Goal: Communication & Community: Share content

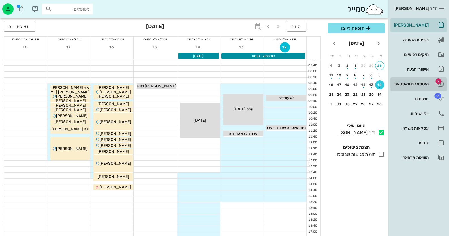
click at [418, 78] on link "2 היסטוריית וואטסאפ" at bounding box center [419, 84] width 56 height 14
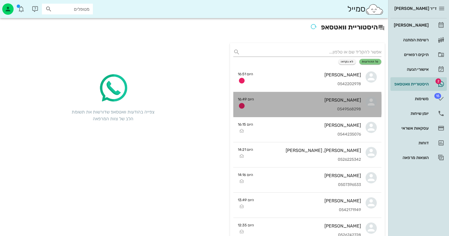
click at [334, 101] on div "[PERSON_NAME]" at bounding box center [310, 99] width 103 height 5
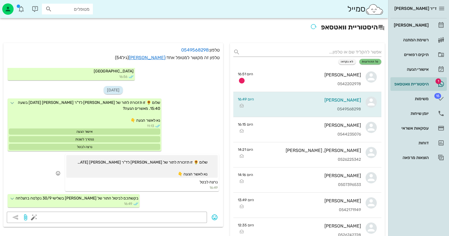
scroll to position [768, 0]
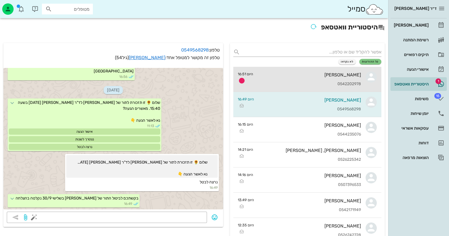
click at [311, 77] on div "[PERSON_NAME]" at bounding box center [309, 74] width 103 height 5
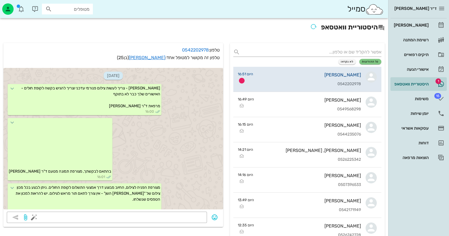
scroll to position [75, 0]
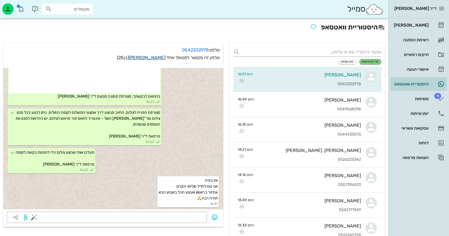
click at [157, 57] on link "[PERSON_NAME]" at bounding box center [147, 57] width 37 height 5
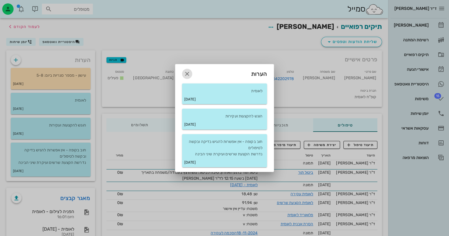
click at [188, 73] on icon "button" at bounding box center [187, 74] width 7 height 7
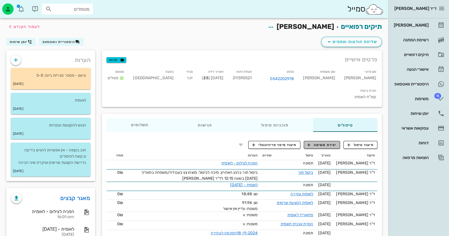
click at [327, 142] on span "יצירת משימה" at bounding box center [322, 144] width 29 height 5
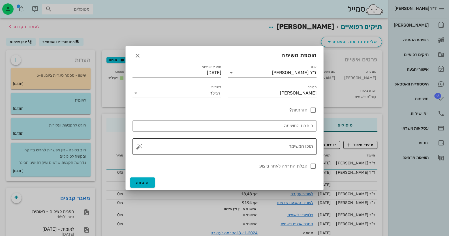
click at [284, 150] on textarea "תוכן המשימה" at bounding box center [226, 148] width 173 height 14
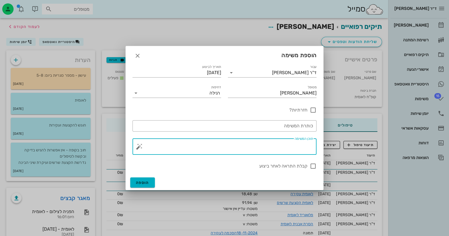
click at [137, 148] on button "button" at bounding box center [139, 146] width 7 height 7
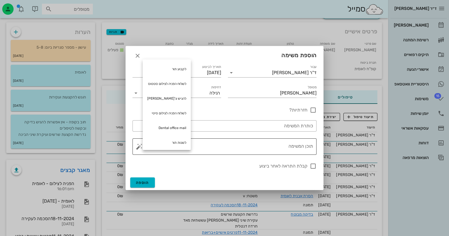
click at [273, 145] on textarea "תוכן המשימה" at bounding box center [226, 148] width 173 height 14
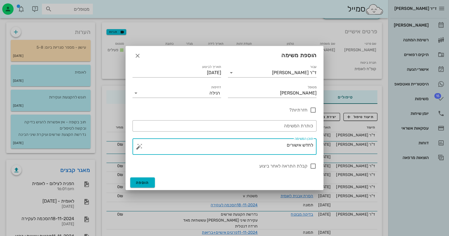
drag, startPoint x: 297, startPoint y: 148, endPoint x: 353, endPoint y: 148, distance: 56.1
click at [353, 148] on div "ד״ר [PERSON_NAME] רשימת המתנה תיקים רפואיים אישורי הגעה היסטוריית וואטסאפ 15 מש…" at bounding box center [224, 124] width 449 height 305
type textarea "לחדש אישורים"
click at [142, 182] on span "הוספה" at bounding box center [142, 182] width 13 height 5
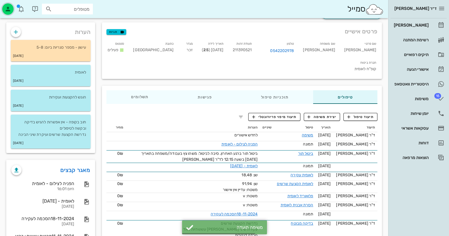
click at [12, 6] on div "button" at bounding box center [7, 8] width 11 height 11
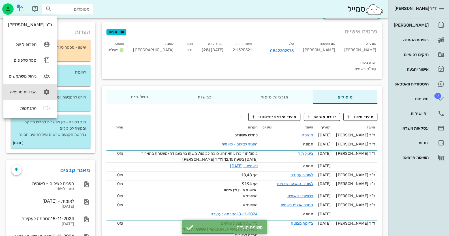
click at [40, 88] on link "הגדרות מרפאה" at bounding box center [30, 92] width 54 height 16
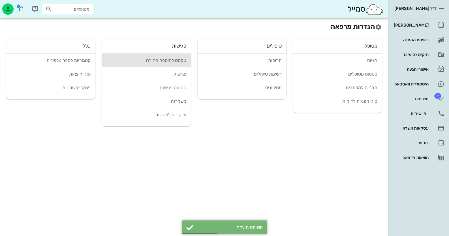
click at [169, 59] on div "טקסט להוספה מהירה" at bounding box center [146, 60] width 80 height 5
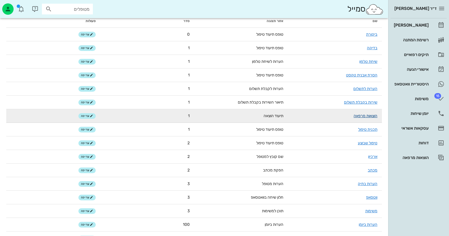
scroll to position [56, 0]
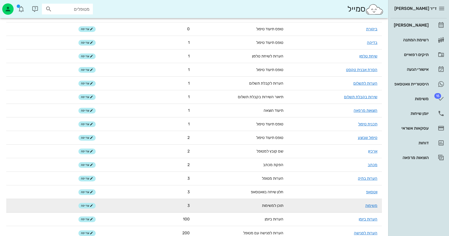
click at [374, 208] on td "משימות" at bounding box center [335, 206] width 94 height 14
click at [373, 204] on link "משימות" at bounding box center [371, 205] width 12 height 5
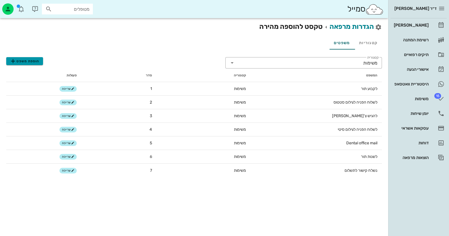
click at [31, 62] on span "הוספת משפט" at bounding box center [25, 61] width 30 height 7
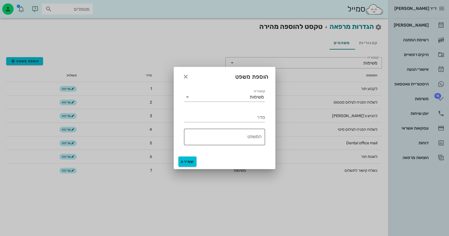
click at [239, 138] on textarea "המשפט" at bounding box center [223, 139] width 78 height 14
paste textarea "לחדש אישורים"
type textarea "לחדש אישורים"
click at [259, 116] on div "סדר" at bounding box center [224, 117] width 81 height 9
type input "8"
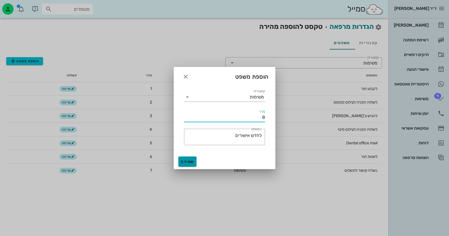
click at [191, 158] on button "שמירה" at bounding box center [187, 162] width 18 height 10
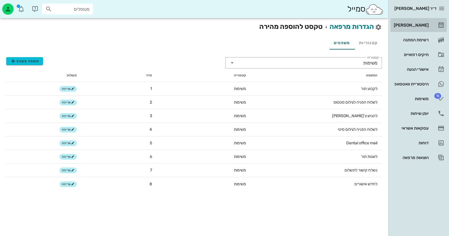
click at [415, 24] on div "[PERSON_NAME]" at bounding box center [411, 25] width 36 height 5
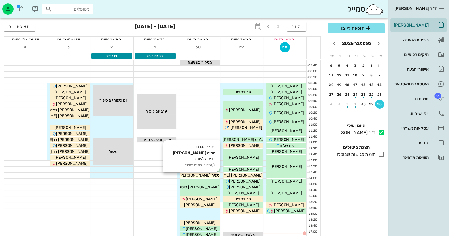
click at [216, 174] on div "ספיה [PERSON_NAME]" at bounding box center [200, 175] width 40 height 6
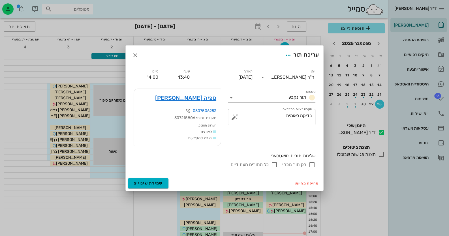
click at [233, 97] on icon at bounding box center [231, 97] width 7 height 7
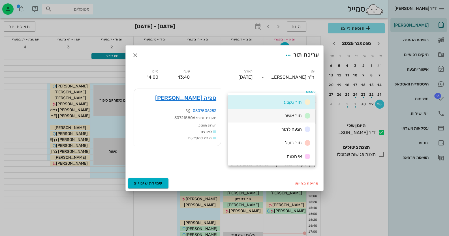
click at [268, 114] on div "תור אושר" at bounding box center [272, 116] width 88 height 14
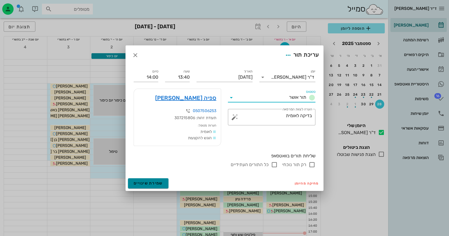
click at [165, 180] on button "שמירת שינויים" at bounding box center [148, 183] width 40 height 10
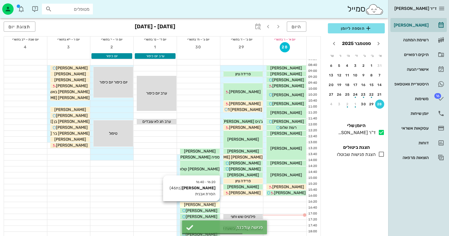
scroll to position [28, 0]
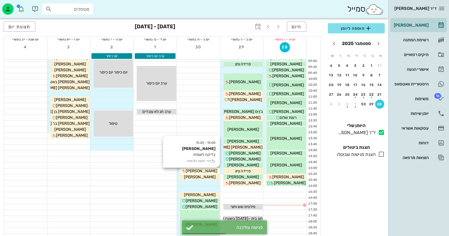
click at [215, 170] on div "[PERSON_NAME]" at bounding box center [200, 171] width 40 height 6
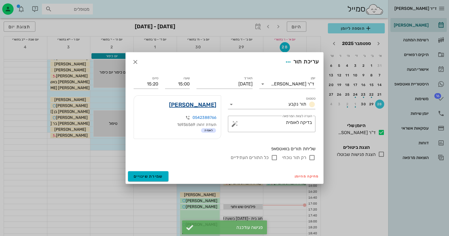
click at [204, 107] on link "[PERSON_NAME]" at bounding box center [192, 104] width 47 height 9
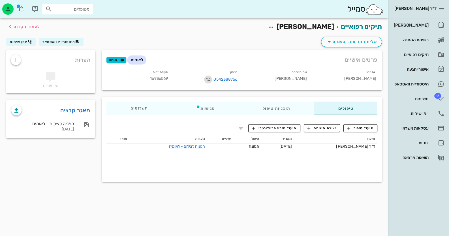
click at [208, 78] on icon "button" at bounding box center [208, 79] width 7 height 7
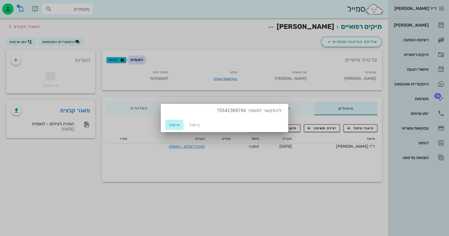
click at [172, 129] on button "אישור" at bounding box center [174, 125] width 18 height 10
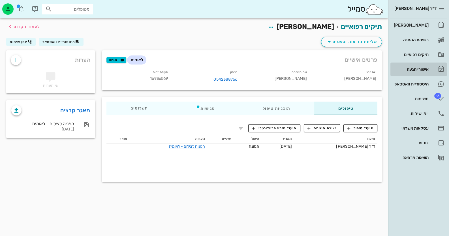
click at [430, 67] on link "אישורי הגעה" at bounding box center [419, 70] width 56 height 14
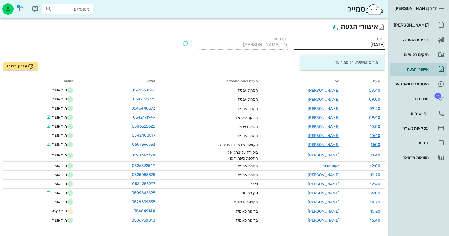
click at [360, 42] on input "[DATE]" at bounding box center [340, 44] width 90 height 9
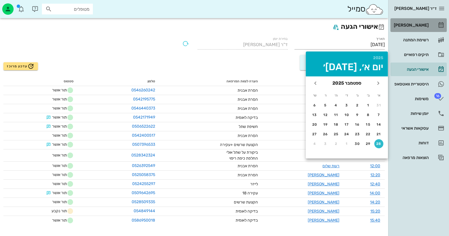
click at [419, 21] on div "[PERSON_NAME]" at bounding box center [411, 25] width 36 height 9
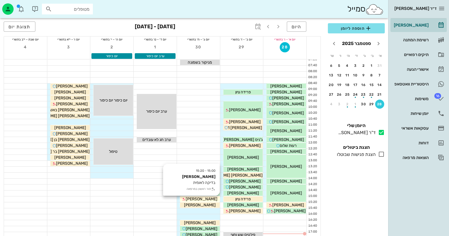
click at [200, 199] on span "[PERSON_NAME]" at bounding box center [202, 199] width 32 height 5
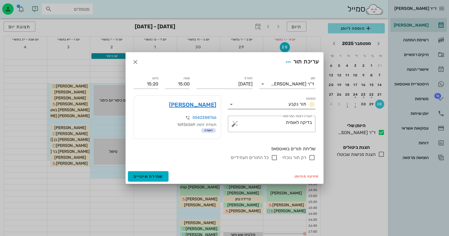
click at [230, 103] on icon at bounding box center [231, 104] width 7 height 7
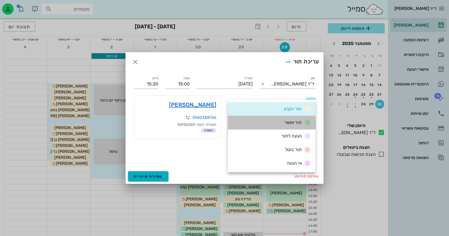
click at [274, 119] on div "תור אושר" at bounding box center [272, 123] width 88 height 14
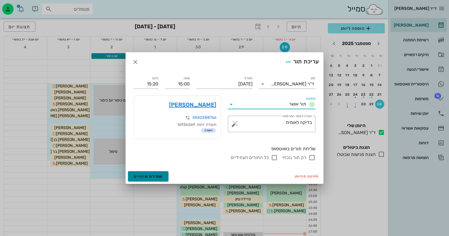
click at [152, 173] on button "שמירת שינויים" at bounding box center [148, 176] width 40 height 10
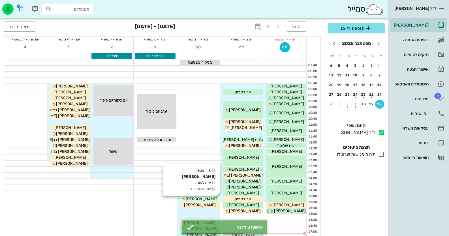
click at [208, 198] on span "[PERSON_NAME]" at bounding box center [202, 199] width 32 height 5
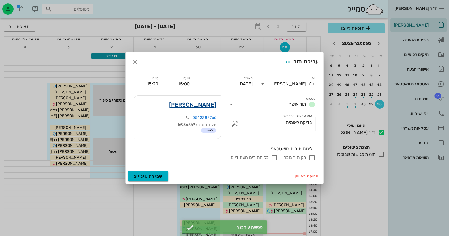
click at [208, 102] on link "[PERSON_NAME]" at bounding box center [192, 104] width 47 height 9
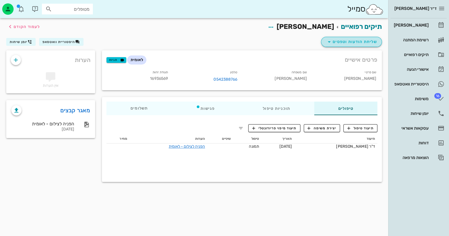
click at [342, 44] on span "שליחת הודעות וטפסים" at bounding box center [351, 42] width 51 height 7
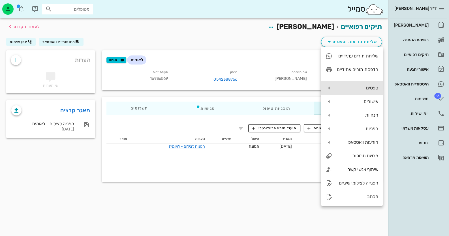
click at [369, 85] on div "טפסים" at bounding box center [357, 87] width 41 height 5
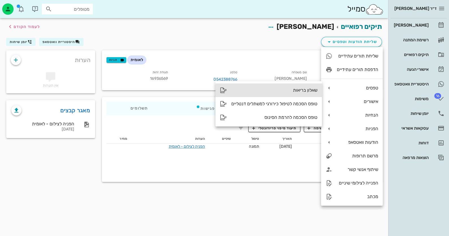
click at [298, 94] on div "שאלון בריאות" at bounding box center [269, 91] width 106 height 14
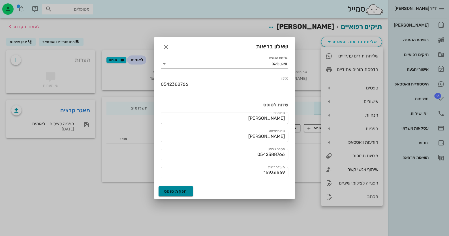
click at [182, 192] on span "הפקת טופס" at bounding box center [175, 191] width 23 height 5
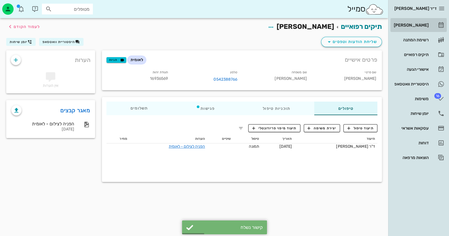
click at [427, 29] on div "[PERSON_NAME]" at bounding box center [411, 25] width 36 height 9
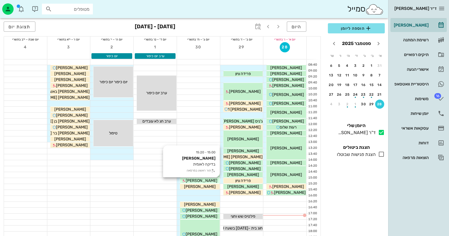
scroll to position [56, 0]
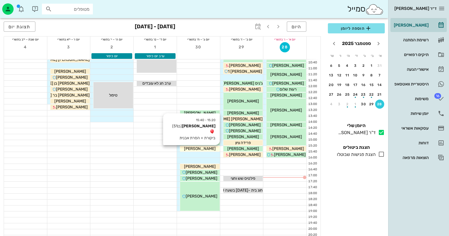
click at [207, 147] on span "[PERSON_NAME]" at bounding box center [200, 148] width 32 height 5
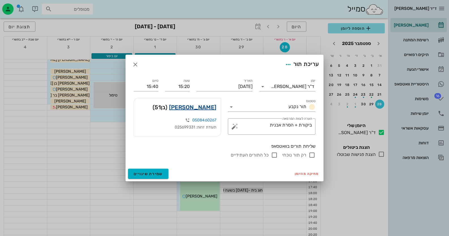
click at [201, 107] on link "[PERSON_NAME]" at bounding box center [192, 107] width 47 height 9
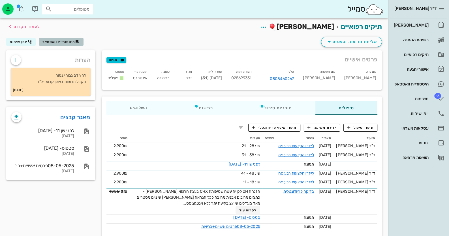
click at [67, 39] on button "היסטוריית וואטסאפ" at bounding box center [61, 42] width 44 height 8
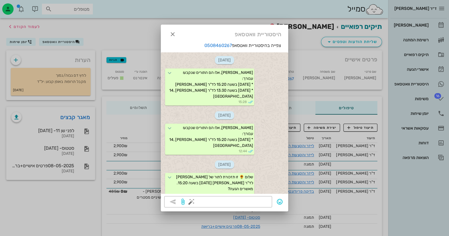
scroll to position [51, 0]
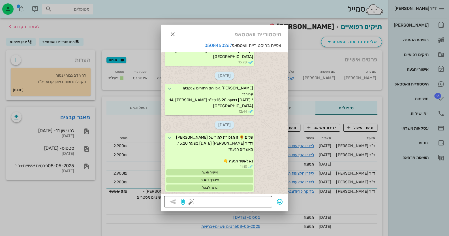
click at [194, 202] on button "button" at bounding box center [191, 202] width 7 height 7
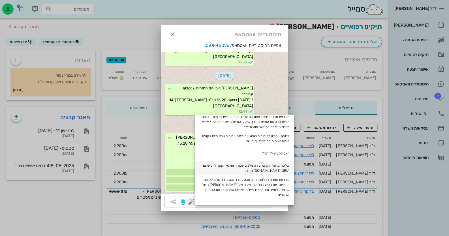
scroll to position [85, 0]
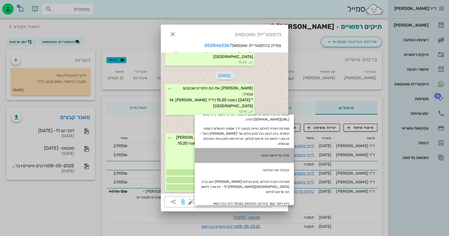
click at [294, 152] on div "אודה על אישור הגעה" at bounding box center [244, 155] width 99 height 15
type textarea "אודה על אישור הגעה"
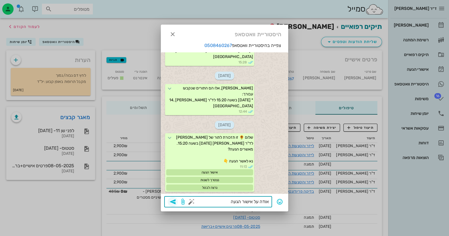
drag, startPoint x: 173, startPoint y: 199, endPoint x: 176, endPoint y: 201, distance: 4.2
click at [173, 199] on icon "button" at bounding box center [172, 202] width 7 height 7
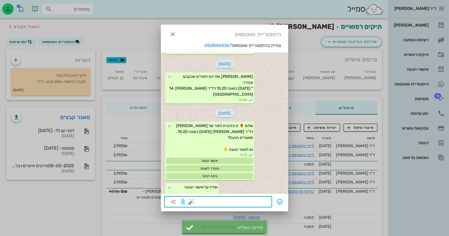
scroll to position [79, 0]
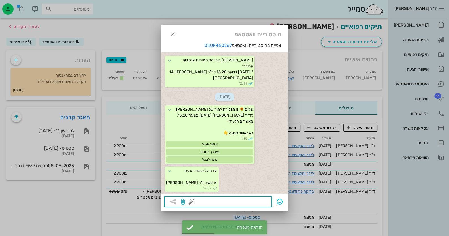
click at [432, 24] on div at bounding box center [224, 118] width 449 height 236
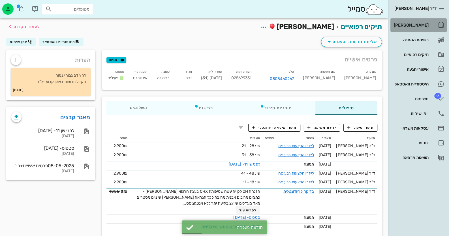
click at [432, 23] on link "[PERSON_NAME]" at bounding box center [419, 25] width 56 height 14
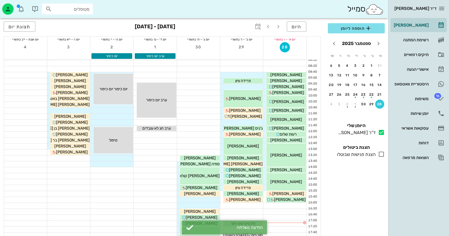
scroll to position [28, 0]
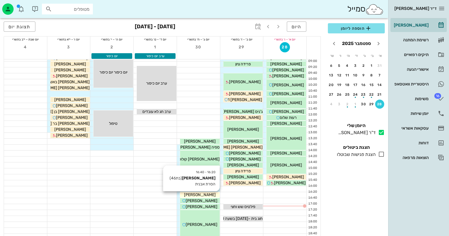
click at [198, 196] on span "[PERSON_NAME]" at bounding box center [200, 195] width 32 height 5
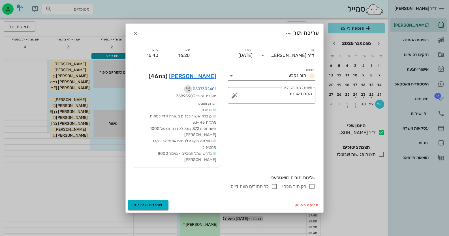
click at [187, 91] on icon "button" at bounding box center [188, 89] width 7 height 7
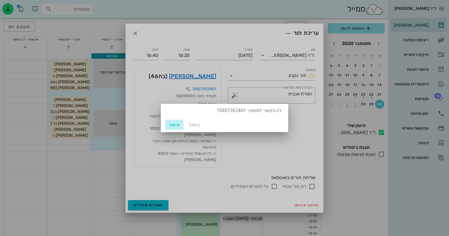
click at [166, 126] on button "אישור" at bounding box center [174, 125] width 18 height 10
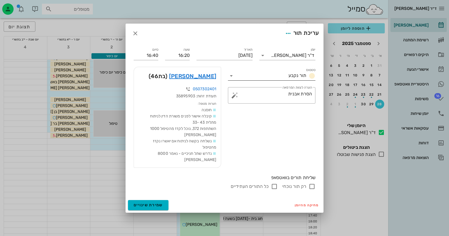
click at [233, 79] on icon at bounding box center [231, 76] width 7 height 7
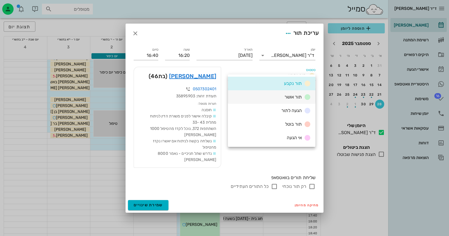
click at [272, 94] on div "תור אושר" at bounding box center [272, 97] width 88 height 14
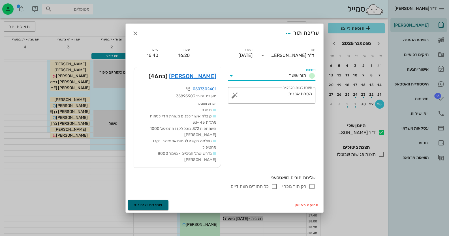
click at [160, 203] on span "שמירת שינויים" at bounding box center [148, 205] width 29 height 5
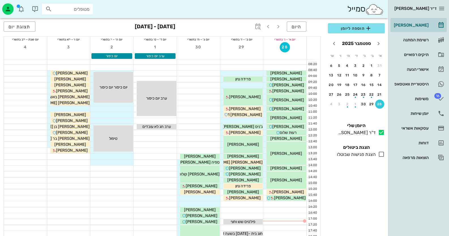
scroll to position [0, 0]
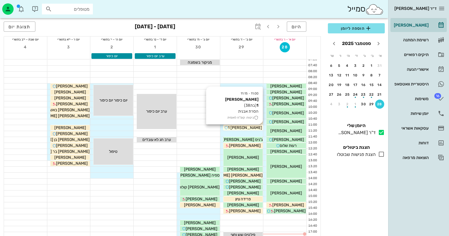
click at [253, 127] on div "[PERSON_NAME] 1" at bounding box center [243, 128] width 40 height 6
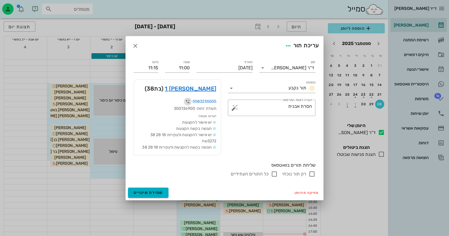
click at [187, 102] on icon "button" at bounding box center [187, 101] width 7 height 7
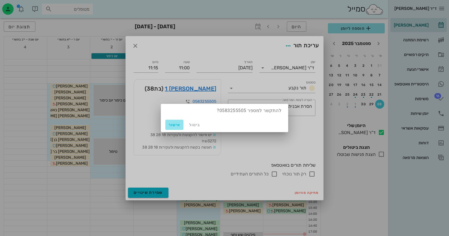
click at [171, 123] on span "אישור" at bounding box center [175, 125] width 14 height 5
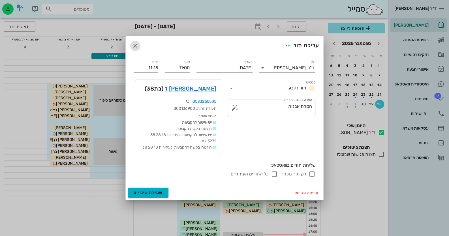
click at [133, 44] on icon "button" at bounding box center [135, 45] width 7 height 7
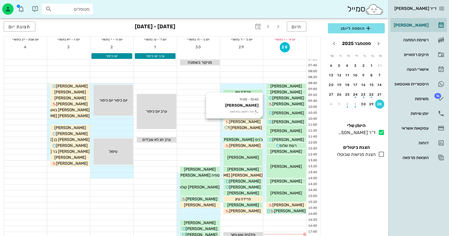
click at [258, 123] on div "[PERSON_NAME]" at bounding box center [243, 122] width 40 height 6
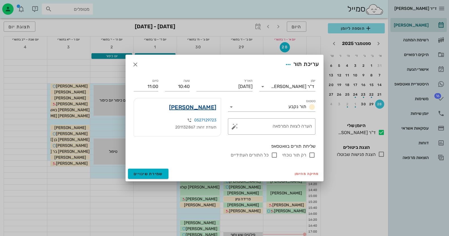
click at [200, 107] on link "[PERSON_NAME]" at bounding box center [192, 107] width 47 height 9
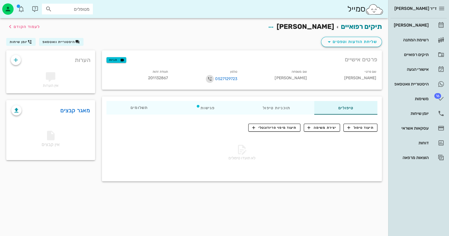
click at [208, 79] on icon "button" at bounding box center [209, 79] width 7 height 7
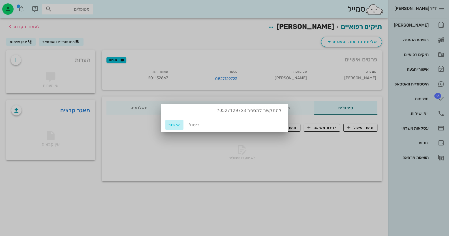
click at [178, 125] on span "אישור" at bounding box center [175, 125] width 14 height 5
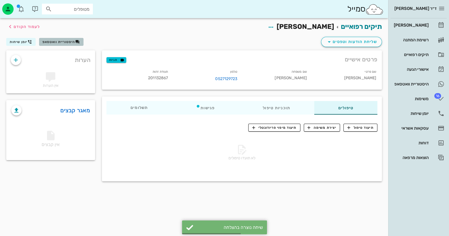
click at [52, 40] on span "היסטוריית וואטסאפ" at bounding box center [58, 42] width 33 height 4
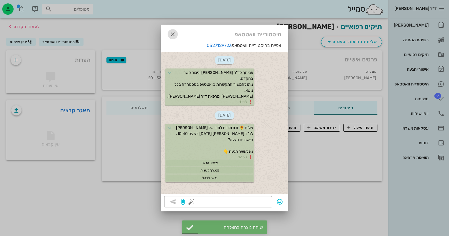
click at [172, 31] on icon "button" at bounding box center [172, 34] width 7 height 7
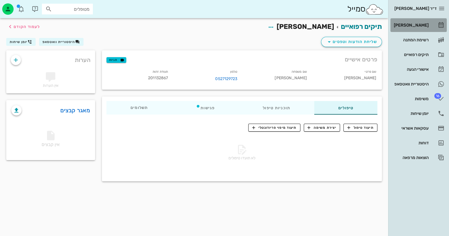
click at [424, 25] on div "[PERSON_NAME]" at bounding box center [411, 25] width 36 height 5
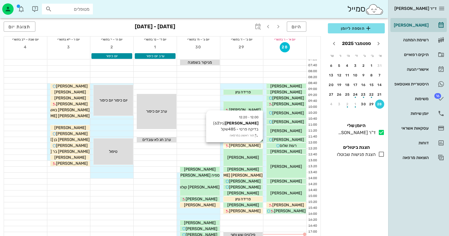
click at [255, 144] on div "[PERSON_NAME]" at bounding box center [243, 146] width 40 height 6
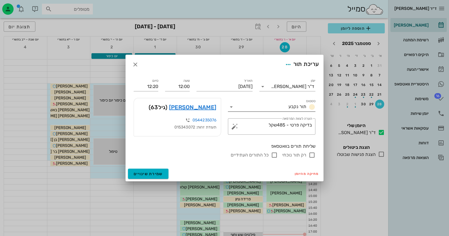
click at [232, 109] on icon at bounding box center [231, 107] width 7 height 7
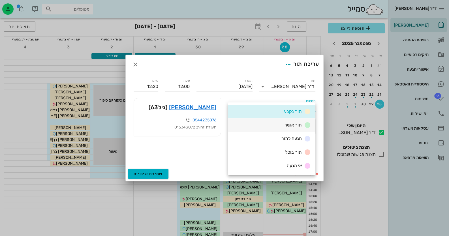
click at [275, 124] on div "תור אושר" at bounding box center [272, 125] width 88 height 14
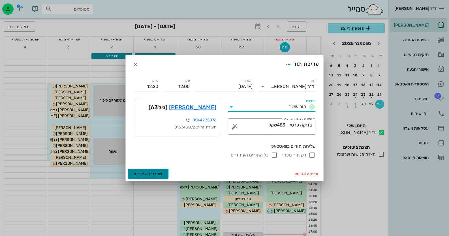
click at [156, 174] on span "שמירת שינויים" at bounding box center [148, 174] width 29 height 5
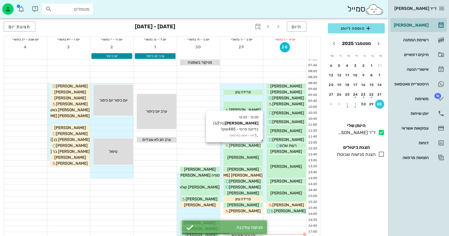
click at [253, 147] on span "[PERSON_NAME]" at bounding box center [245, 145] width 32 height 5
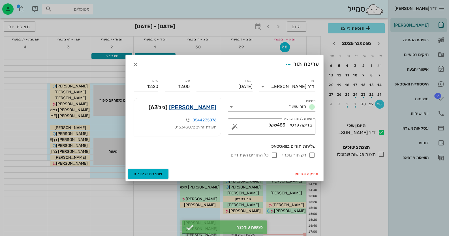
click at [200, 109] on link "[PERSON_NAME]" at bounding box center [192, 107] width 47 height 9
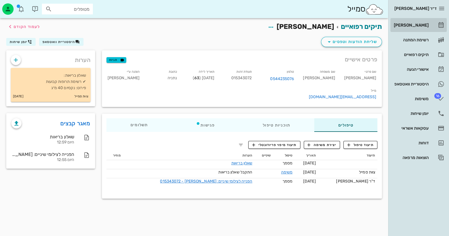
click at [414, 23] on div "[PERSON_NAME]" at bounding box center [411, 25] width 36 height 5
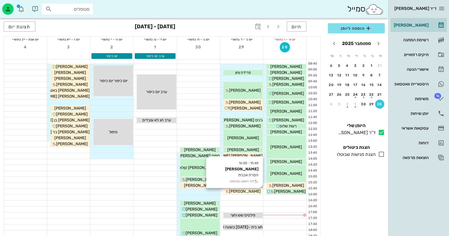
scroll to position [56, 0]
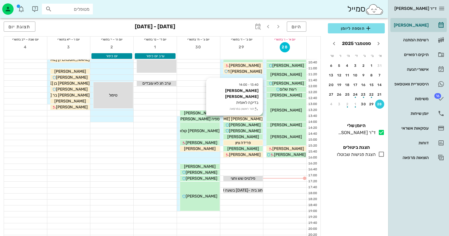
click at [252, 117] on span "[PERSON_NAME] [PERSON_NAME]" at bounding box center [231, 119] width 64 height 5
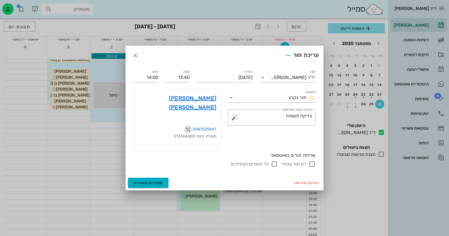
click at [186, 126] on icon "button" at bounding box center [188, 129] width 7 height 7
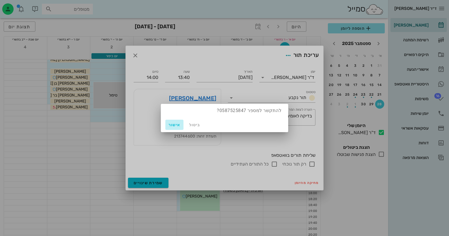
click at [177, 125] on span "אישור" at bounding box center [175, 125] width 14 height 5
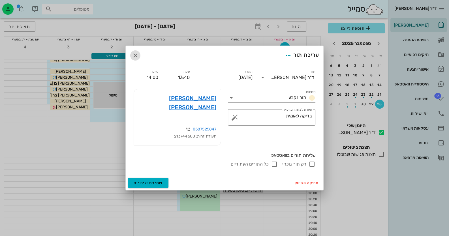
click at [138, 59] on icon "button" at bounding box center [135, 55] width 7 height 7
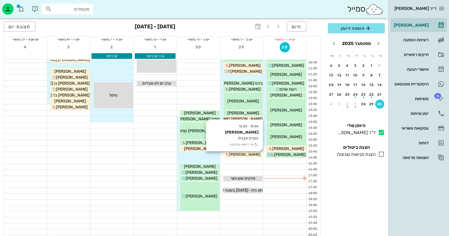
click at [256, 154] on div "[PERSON_NAME]" at bounding box center [243, 155] width 40 height 6
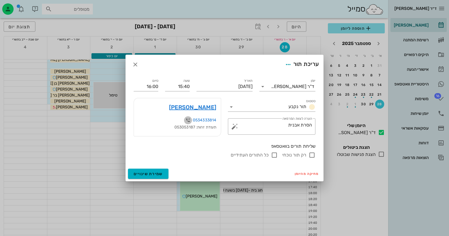
click at [186, 119] on icon "button" at bounding box center [188, 120] width 7 height 7
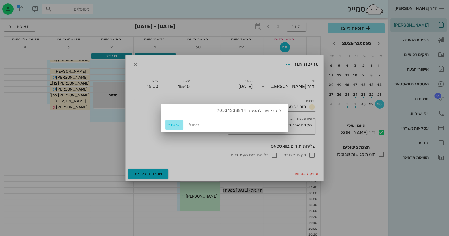
click at [172, 128] on button "אישור" at bounding box center [174, 125] width 18 height 10
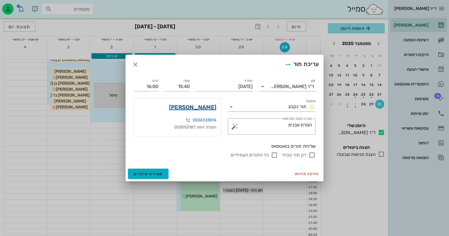
click at [210, 109] on link "[PERSON_NAME]" at bounding box center [192, 107] width 47 height 9
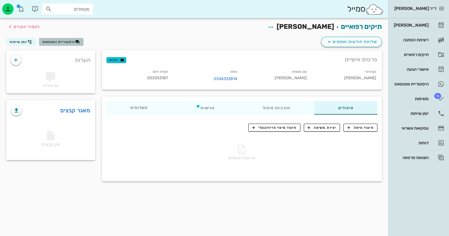
click at [77, 40] on icon "button" at bounding box center [77, 42] width 5 height 5
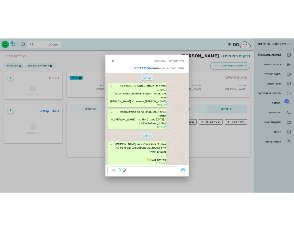
scroll to position [30, 0]
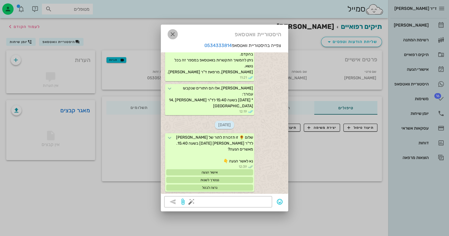
click at [171, 32] on icon "button" at bounding box center [172, 34] width 7 height 7
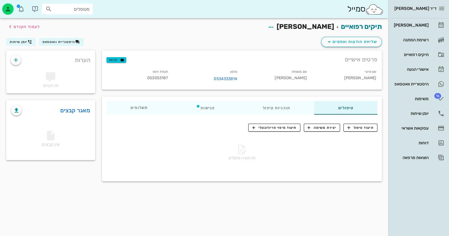
click at [157, 79] on span "053053187" at bounding box center [157, 78] width 21 height 5
copy span "053053187"
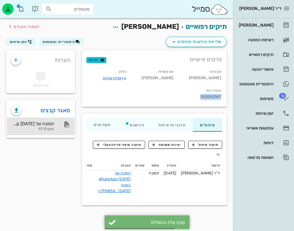
click at [45, 125] on div "תמונה של WhatsApp [DATE] בשעה [DATE]_c7f1585b" at bounding box center [32, 123] width 43 height 5
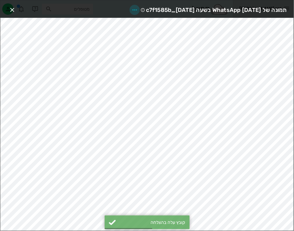
click at [129, 8] on span "button" at bounding box center [134, 10] width 10 height 7
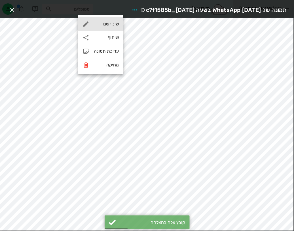
click at [109, 25] on div "שינוי שם" at bounding box center [106, 23] width 25 height 5
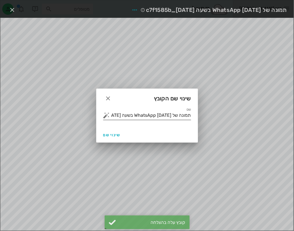
click at [109, 116] on button "button" at bounding box center [106, 115] width 7 height 7
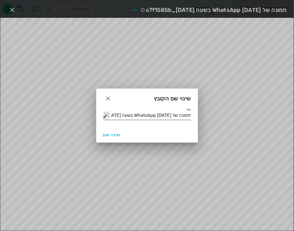
scroll to position [0, 0]
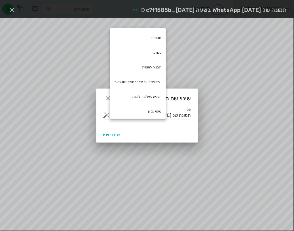
click at [105, 114] on button "button" at bounding box center [106, 115] width 7 height 7
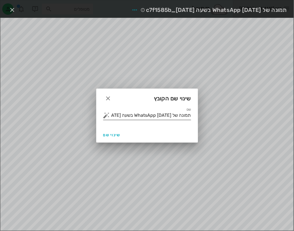
click at [105, 114] on button "button" at bounding box center [106, 115] width 7 height 7
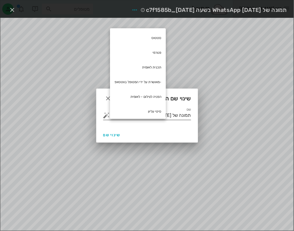
click at [107, 114] on button "button" at bounding box center [106, 115] width 7 height 7
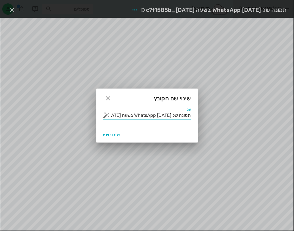
drag, startPoint x: 110, startPoint y: 114, endPoint x: 263, endPoint y: 117, distance: 152.1
click at [263, 117] on div "ד״ר [PERSON_NAME] רשימת המתנה תיקים רפואיים אישורי הגעה היסטוריית וואטסאפ 16 מש…" at bounding box center [147, 115] width 294 height 231
type input "[DATE]_c7f1585b"
drag, startPoint x: 135, startPoint y: 117, endPoint x: 214, endPoint y: 117, distance: 79.3
click at [214, 117] on div "ד״ר [PERSON_NAME] רשימת המתנה תיקים רפואיים אישורי הגעה היסטוריית וואטסאפ 16 מש…" at bounding box center [147, 115] width 294 height 231
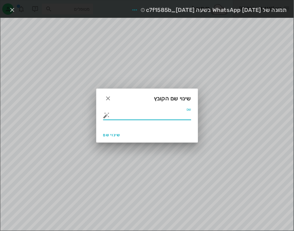
click at [104, 117] on button "button" at bounding box center [106, 115] width 7 height 7
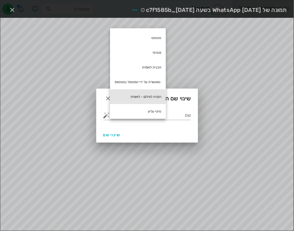
click at [146, 97] on div "הפניה לצילום - לאומית" at bounding box center [138, 96] width 56 height 15
type input "הפניה לצילום - לאומית"
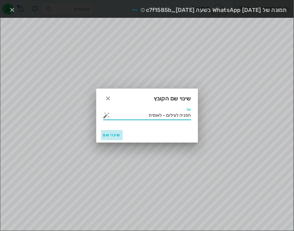
click at [112, 133] on span "שינוי שם" at bounding box center [111, 135] width 17 height 5
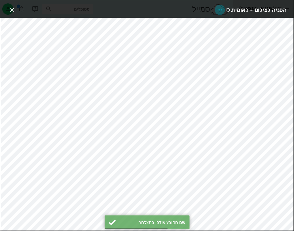
click at [221, 8] on icon "button" at bounding box center [219, 10] width 7 height 7
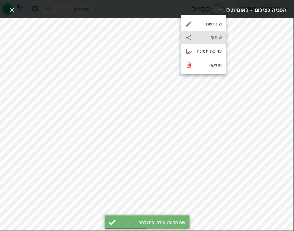
click at [216, 40] on div "שיתוף" at bounding box center [203, 38] width 45 height 14
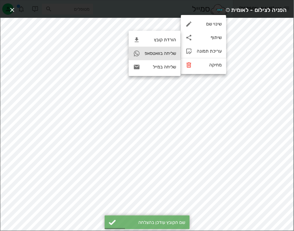
click at [170, 51] on div "שליחה בוואטסאפ" at bounding box center [159, 53] width 31 height 5
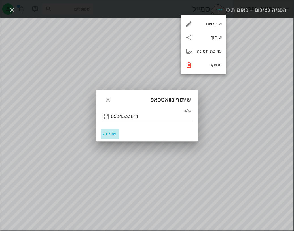
click at [109, 135] on span "שליחה" at bounding box center [110, 134] width 14 height 5
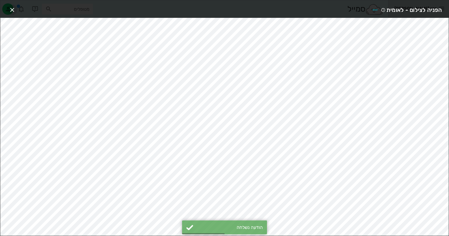
click at [12, 7] on icon "button" at bounding box center [12, 10] width 7 height 7
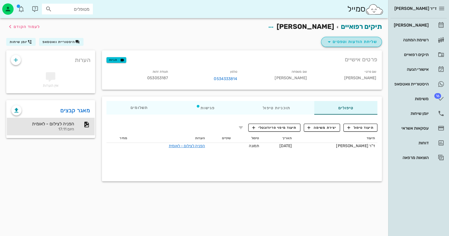
click at [365, 44] on span "שליחת הודעות וטפסים" at bounding box center [351, 42] width 51 height 7
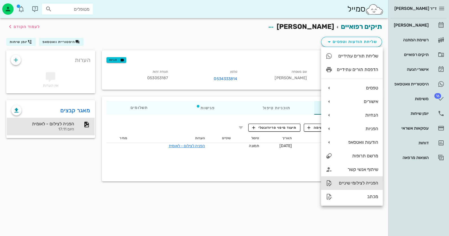
click at [370, 181] on div "הפנייה לצילומי שיניים" at bounding box center [357, 182] width 41 height 5
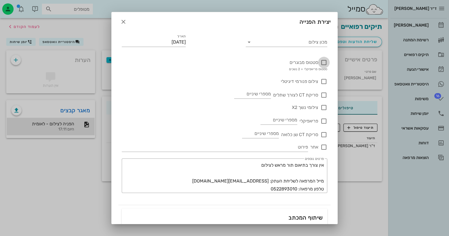
click at [323, 62] on div at bounding box center [324, 63] width 10 height 10
checkbox input "true"
click at [323, 43] on input "מכון צילום" at bounding box center [291, 42] width 73 height 9
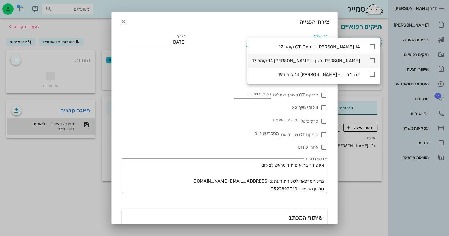
click at [369, 59] on icon at bounding box center [372, 60] width 7 height 7
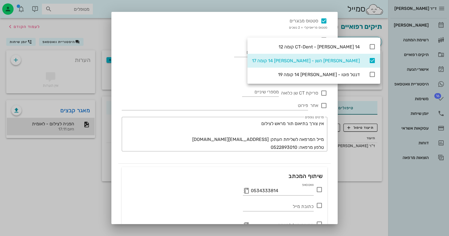
scroll to position [75, 0]
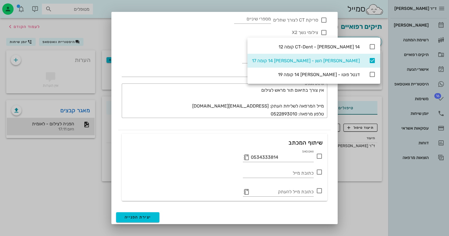
click at [321, 157] on icon at bounding box center [319, 156] width 7 height 7
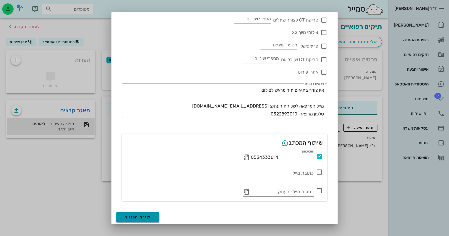
click at [139, 218] on span "יצירת הפנייה" at bounding box center [138, 217] width 26 height 5
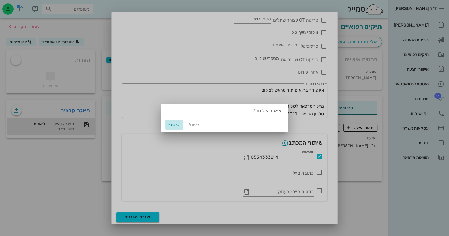
click at [171, 127] on button "אישור" at bounding box center [174, 125] width 18 height 10
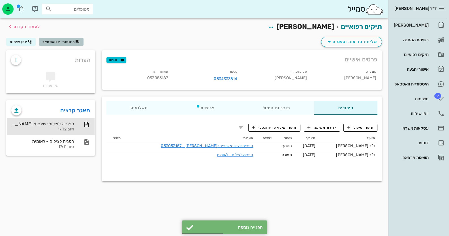
click at [54, 43] on span "היסטוריית וואטסאפ" at bounding box center [58, 42] width 33 height 4
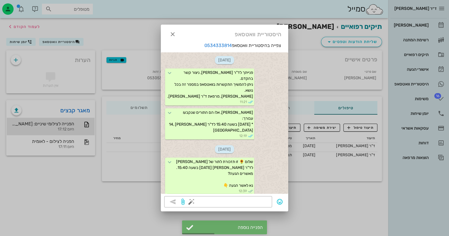
scroll to position [148, 0]
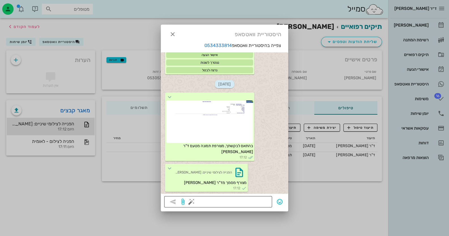
click at [189, 200] on button "button" at bounding box center [191, 202] width 7 height 7
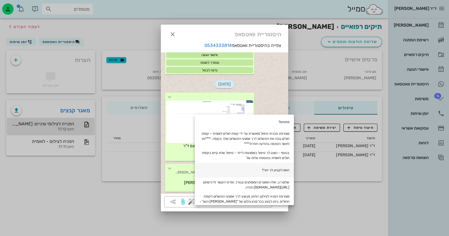
scroll to position [56, 0]
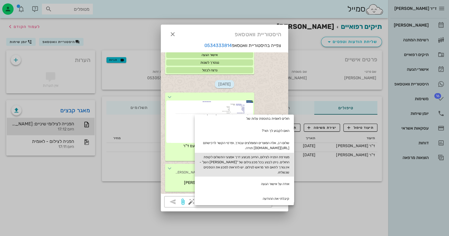
click at [246, 159] on div "מצורפת הפניה לצילום, החיוב מבוצע דרך אמצעי התשלום לקופת החולים. ניתן לבצע בכל מ…" at bounding box center [244, 165] width 99 height 24
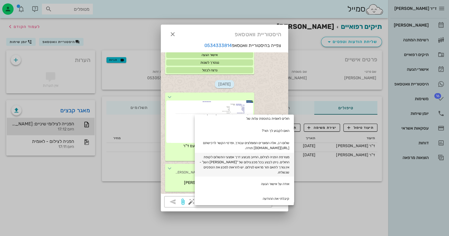
type textarea "מצורפת הפניה לצילום, החיוב מבוצע דרך אמצעי התשלום לקופת החולים. ניתן לבצע בכל מ…"
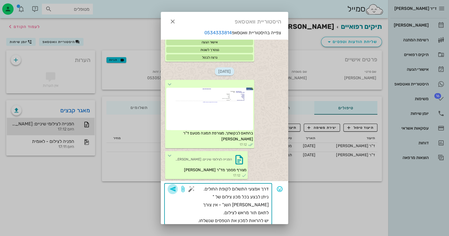
click at [178, 188] on span "button" at bounding box center [173, 189] width 10 height 7
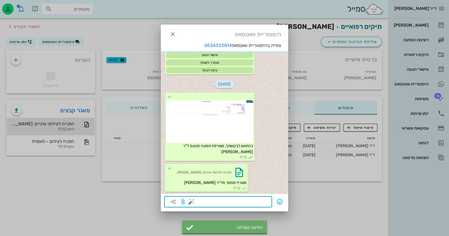
scroll to position [193, 0]
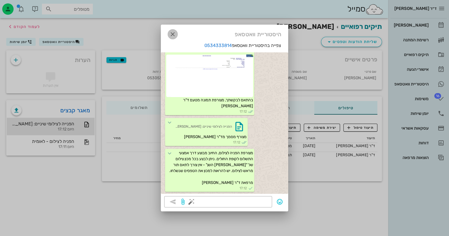
click at [175, 35] on icon "button" at bounding box center [172, 34] width 7 height 7
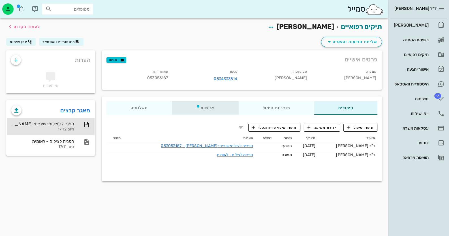
click at [215, 111] on div "פגישות" at bounding box center [205, 108] width 67 height 14
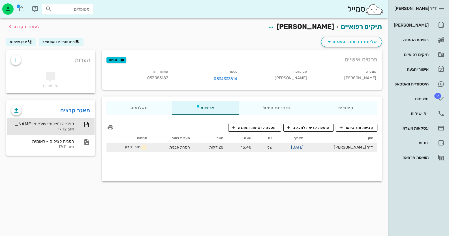
click at [304, 149] on link "[DATE]" at bounding box center [297, 147] width 13 height 5
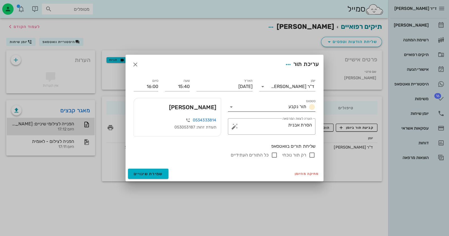
click at [231, 105] on icon at bounding box center [231, 107] width 7 height 7
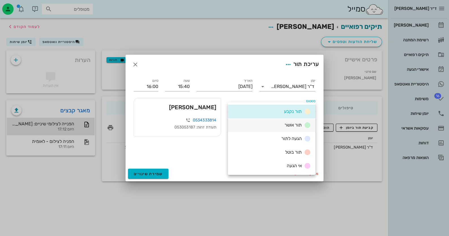
click at [275, 123] on div "תור אושר" at bounding box center [272, 125] width 88 height 14
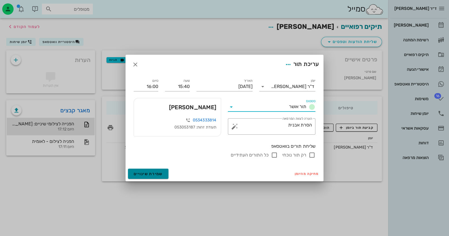
click at [146, 172] on span "שמירת שינויים" at bounding box center [148, 174] width 29 height 5
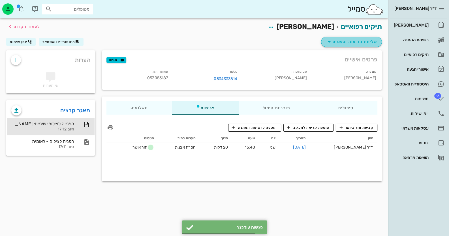
click at [334, 37] on button "שליחת הודעות וטפסים" at bounding box center [351, 42] width 61 height 10
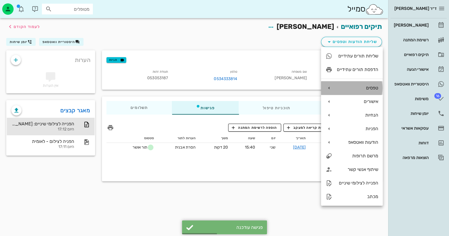
click at [365, 84] on div "טפסים" at bounding box center [352, 88] width 62 height 14
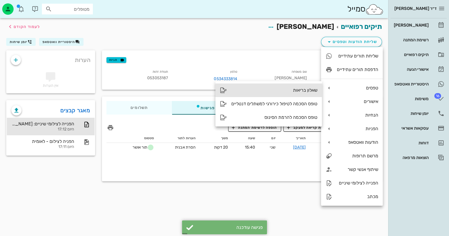
click at [298, 91] on div "שאלון בריאות" at bounding box center [274, 90] width 86 height 5
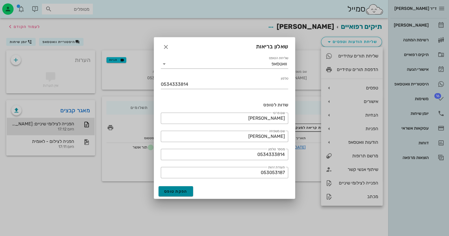
click at [181, 193] on span "הפקת טופס" at bounding box center [175, 191] width 23 height 5
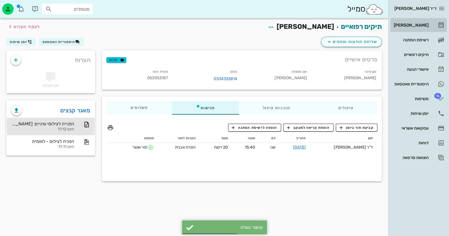
click at [421, 23] on div "[PERSON_NAME]" at bounding box center [411, 25] width 36 height 5
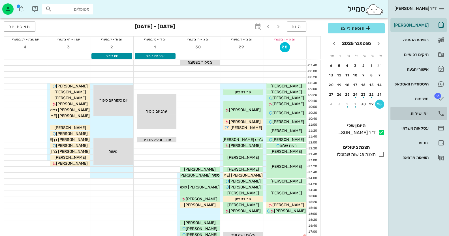
click at [425, 108] on link "יומן שיחות" at bounding box center [419, 114] width 56 height 14
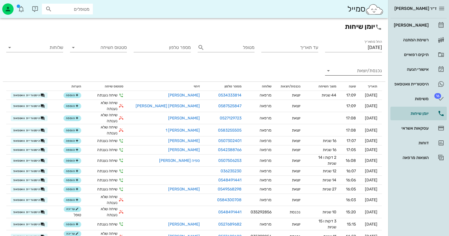
click at [356, 74] on input "נכנסת/יוצאת" at bounding box center [358, 70] width 48 height 9
click at [356, 74] on div "נכנסת" at bounding box center [353, 76] width 57 height 14
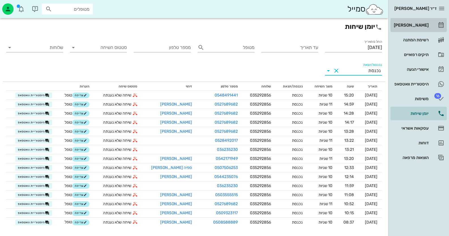
click at [423, 20] on link "[PERSON_NAME]" at bounding box center [419, 25] width 56 height 14
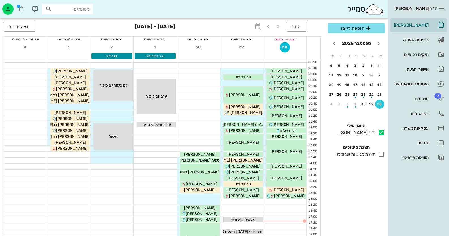
scroll to position [56, 0]
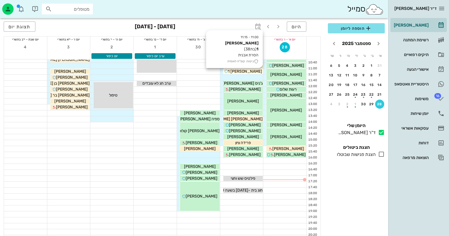
click at [248, 73] on span "[PERSON_NAME] 1" at bounding box center [245, 71] width 34 height 5
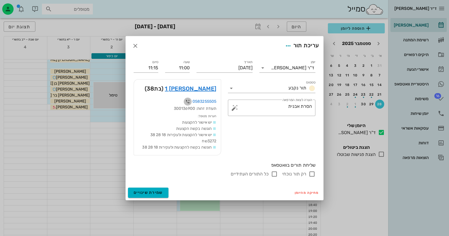
click at [190, 103] on icon "button" at bounding box center [187, 101] width 7 height 7
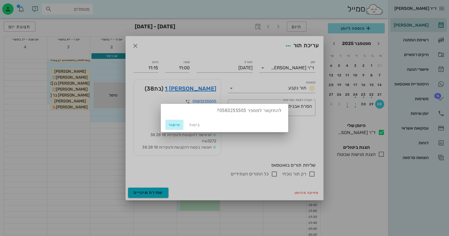
click at [174, 123] on span "אישור" at bounding box center [175, 125] width 14 height 5
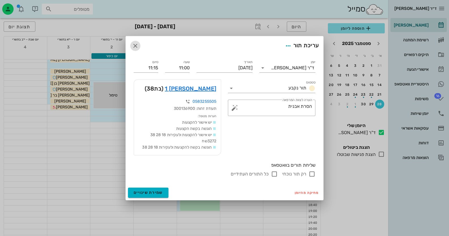
click at [134, 44] on icon "button" at bounding box center [135, 45] width 7 height 7
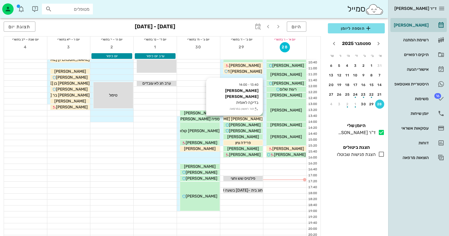
click at [252, 118] on span "[PERSON_NAME] [PERSON_NAME]" at bounding box center [231, 119] width 64 height 5
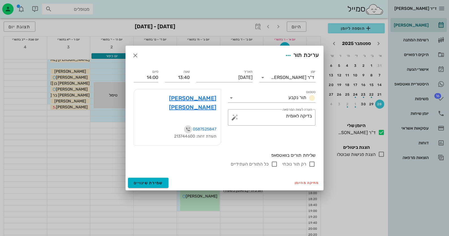
click at [188, 126] on icon "button" at bounding box center [188, 129] width 7 height 7
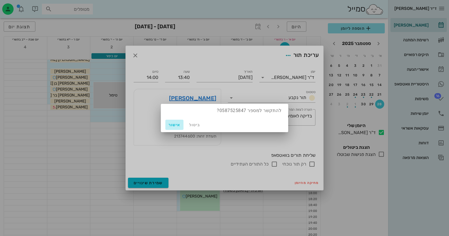
click at [169, 125] on span "אישור" at bounding box center [175, 125] width 14 height 5
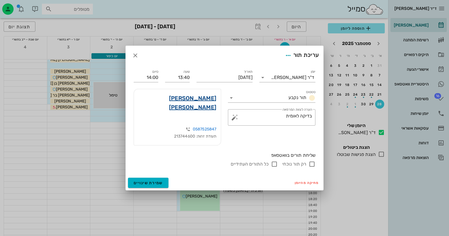
click at [208, 108] on link "[PERSON_NAME] [PERSON_NAME]" at bounding box center [177, 103] width 78 height 18
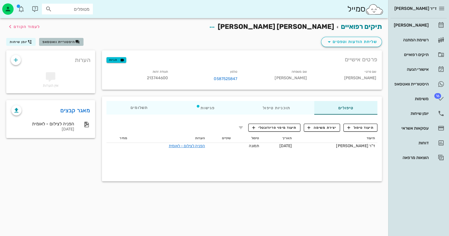
click at [65, 40] on span "היסטוריית וואטסאפ" at bounding box center [58, 42] width 33 height 4
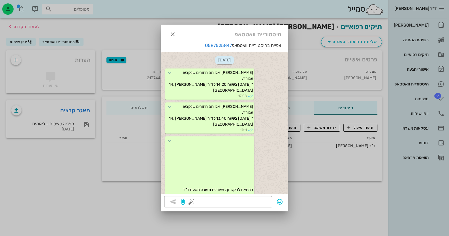
scroll to position [141, 0]
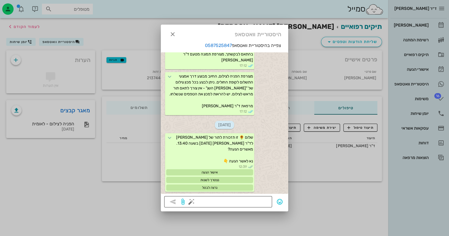
click at [194, 200] on button "button" at bounding box center [191, 202] width 7 height 7
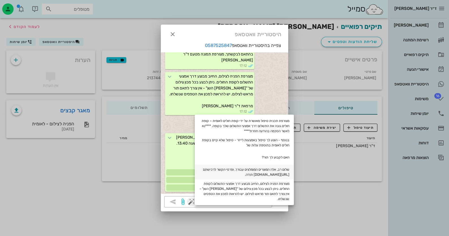
scroll to position [85, 0]
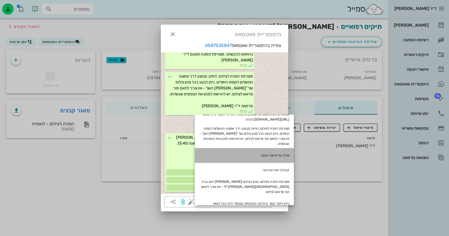
click at [282, 152] on div "אודה על אישור הגעה" at bounding box center [244, 155] width 99 height 15
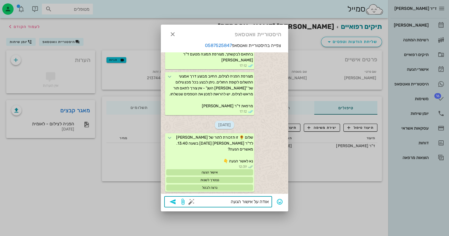
click at [210, 200] on textarea "אודה על אישור הגעה" at bounding box center [231, 202] width 76 height 9
click at [189, 201] on button "button" at bounding box center [191, 202] width 7 height 7
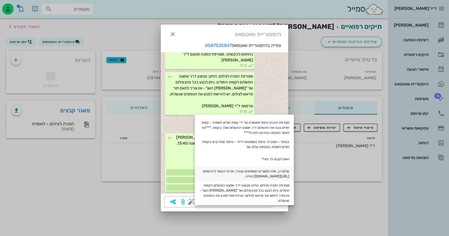
scroll to position [0, 0]
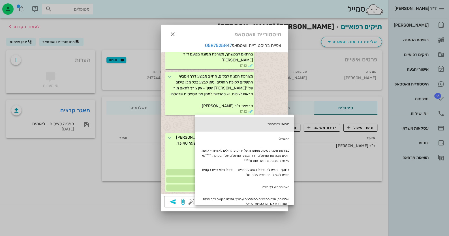
click at [268, 124] on div "ניסיתי להתקשר" at bounding box center [244, 124] width 99 height 15
type textarea "אודה על אישור הגעה ניסיתי להתקשר"
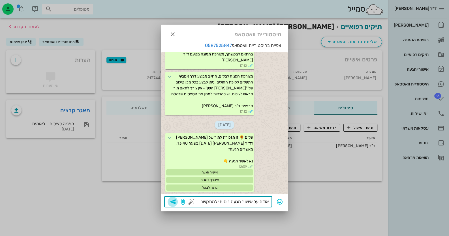
click at [177, 201] on span "button" at bounding box center [173, 202] width 10 height 7
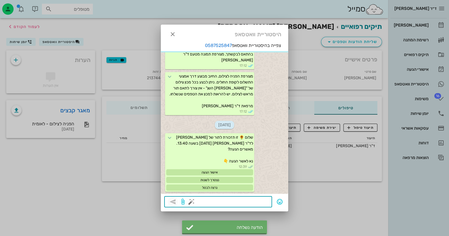
scroll to position [185, 0]
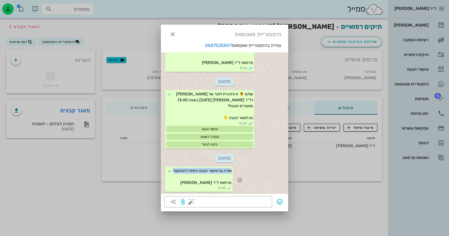
drag, startPoint x: 236, startPoint y: 171, endPoint x: 178, endPoint y: 170, distance: 58.1
click at [178, 170] on span "אודה על אישור הגעה ניסיתי להתקשר מרפאת ד"ר [PERSON_NAME]" at bounding box center [202, 177] width 59 height 17
copy span "אודה על אישור הגעה ניסיתי להתקשר"
click at [323, 208] on div at bounding box center [224, 118] width 449 height 236
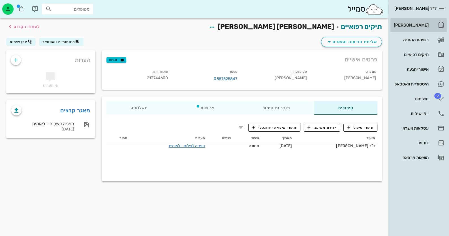
click at [418, 24] on div "[PERSON_NAME]" at bounding box center [411, 25] width 36 height 5
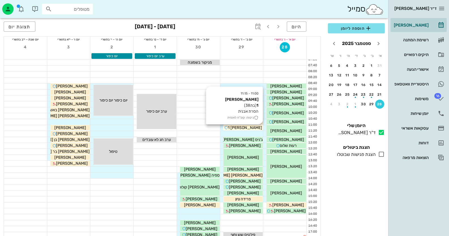
click at [253, 129] on div "[PERSON_NAME] 1" at bounding box center [243, 128] width 40 height 6
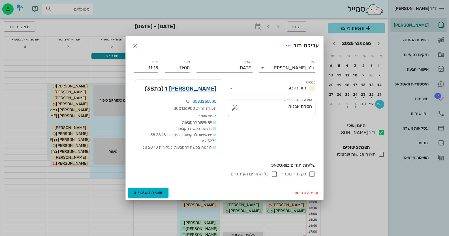
click at [211, 88] on link "[PERSON_NAME] 1" at bounding box center [191, 88] width 52 height 9
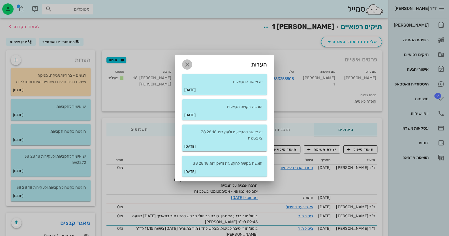
click at [187, 65] on icon "button" at bounding box center [187, 64] width 7 height 7
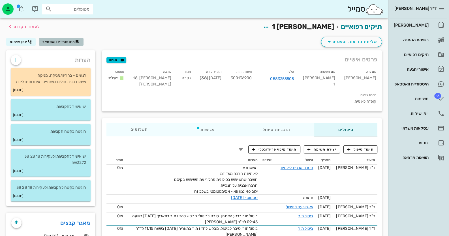
click at [43, 42] on span "היסטוריית וואטסאפ" at bounding box center [58, 42] width 33 height 4
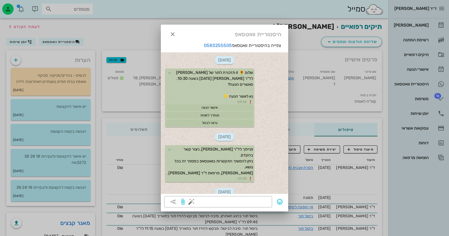
scroll to position [55, 0]
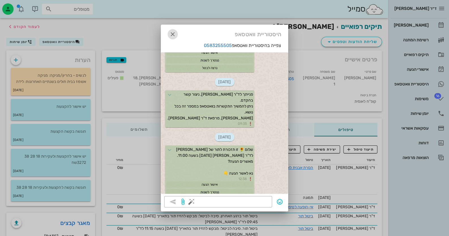
click at [174, 34] on icon "button" at bounding box center [172, 34] width 7 height 7
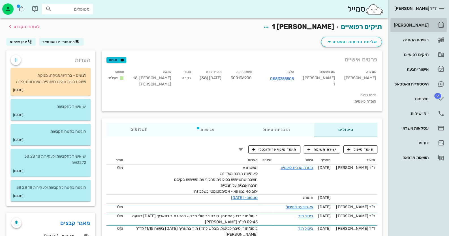
click at [422, 28] on div "[PERSON_NAME]" at bounding box center [411, 25] width 36 height 9
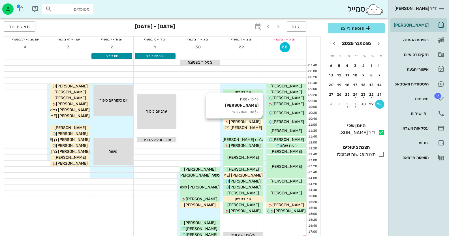
click at [245, 121] on span "[PERSON_NAME]" at bounding box center [245, 122] width 32 height 5
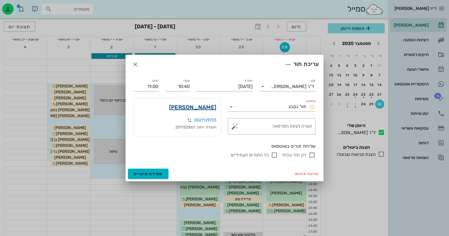
click at [202, 108] on link "[PERSON_NAME]" at bounding box center [192, 107] width 47 height 9
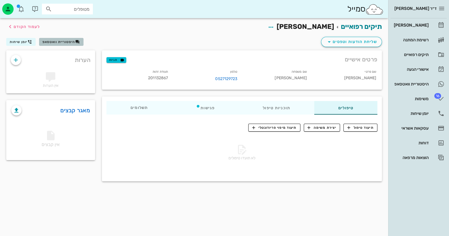
click at [59, 44] on span "היסטוריית וואטסאפ" at bounding box center [60, 42] width 37 height 5
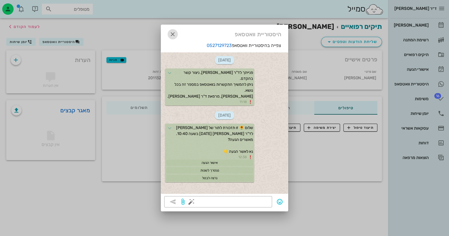
click at [174, 34] on icon "button" at bounding box center [172, 34] width 7 height 7
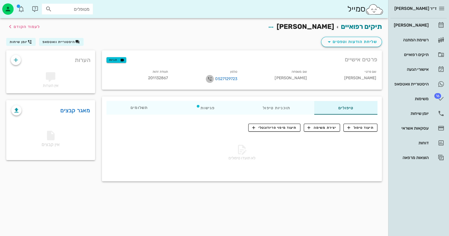
click at [210, 79] on icon "button" at bounding box center [209, 79] width 7 height 7
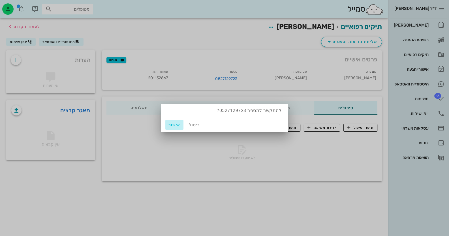
click at [183, 125] on button "אישור" at bounding box center [174, 125] width 18 height 10
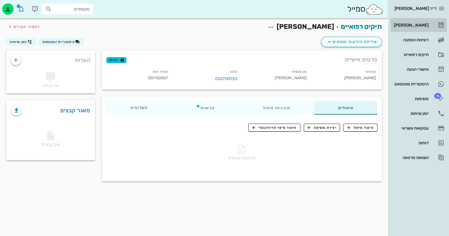
click at [428, 24] on div "[PERSON_NAME]" at bounding box center [411, 25] width 36 height 5
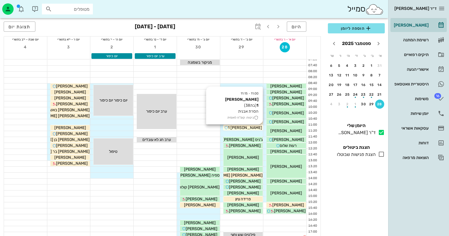
click at [248, 127] on span "[PERSON_NAME] 1" at bounding box center [245, 127] width 34 height 5
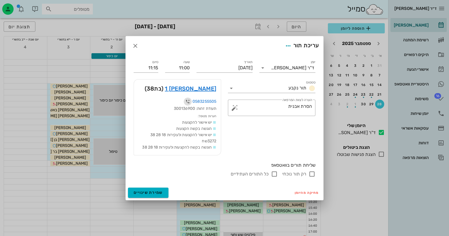
click at [185, 102] on icon "button" at bounding box center [187, 101] width 7 height 7
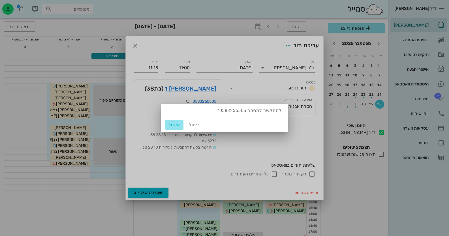
click at [174, 125] on span "אישור" at bounding box center [175, 125] width 14 height 5
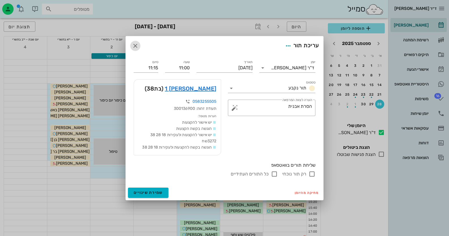
click at [133, 46] on icon "button" at bounding box center [135, 45] width 7 height 7
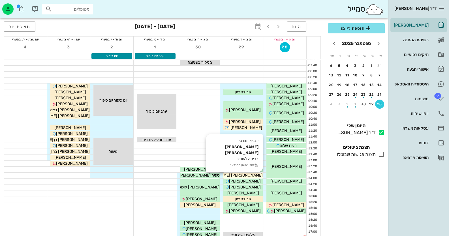
click at [255, 176] on div "[PERSON_NAME] [PERSON_NAME]" at bounding box center [243, 175] width 40 height 6
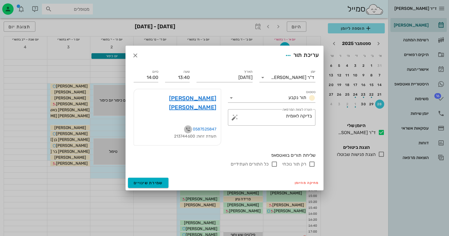
click at [189, 126] on icon "button" at bounding box center [188, 129] width 7 height 7
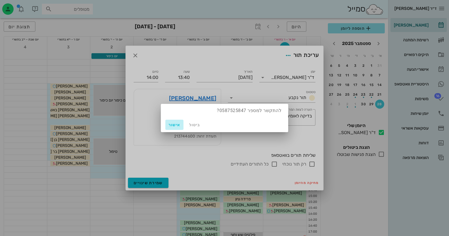
click at [174, 123] on span "אישור" at bounding box center [175, 125] width 14 height 5
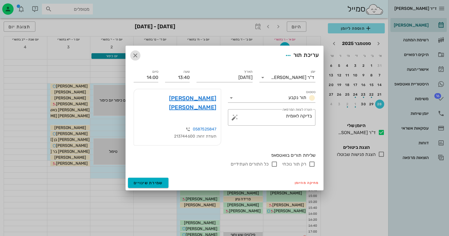
click at [135, 59] on icon "button" at bounding box center [135, 55] width 7 height 7
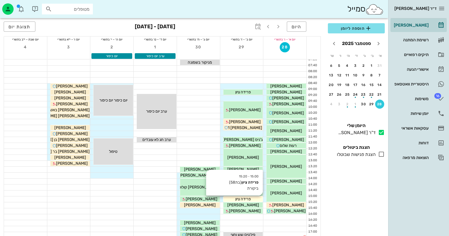
click at [250, 199] on span "פרידה ציון" at bounding box center [243, 199] width 16 height 5
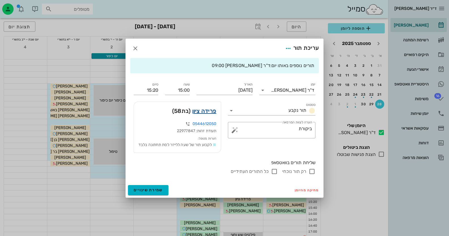
click at [205, 107] on link "פרידה ציון" at bounding box center [204, 110] width 24 height 9
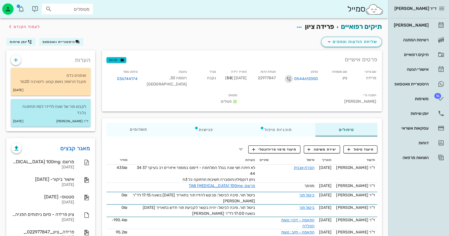
click at [292, 78] on icon "button" at bounding box center [288, 79] width 7 height 7
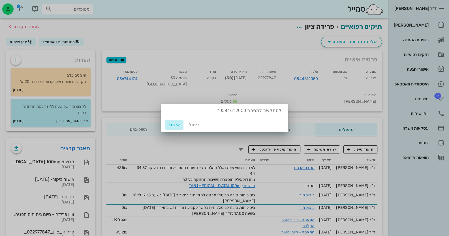
click at [178, 124] on span "אישור" at bounding box center [175, 125] width 14 height 5
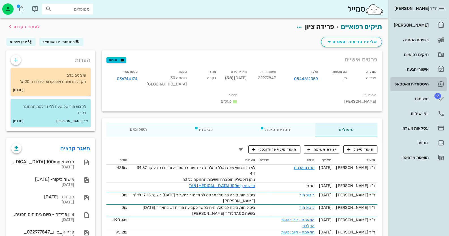
click at [430, 80] on link "היסטוריית וואטסאפ" at bounding box center [419, 84] width 56 height 14
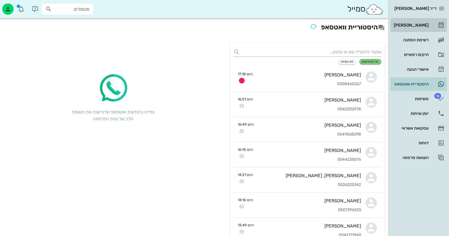
click at [426, 27] on div "[PERSON_NAME]" at bounding box center [411, 25] width 36 height 5
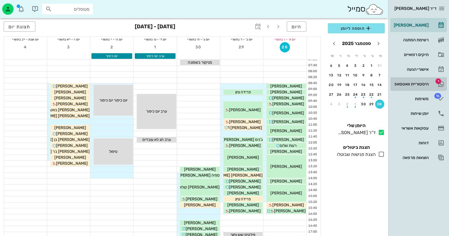
click at [424, 80] on div "היסטוריית וואטסאפ" at bounding box center [411, 84] width 36 height 9
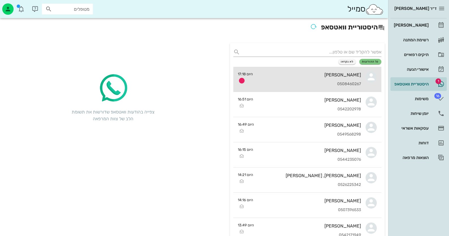
click at [345, 78] on div "[PERSON_NAME] 0508460267" at bounding box center [309, 79] width 104 height 25
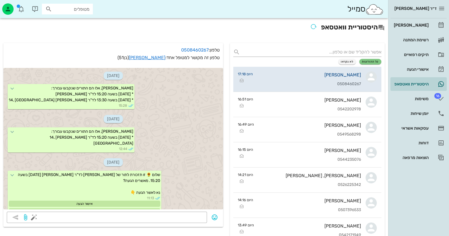
scroll to position [89, 0]
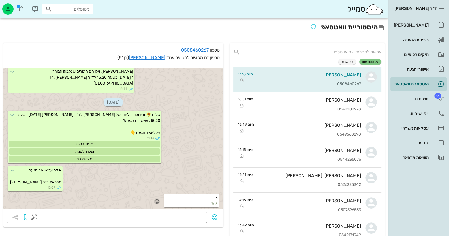
click at [159, 200] on icon "button" at bounding box center [156, 201] width 5 height 5
click at [152, 191] on div "👍" at bounding box center [152, 193] width 10 height 11
click at [435, 29] on link "[PERSON_NAME]" at bounding box center [419, 25] width 56 height 14
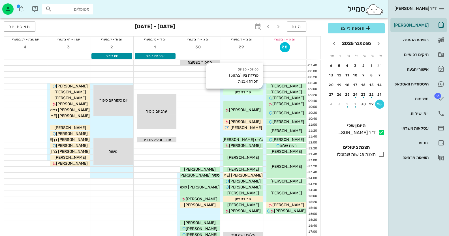
click at [245, 93] on span "פרידה ציון" at bounding box center [243, 92] width 16 height 5
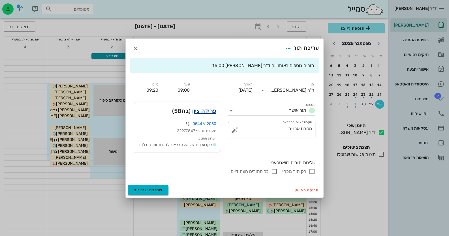
click at [206, 108] on link "פרידה ציון" at bounding box center [204, 110] width 24 height 9
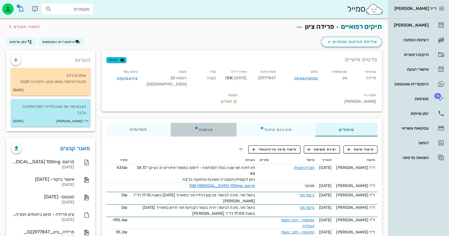
click at [199, 128] on div "פגישות" at bounding box center [204, 130] width 66 height 14
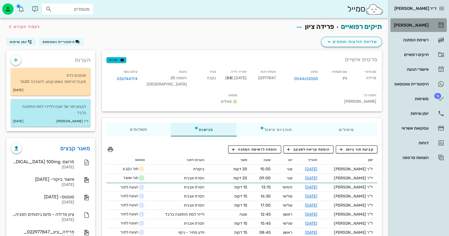
click at [421, 25] on div "[PERSON_NAME]" at bounding box center [411, 25] width 36 height 5
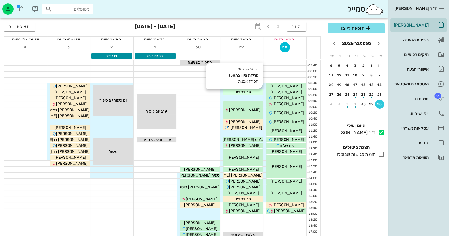
click at [255, 90] on div "פרידה ציון" at bounding box center [243, 92] width 40 height 6
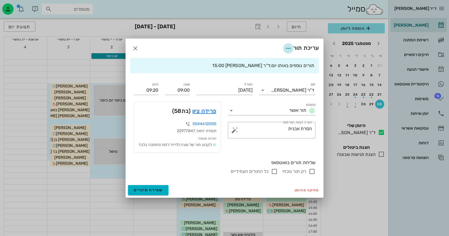
click at [289, 45] on icon "button" at bounding box center [288, 48] width 7 height 7
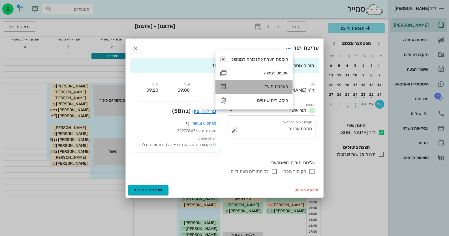
click at [280, 80] on div "העברת מועד" at bounding box center [254, 87] width 77 height 14
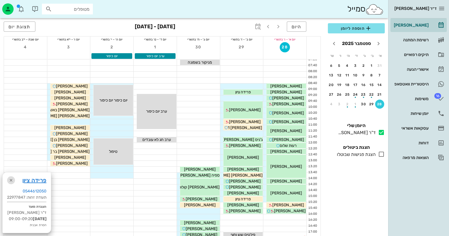
click at [11, 180] on icon "button" at bounding box center [11, 180] width 7 height 7
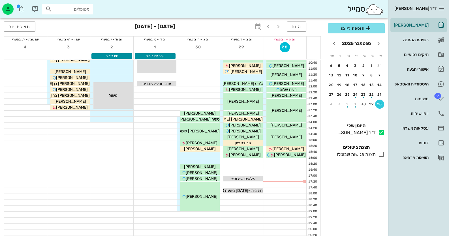
scroll to position [56, 0]
click at [439, 102] on icon at bounding box center [441, 98] width 7 height 7
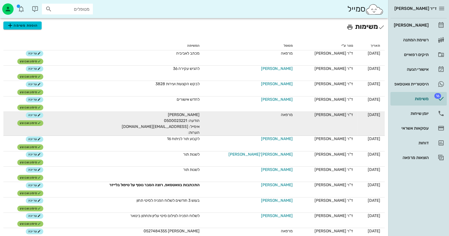
click at [194, 120] on span "[PERSON_NAME] הודעה: 0500023221 אימייל: [EMAIL_ADDRESS][DOMAIN_NAME] הערות:" at bounding box center [161, 123] width 78 height 23
click at [41, 124] on span "סימון שבוצע" at bounding box center [30, 122] width 21 height 3
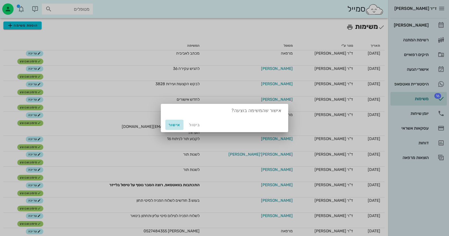
click at [174, 125] on span "אישור" at bounding box center [175, 125] width 14 height 5
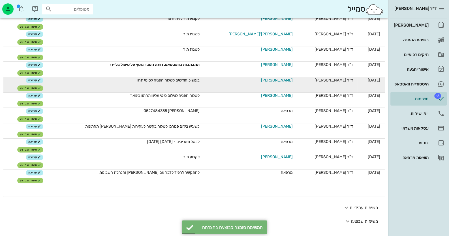
scroll to position [98, 0]
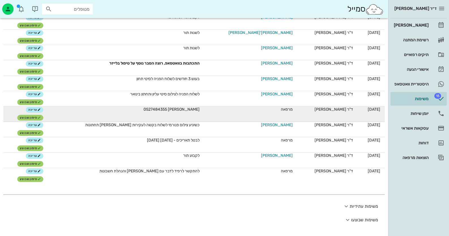
click at [186, 108] on span "[PERSON_NAME] 0527484355" at bounding box center [172, 109] width 56 height 5
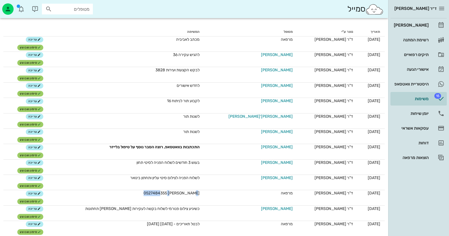
scroll to position [13, 0]
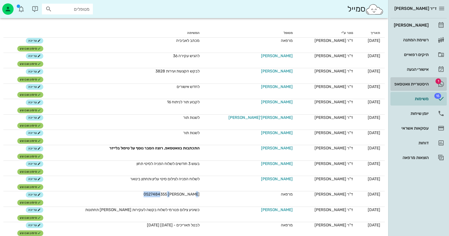
click at [424, 80] on div "היסטוריית וואטסאפ" at bounding box center [411, 84] width 36 height 9
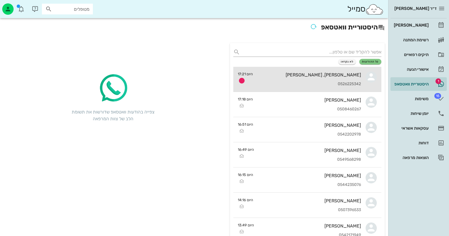
click at [353, 79] on div "[PERSON_NAME], [PERSON_NAME] 0526225342" at bounding box center [309, 79] width 104 height 25
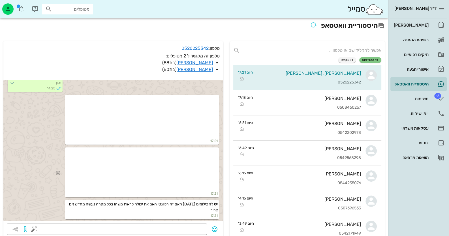
scroll to position [28, 0]
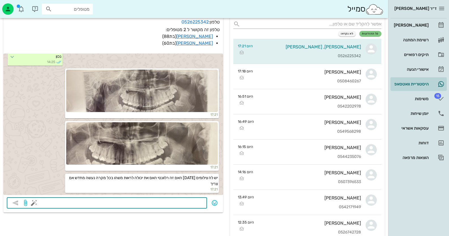
click at [191, 205] on textarea at bounding box center [119, 203] width 169 height 9
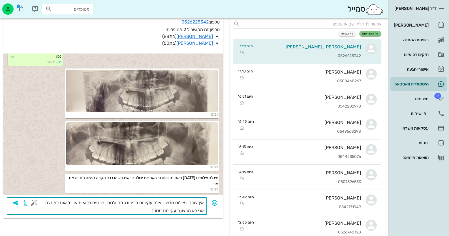
type textarea "אין צורך בצילום חדש - אלה עקירות לכירורג פה ולסת , שיניים כלואות או כלואות למחצ…"
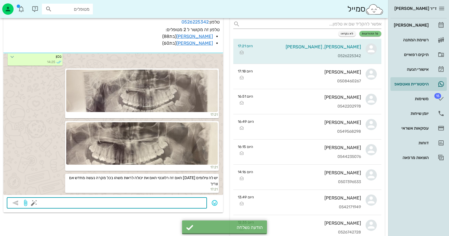
scroll to position [936, 0]
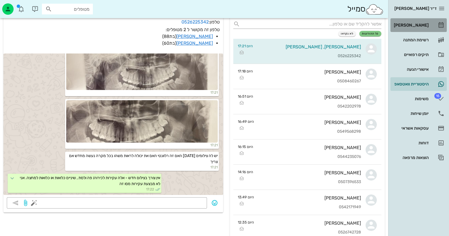
click at [416, 29] on div "[PERSON_NAME]" at bounding box center [411, 25] width 36 height 9
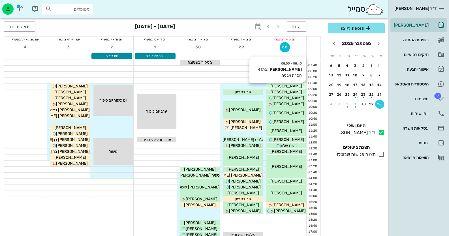
click at [298, 87] on span "[PERSON_NAME]" at bounding box center [286, 86] width 32 height 5
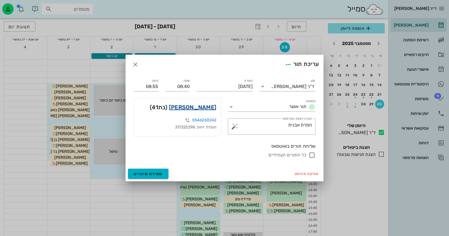
click at [183, 108] on link "[PERSON_NAME]" at bounding box center [192, 107] width 47 height 9
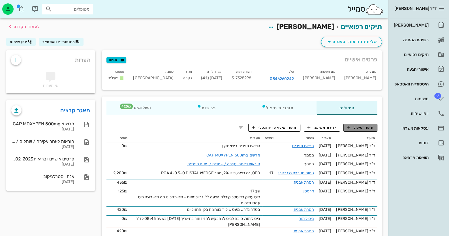
click at [367, 128] on span "תיעוד טיפול" at bounding box center [361, 127] width 26 height 5
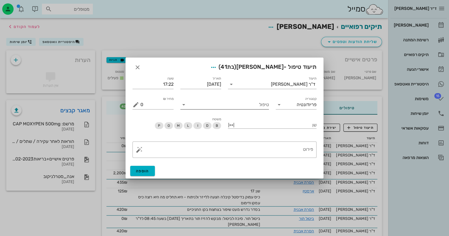
click at [236, 109] on div "טיפול" at bounding box center [224, 104] width 89 height 9
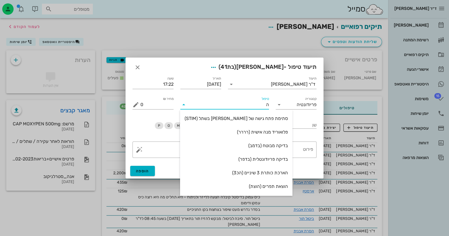
type input "[PERSON_NAME]"
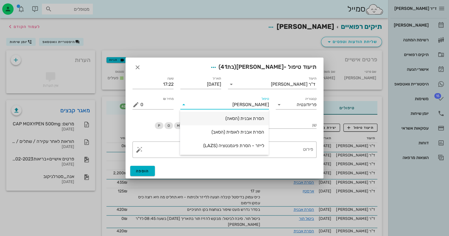
click at [246, 118] on div "הסרת אבנית (הסאה)" at bounding box center [225, 118] width 80 height 5
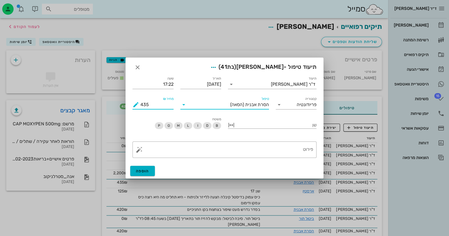
drag, startPoint x: 152, startPoint y: 106, endPoint x: 103, endPoint y: 106, distance: 48.7
click at [103, 106] on div "ד״ר [PERSON_NAME] רשימת המתנה תיקים רפואיים אישורי הגעה היסטוריית וואטסאפ 15 מש…" at bounding box center [224, 181] width 449 height 363
type input "420"
click at [258, 149] on textarea "פירוט" at bounding box center [226, 151] width 173 height 14
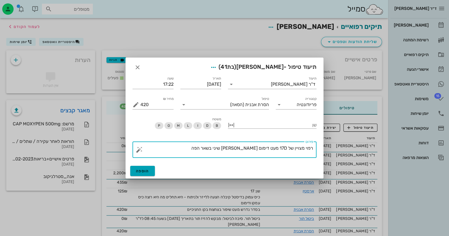
type textarea "רפוי מצויין של 17D מעט דימום [PERSON_NAME] שיני בשאר הפה"
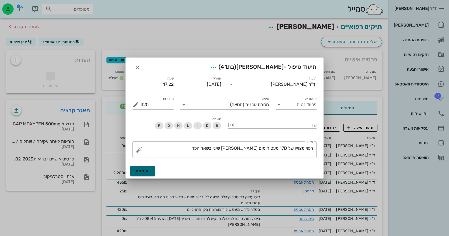
click at [144, 168] on button "הוספה" at bounding box center [142, 171] width 25 height 10
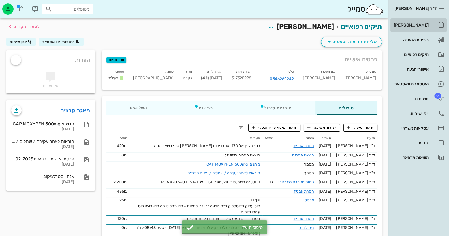
click at [419, 27] on div "[PERSON_NAME]" at bounding box center [411, 25] width 36 height 5
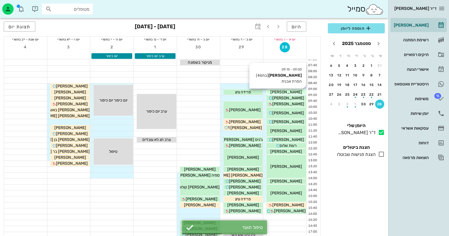
click at [295, 90] on span "[PERSON_NAME]" at bounding box center [286, 92] width 32 height 5
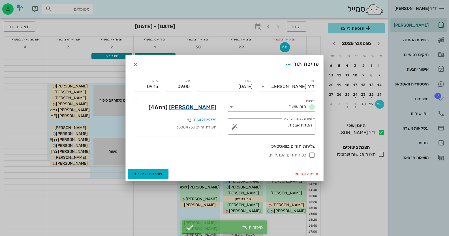
click at [195, 106] on link "[PERSON_NAME]" at bounding box center [192, 107] width 47 height 9
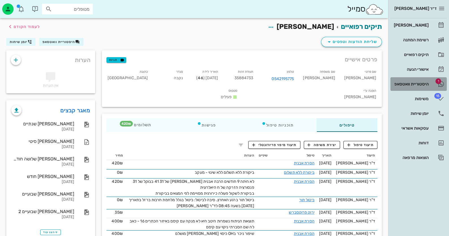
click at [420, 86] on div "היסטוריית וואטסאפ" at bounding box center [411, 84] width 36 height 9
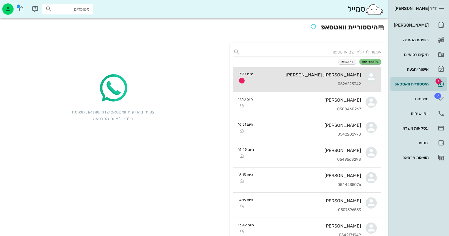
click at [310, 82] on div "0526225342" at bounding box center [309, 84] width 103 height 5
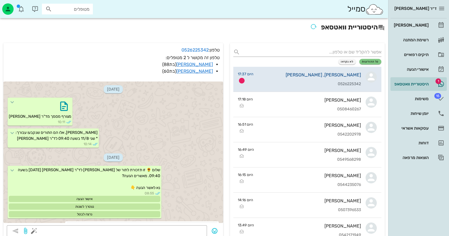
scroll to position [968, 0]
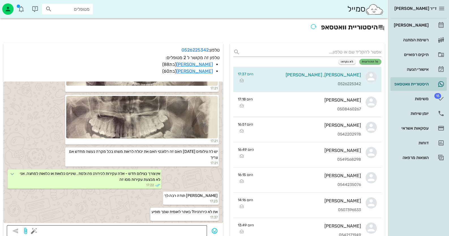
click at [186, 229] on textarea at bounding box center [119, 231] width 169 height 9
type textarea "פ"
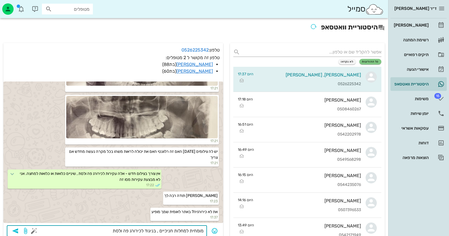
type textarea "מומחית למחלות חניכיים , בניגוד לכירורג פה ולסת."
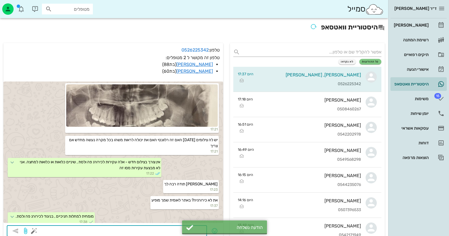
scroll to position [984, 0]
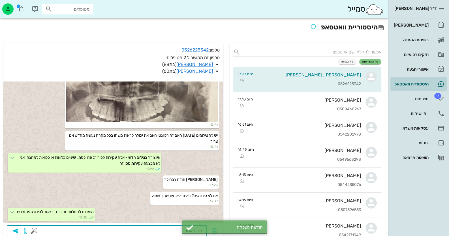
type textarea "תחום אחר"
click at [186, 225] on div "הודעה נשלחה" at bounding box center [224, 228] width 85 height 14
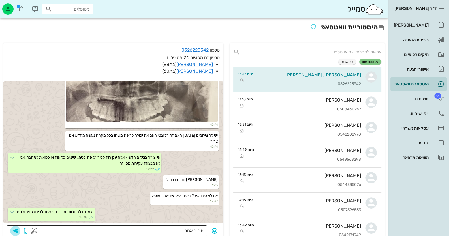
click at [12, 231] on icon "button" at bounding box center [15, 231] width 7 height 7
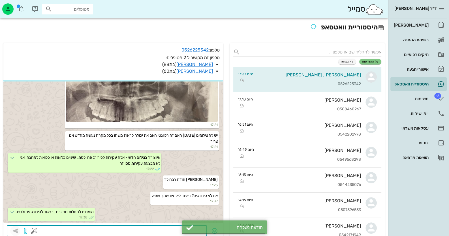
scroll to position [1000, 0]
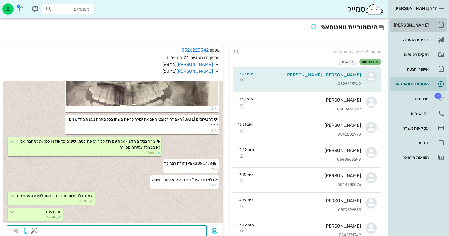
click at [438, 27] on icon at bounding box center [441, 25] width 7 height 7
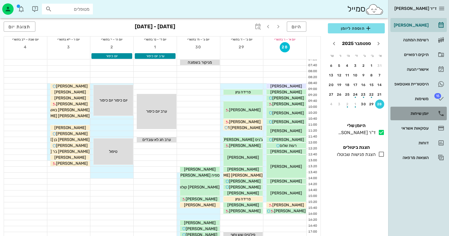
click at [430, 109] on link "יומן שיחות" at bounding box center [419, 114] width 56 height 14
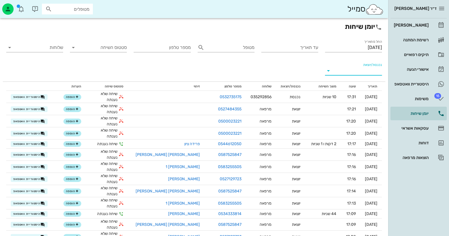
click at [343, 73] on input "נכנסת/יוצאת" at bounding box center [358, 70] width 48 height 9
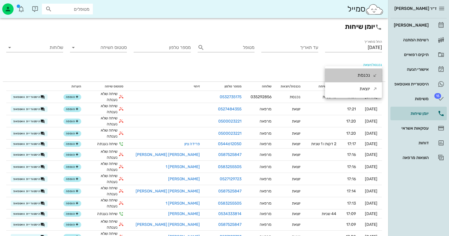
click at [343, 73] on div "נכנסת" at bounding box center [353, 76] width 57 height 14
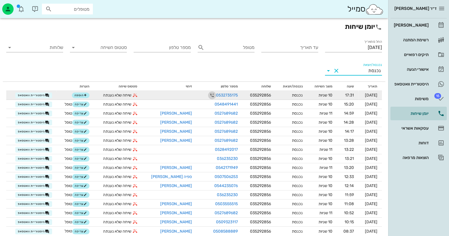
click at [209, 96] on icon "button" at bounding box center [212, 95] width 7 height 7
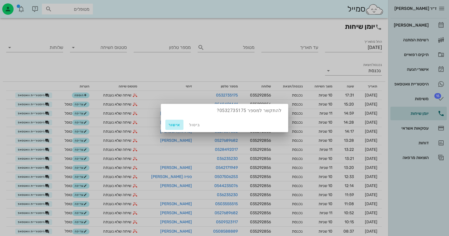
click at [178, 124] on span "אישור" at bounding box center [175, 125] width 14 height 5
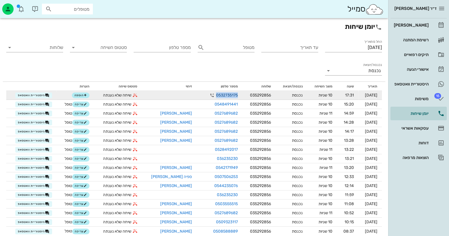
drag, startPoint x: 223, startPoint y: 94, endPoint x: 201, endPoint y: 95, distance: 21.5
click at [201, 95] on td "0532735175" at bounding box center [220, 95] width 46 height 9
copy link "0532735175"
click at [87, 96] on icon "button" at bounding box center [85, 95] width 3 height 3
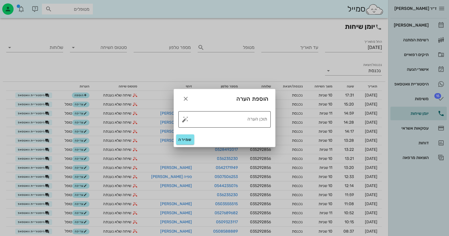
click at [184, 121] on button "button" at bounding box center [185, 119] width 7 height 7
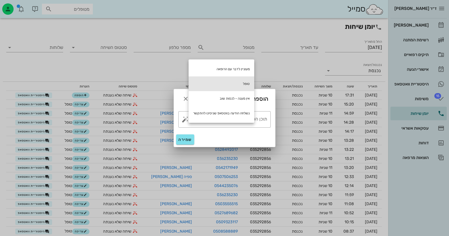
click at [234, 80] on div "טופל" at bounding box center [222, 83] width 66 height 15
type textarea "טופל"
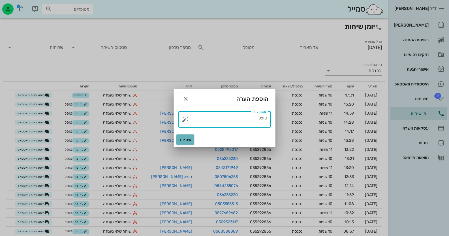
click at [187, 140] on span "שמירה" at bounding box center [185, 139] width 14 height 5
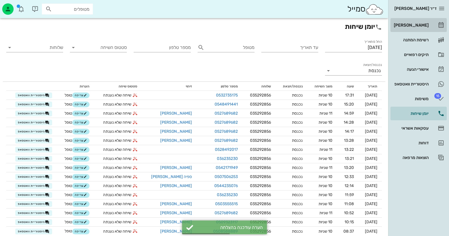
click at [435, 20] on link "[PERSON_NAME]" at bounding box center [419, 25] width 56 height 14
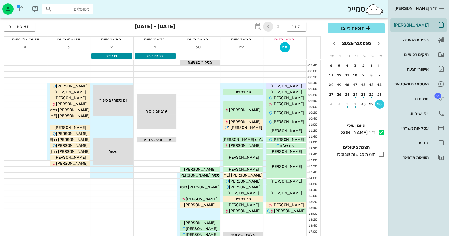
click at [271, 26] on icon "button" at bounding box center [268, 26] width 7 height 7
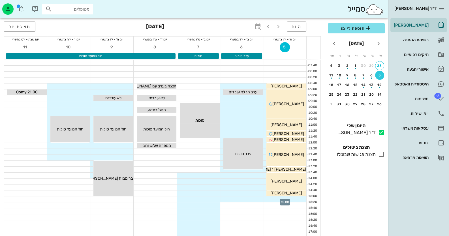
click at [295, 200] on div at bounding box center [284, 200] width 43 height 6
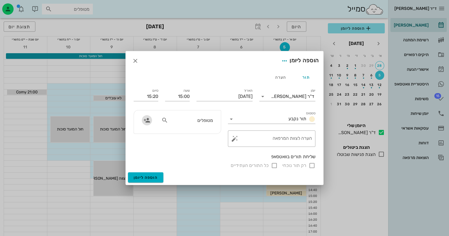
click at [151, 121] on span "button" at bounding box center [147, 120] width 10 height 7
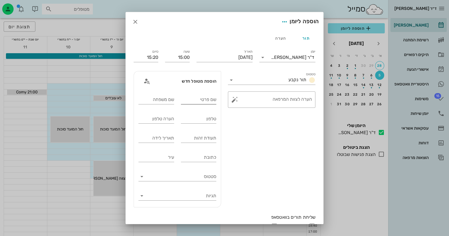
click at [212, 99] on input "שם פרטי" at bounding box center [199, 99] width 36 height 9
type input "[PERSON_NAME]"
type input "הבר"
click at [203, 139] on input "תעודת זהות" at bounding box center [199, 138] width 36 height 9
type input "002248268"
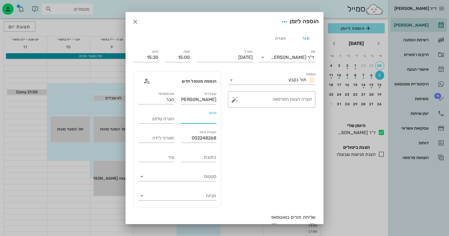
click at [208, 120] on input "טלפון" at bounding box center [199, 118] width 36 height 9
paste input "0532735175"
type input "0532735175"
click at [238, 98] on button "button" at bounding box center [234, 99] width 7 height 7
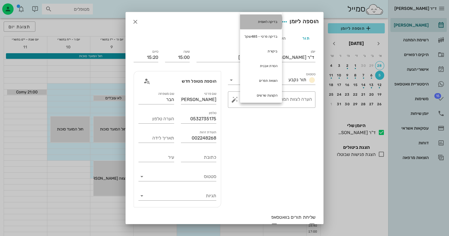
click at [260, 22] on div "בדיקה לאומית" at bounding box center [261, 21] width 42 height 15
type textarea "בדיקה לאומית"
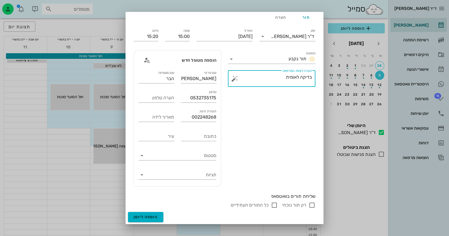
scroll to position [56, 0]
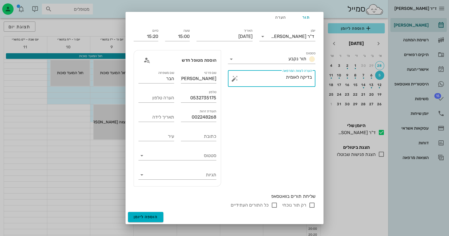
click at [312, 205] on input "רק תור נוכחי" at bounding box center [312, 205] width 7 height 7
checkbox input "false"
click at [163, 216] on button "הוספה ליומן" at bounding box center [145, 217] width 35 height 10
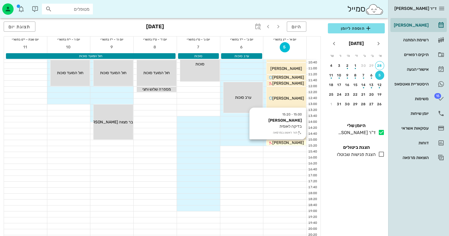
click at [291, 143] on span "[PERSON_NAME]" at bounding box center [288, 142] width 32 height 5
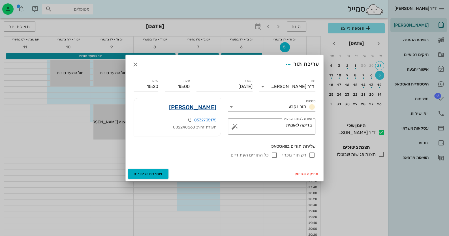
click at [200, 106] on link "[PERSON_NAME]" at bounding box center [192, 107] width 47 height 9
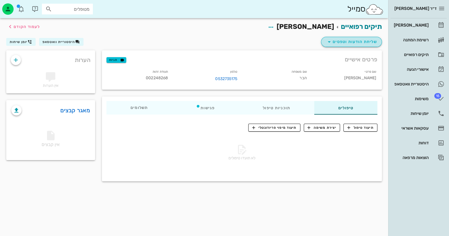
click at [365, 41] on span "שליחת הודעות וטפסים" at bounding box center [351, 42] width 51 height 7
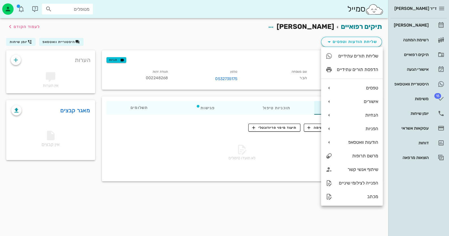
click at [169, 77] on div "תעודת זהות 002248268" at bounding box center [137, 76] width 69 height 19
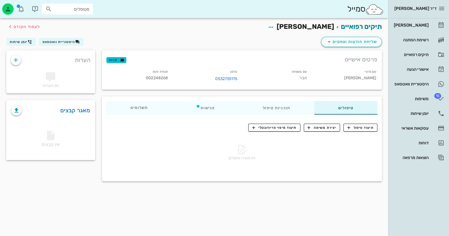
click at [153, 78] on span "002248268" at bounding box center [157, 78] width 22 height 5
copy span "002248268"
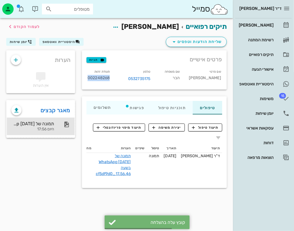
click at [52, 129] on div "היום 17:56" at bounding box center [32, 129] width 43 height 5
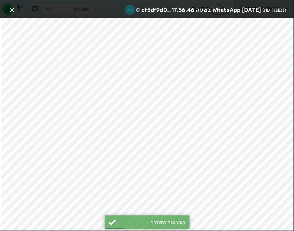
click at [127, 9] on icon "button" at bounding box center [130, 10] width 7 height 7
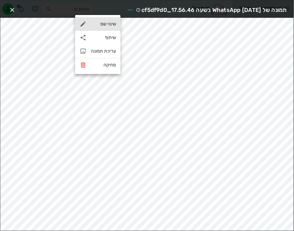
click at [109, 20] on div "שינוי שם" at bounding box center [97, 24] width 45 height 14
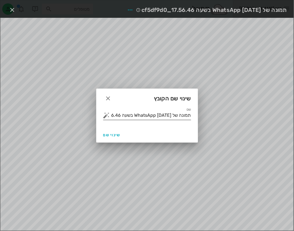
click at [165, 116] on input "תמונה של WhatsApp [DATE] בשעה 17.56.46_cf5df9d0" at bounding box center [151, 115] width 80 height 9
click at [106, 117] on button "button" at bounding box center [106, 115] width 7 height 7
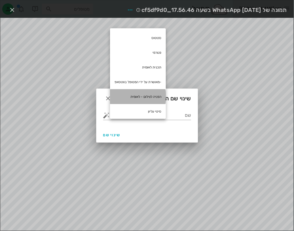
click at [150, 94] on div "הפניה לצילום - לאומית" at bounding box center [138, 96] width 56 height 15
type input "הפניה לצילום - לאומית"
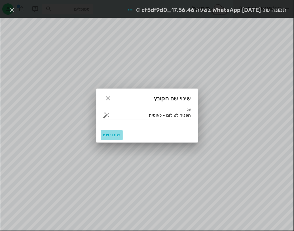
click at [110, 133] on span "שינוי שם" at bounding box center [111, 135] width 17 height 5
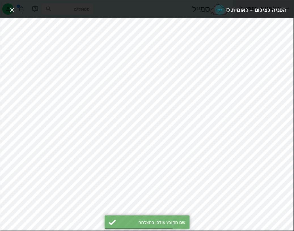
click at [221, 10] on icon "button" at bounding box center [219, 10] width 7 height 7
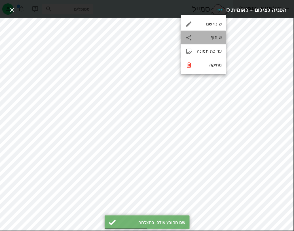
click at [217, 39] on div "שיתוף" at bounding box center [209, 37] width 25 height 5
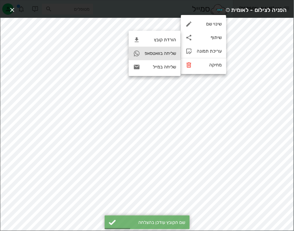
click at [167, 55] on div "שליחה בוואטסאפ" at bounding box center [159, 53] width 31 height 5
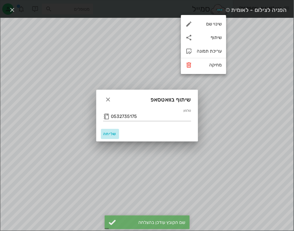
click at [111, 136] on span "שליחה" at bounding box center [110, 134] width 14 height 5
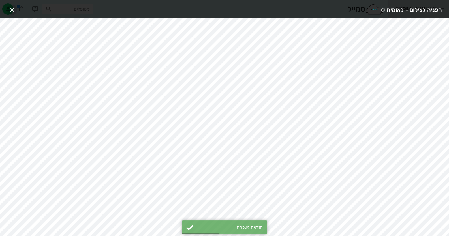
click at [9, 7] on icon "button" at bounding box center [12, 10] width 7 height 7
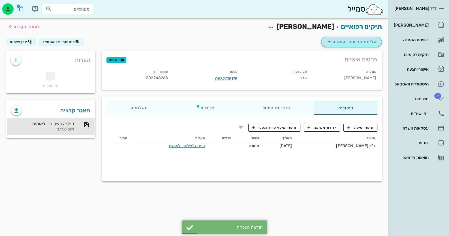
click at [364, 41] on span "שליחת הודעות וטפסים" at bounding box center [351, 42] width 51 height 7
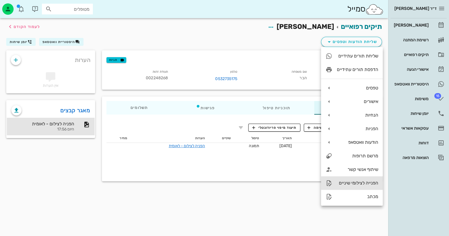
click at [365, 183] on div "הפנייה לצילומי שיניים" at bounding box center [357, 182] width 41 height 5
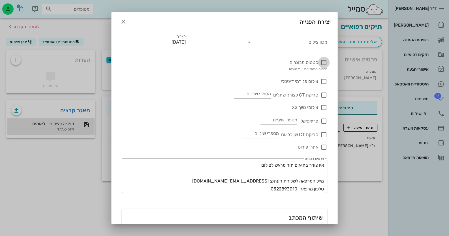
click at [324, 64] on div at bounding box center [324, 63] width 10 height 10
checkbox input "true"
click at [316, 41] on input "מכון צילום" at bounding box center [291, 42] width 73 height 9
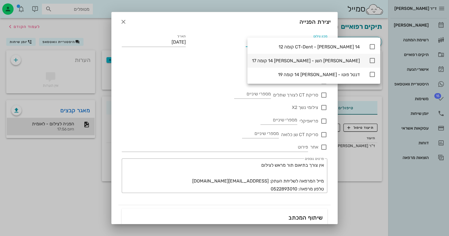
click at [369, 60] on icon at bounding box center [372, 60] width 7 height 7
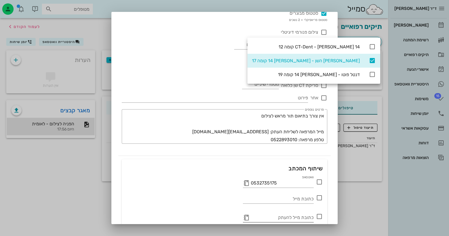
scroll to position [75, 0]
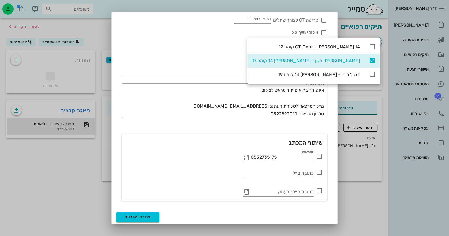
click at [318, 155] on icon at bounding box center [319, 156] width 7 height 7
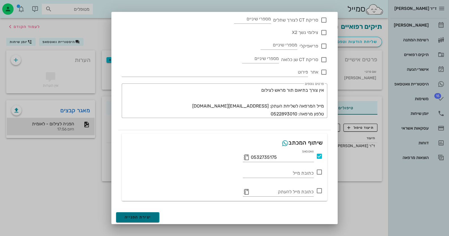
click at [144, 221] on button "יצירת הפנייה" at bounding box center [137, 217] width 43 height 10
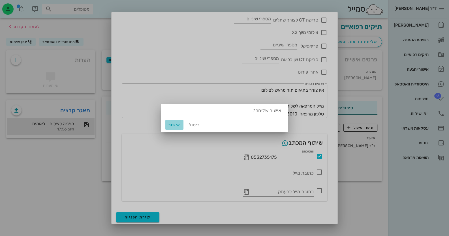
click at [171, 124] on span "אישור" at bounding box center [175, 125] width 14 height 5
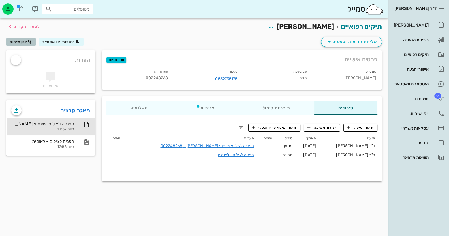
click at [11, 44] on span "יומן שיחות" at bounding box center [19, 42] width 18 height 4
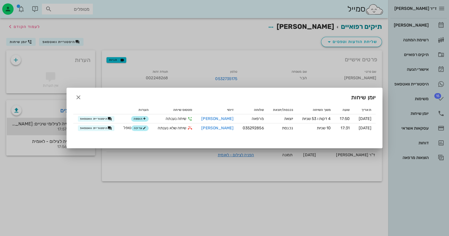
click at [164, 5] on div at bounding box center [224, 118] width 449 height 236
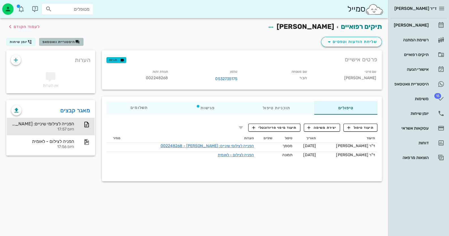
click at [67, 44] on button "היסטוריית וואטסאפ" at bounding box center [61, 42] width 44 height 8
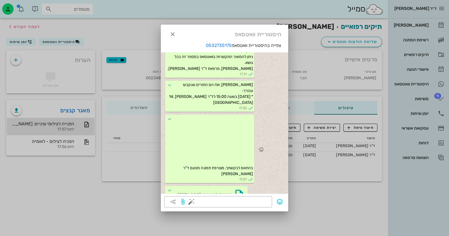
scroll to position [56, 0]
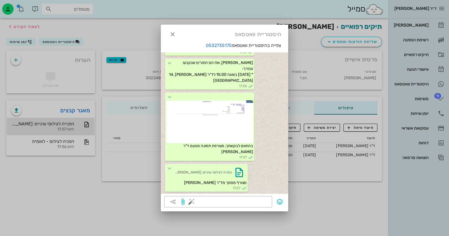
click at [432, 21] on div at bounding box center [224, 118] width 449 height 236
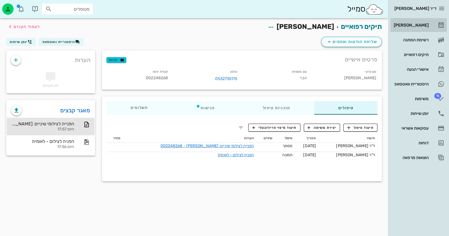
click at [433, 25] on link "[PERSON_NAME]" at bounding box center [419, 25] width 56 height 14
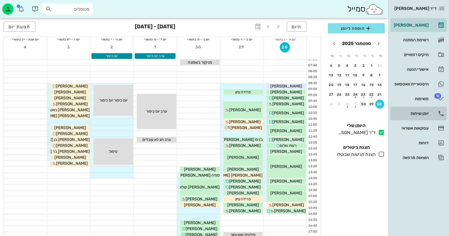
click at [430, 113] on link "יומן שיחות" at bounding box center [419, 114] width 56 height 14
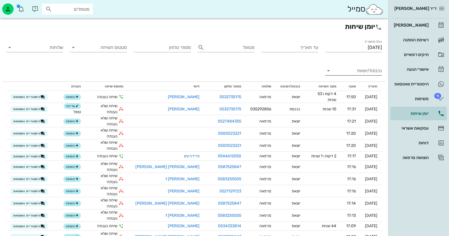
click at [368, 74] on input "נכנסת/יוצאת" at bounding box center [358, 70] width 48 height 9
click at [368, 74] on div "נכנסת" at bounding box center [364, 76] width 12 height 14
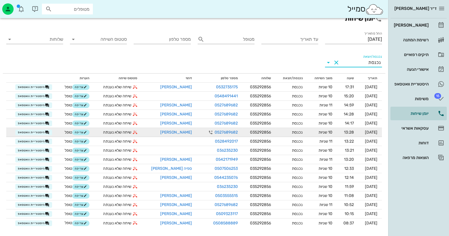
scroll to position [13, 0]
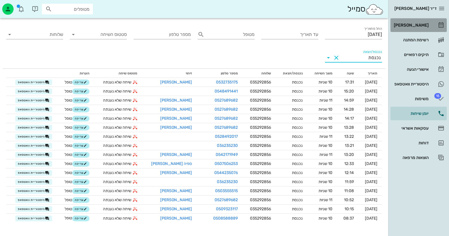
click at [410, 24] on div "[PERSON_NAME]" at bounding box center [411, 25] width 36 height 5
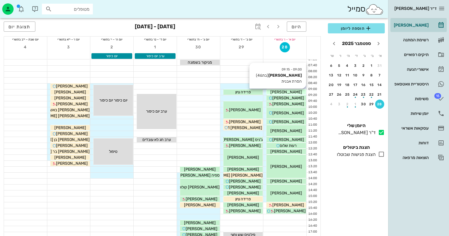
click at [287, 93] on span "[PERSON_NAME]" at bounding box center [286, 92] width 32 height 5
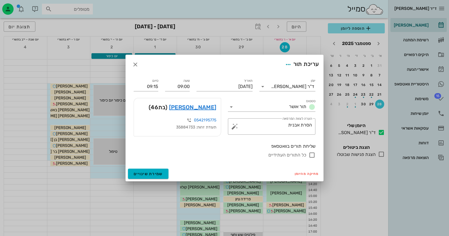
click at [225, 50] on div at bounding box center [224, 118] width 449 height 236
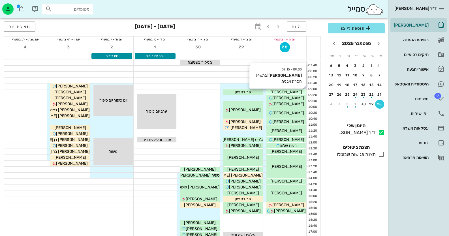
click at [299, 93] on div "[PERSON_NAME]" at bounding box center [287, 92] width 40 height 6
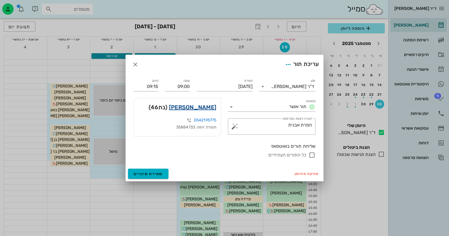
click at [205, 105] on link "[PERSON_NAME]" at bounding box center [192, 107] width 47 height 9
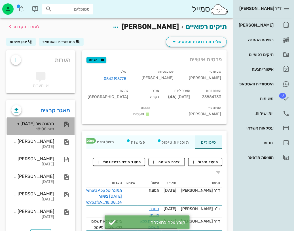
click at [50, 130] on div "היום 18:08" at bounding box center [32, 129] width 43 height 5
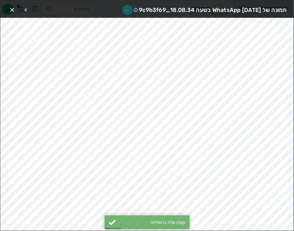
click at [124, 8] on icon "button" at bounding box center [127, 10] width 7 height 7
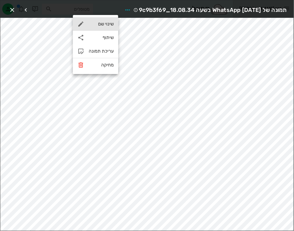
click at [106, 25] on div "שינוי שם" at bounding box center [101, 23] width 25 height 5
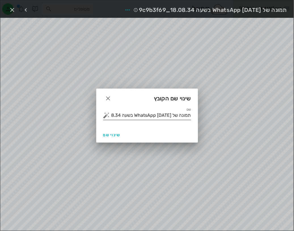
click at [141, 118] on input "תמונה של WhatsApp [DATE] בשעה 18.08.34_9c9b3f69" at bounding box center [151, 115] width 80 height 9
type input "ביקורת קליני - פנסטרציה ברקמה הרכה - תפר עם ח היאלרונית"
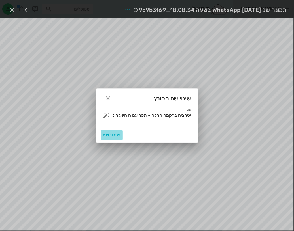
click at [113, 134] on span "שינוי שם" at bounding box center [111, 135] width 17 height 5
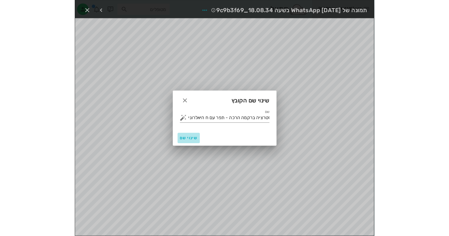
scroll to position [0, 0]
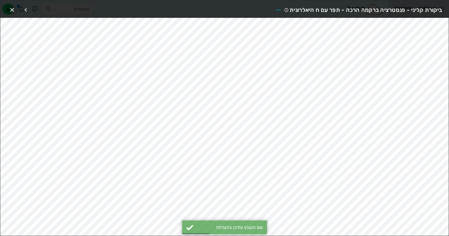
click at [12, 10] on icon "button" at bounding box center [12, 10] width 7 height 7
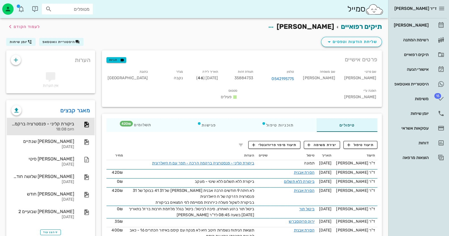
click at [75, 103] on div "מאגר קבצים" at bounding box center [51, 108] width 88 height 15
click at [77, 107] on link "מאגר קבצים" at bounding box center [75, 110] width 30 height 9
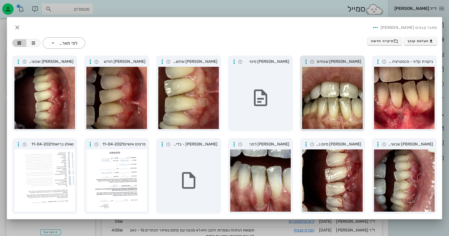
click at [355, 85] on div at bounding box center [332, 98] width 61 height 62
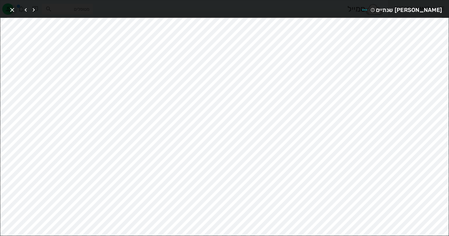
click at [13, 8] on icon "button" at bounding box center [12, 10] width 7 height 7
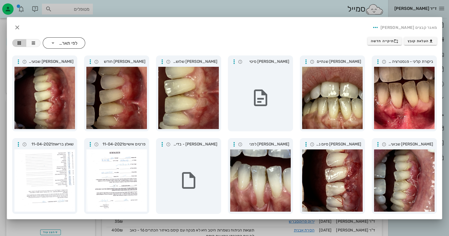
click at [66, 44] on div "לפי תאריך" at bounding box center [67, 43] width 19 height 5
click at [70, 45] on div "לפי תאריך" at bounding box center [63, 45] width 33 height 5
click at [70, 45] on div "לפי תאריך" at bounding box center [67, 43] width 19 height 5
click at [71, 56] on div "לפי שם" at bounding box center [63, 56] width 33 height 5
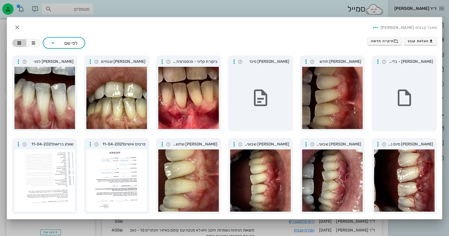
click at [73, 42] on div "לפי שם" at bounding box center [70, 43] width 13 height 5
click at [74, 46] on div "לפי תאריך" at bounding box center [63, 45] width 33 height 5
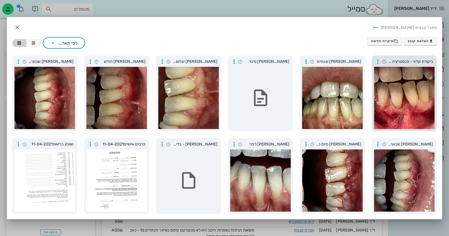
click at [402, 91] on div at bounding box center [404, 98] width 61 height 62
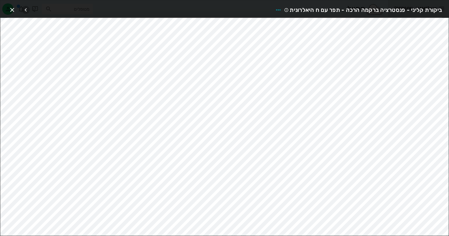
click at [27, 8] on icon "button" at bounding box center [25, 10] width 7 height 7
click at [33, 8] on icon "button" at bounding box center [33, 10] width 7 height 7
click at [16, 7] on span "button" at bounding box center [12, 10] width 10 height 7
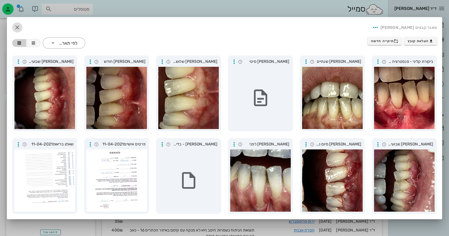
click at [18, 28] on icon "button" at bounding box center [17, 27] width 7 height 7
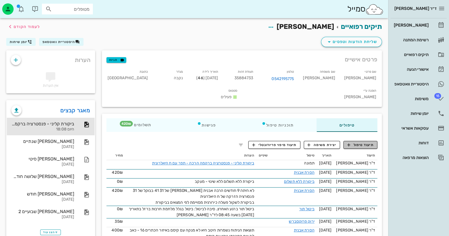
click at [364, 142] on span "תיעוד טיפול" at bounding box center [361, 144] width 26 height 5
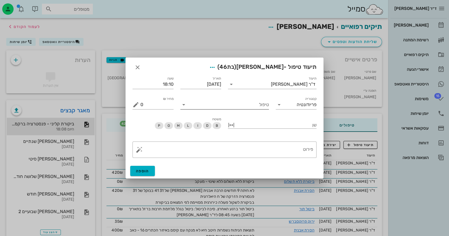
click at [246, 107] on input "טיפול" at bounding box center [228, 104] width 81 height 9
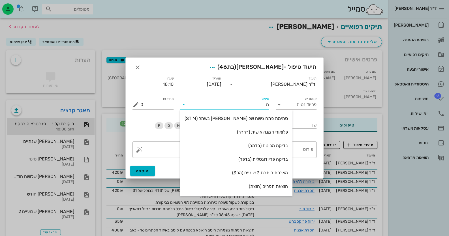
type input "[PERSON_NAME]"
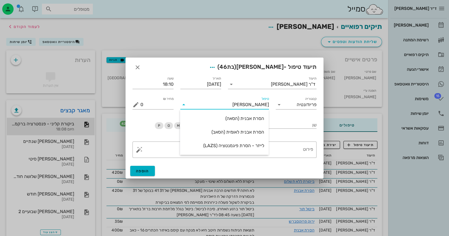
drag, startPoint x: 248, startPoint y: 119, endPoint x: 242, endPoint y: 116, distance: 6.6
click at [248, 118] on div "הסרת אבנית (הסאה)" at bounding box center [225, 118] width 80 height 5
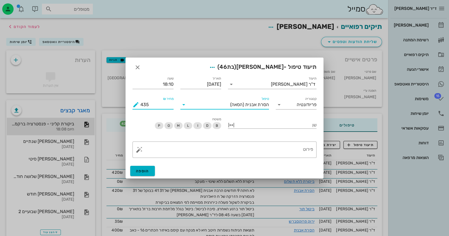
drag, startPoint x: 159, startPoint y: 105, endPoint x: 127, endPoint y: 105, distance: 32.3
click at [127, 105] on div "תיעוד ד"ר [PERSON_NAME] תאריך [DATE] שעה 18:10 קטגוריה פריודונטיה טיפול הסרת אב…" at bounding box center [225, 118] width 198 height 92
type input "420"
click at [282, 151] on textarea "פירוט" at bounding box center [226, 151] width 173 height 14
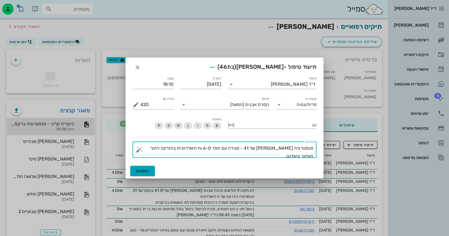
type textarea "פנסטרציה [PERSON_NAME] של 41 - סגירה עם תפר 6-0 וח היאלרוונית בהזרקה לתוך האיזו…"
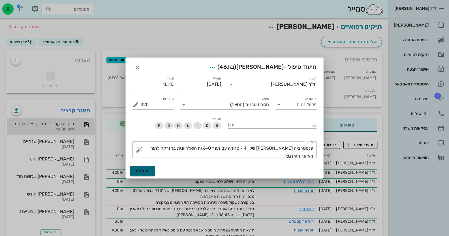
click at [139, 172] on span "הוספה" at bounding box center [142, 171] width 13 height 5
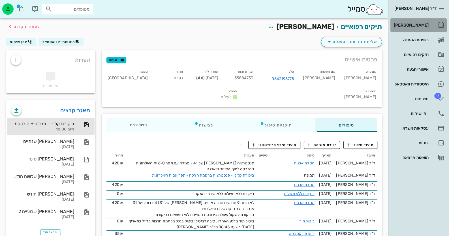
click at [425, 23] on div "[PERSON_NAME]" at bounding box center [411, 25] width 36 height 5
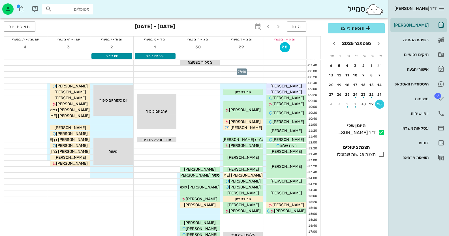
click at [255, 68] on div at bounding box center [241, 69] width 43 height 6
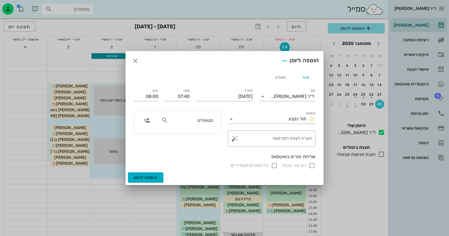
drag, startPoint x: 255, startPoint y: 68, endPoint x: 197, endPoint y: 59, distance: 58.7
click at [197, 59] on div "הוספה ליומן" at bounding box center [225, 60] width 198 height 19
click at [285, 77] on div "הערה" at bounding box center [280, 78] width 25 height 14
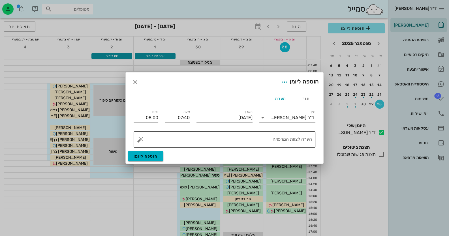
click at [290, 137] on div "הערה לצוות המרפאה" at bounding box center [227, 139] width 170 height 16
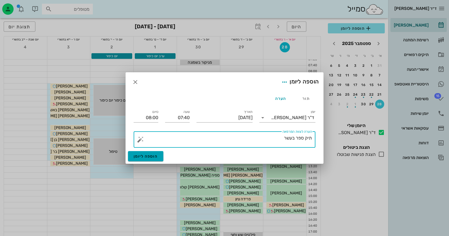
type textarea "תיק ספר בעשר"
click at [151, 155] on span "הוספה ליומן" at bounding box center [146, 156] width 24 height 5
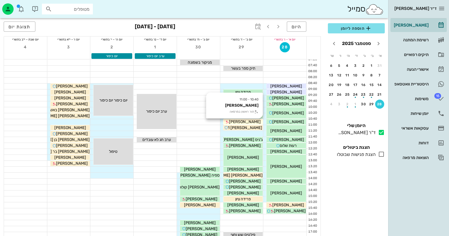
click at [257, 123] on div "[PERSON_NAME]" at bounding box center [243, 122] width 40 height 6
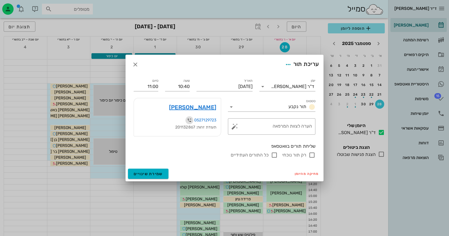
click at [190, 120] on icon "button" at bounding box center [189, 120] width 7 height 7
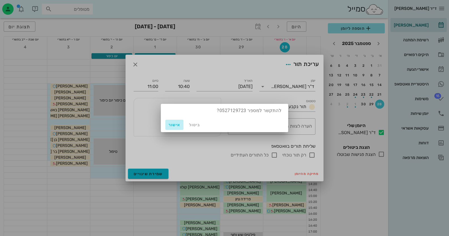
click at [176, 124] on span "אישור" at bounding box center [175, 125] width 14 height 5
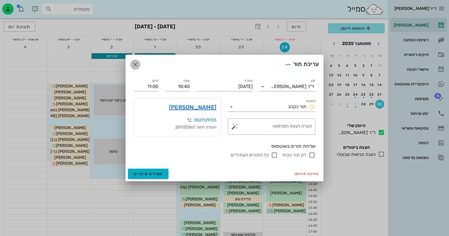
click at [138, 64] on icon "button" at bounding box center [135, 64] width 7 height 7
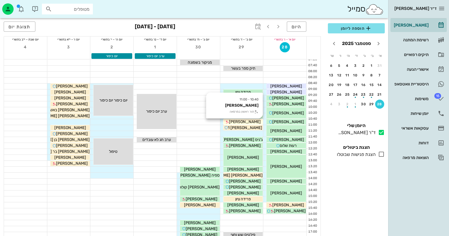
click at [255, 123] on div "[PERSON_NAME]" at bounding box center [243, 122] width 40 height 6
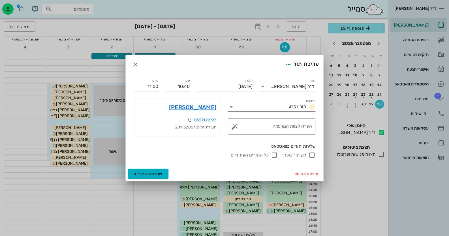
click at [232, 106] on icon at bounding box center [231, 107] width 7 height 7
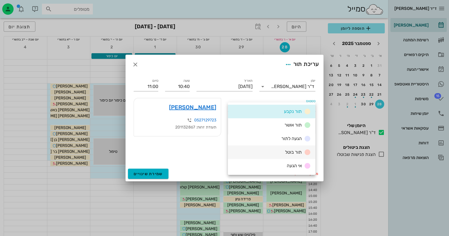
click at [297, 153] on span "תור בוטל" at bounding box center [293, 152] width 17 height 5
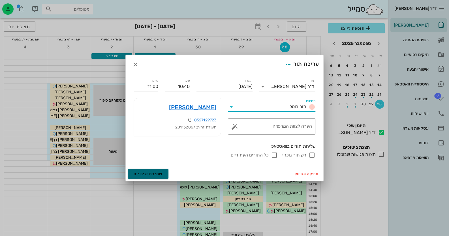
click at [150, 173] on span "שמירת שינויים" at bounding box center [148, 174] width 29 height 5
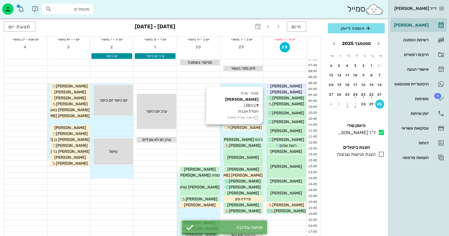
click at [248, 127] on span "[PERSON_NAME] 1" at bounding box center [245, 127] width 34 height 5
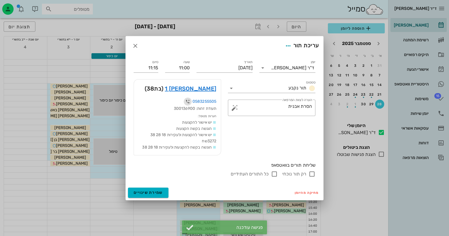
click at [187, 100] on icon "button" at bounding box center [187, 101] width 7 height 7
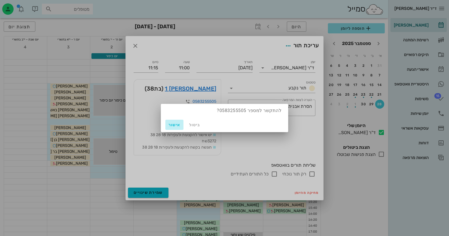
click at [171, 127] on span "אישור" at bounding box center [175, 125] width 14 height 5
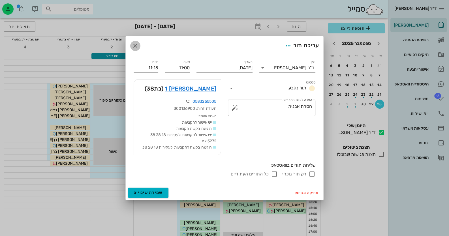
click at [137, 45] on icon "button" at bounding box center [135, 45] width 7 height 7
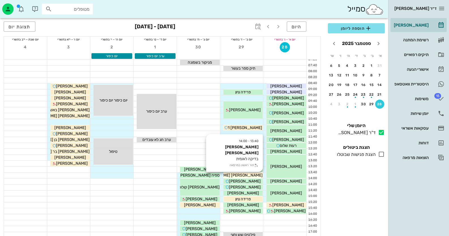
click at [256, 174] on div "[PERSON_NAME] [PERSON_NAME]" at bounding box center [243, 175] width 40 height 6
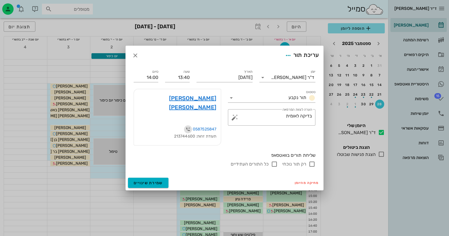
click at [187, 126] on icon "button" at bounding box center [188, 129] width 7 height 7
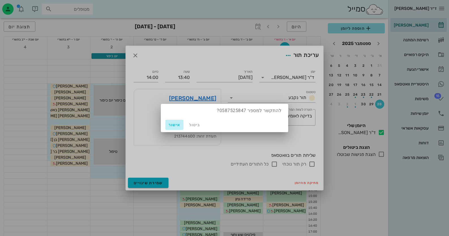
click at [176, 125] on span "אישור" at bounding box center [175, 125] width 14 height 5
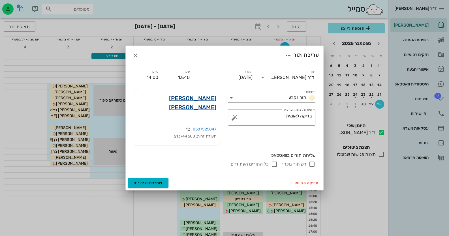
click at [208, 106] on link "[PERSON_NAME] [PERSON_NAME]" at bounding box center [177, 103] width 78 height 18
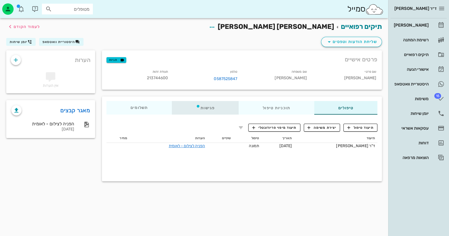
click at [208, 107] on div "פגישות" at bounding box center [205, 108] width 67 height 14
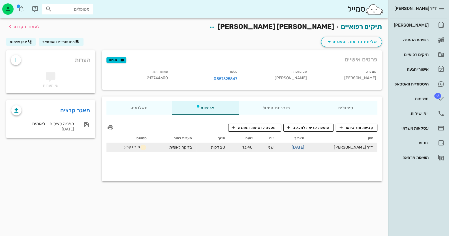
click at [304, 145] on link "[DATE]" at bounding box center [298, 147] width 13 height 5
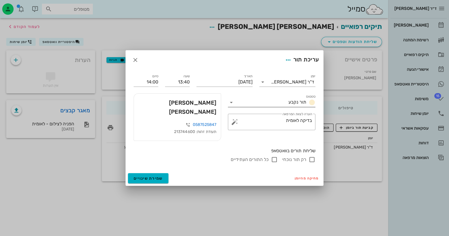
click at [233, 106] on icon at bounding box center [231, 102] width 7 height 7
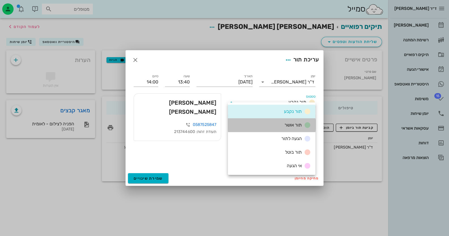
click at [295, 121] on div "תור אושר" at bounding box center [272, 125] width 88 height 14
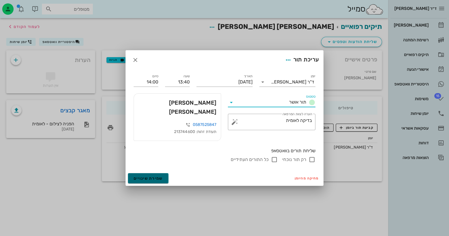
click at [158, 177] on button "שמירת שינויים" at bounding box center [148, 178] width 40 height 10
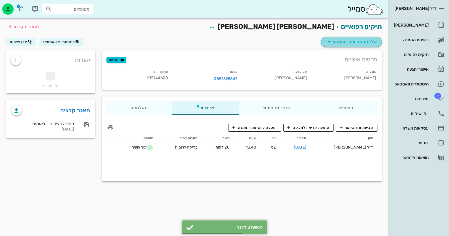
click at [345, 44] on span "שליחת הודעות וטפסים" at bounding box center [351, 42] width 51 height 7
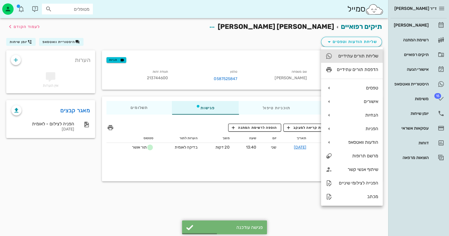
click at [358, 53] on div "שליחת תורים עתידיים" at bounding box center [357, 55] width 41 height 5
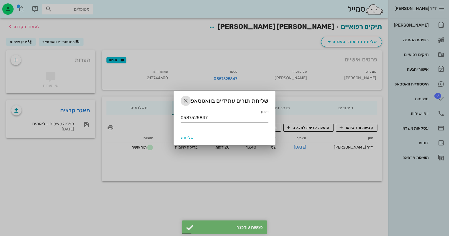
click at [185, 99] on icon "button" at bounding box center [185, 100] width 7 height 7
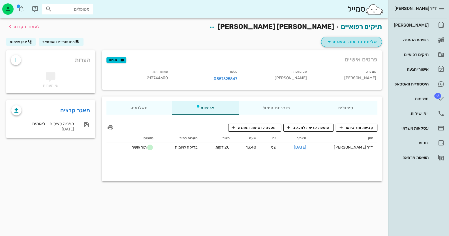
click at [352, 45] on span "שליחת הודעות וטפסים" at bounding box center [351, 42] width 51 height 7
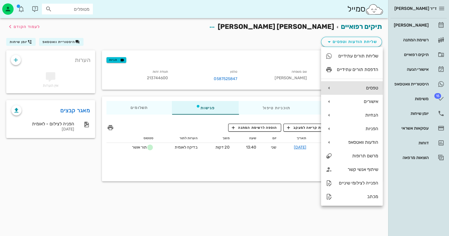
click at [372, 90] on div "טפסים" at bounding box center [357, 87] width 41 height 5
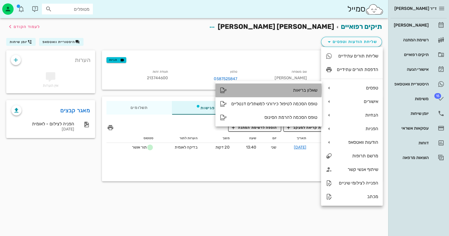
click at [279, 88] on div "שאלון בריאות" at bounding box center [274, 90] width 86 height 5
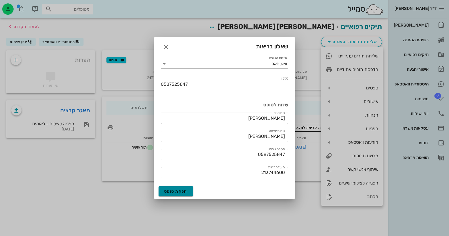
click at [174, 194] on button "הפקת טופס" at bounding box center [176, 191] width 35 height 10
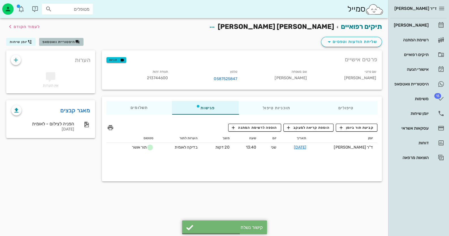
click at [62, 41] on span "היסטוריית וואטסאפ" at bounding box center [58, 42] width 33 height 4
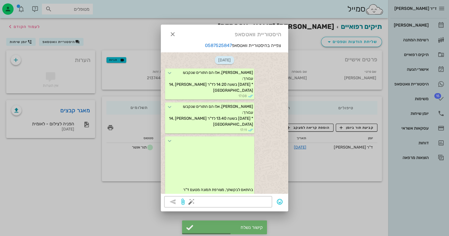
scroll to position [207, 0]
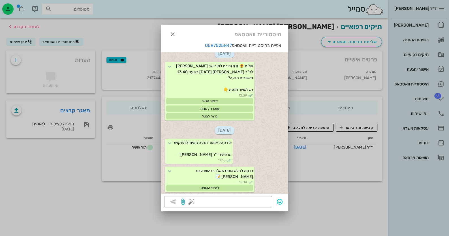
click at [324, 215] on div at bounding box center [224, 118] width 449 height 236
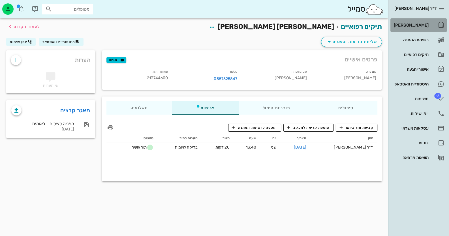
click at [425, 24] on div "[PERSON_NAME]" at bounding box center [411, 25] width 36 height 5
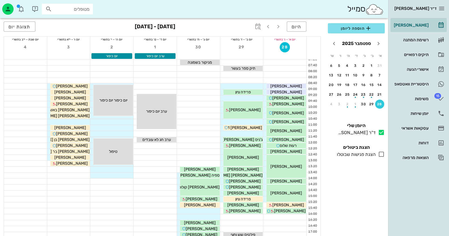
click at [211, 208] on div at bounding box center [198, 211] width 43 height 6
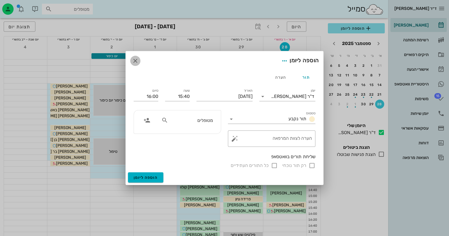
click at [140, 60] on span "button" at bounding box center [135, 60] width 10 height 7
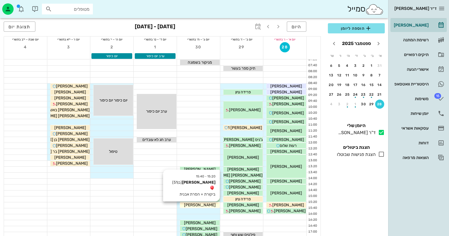
click at [208, 205] on div "[PERSON_NAME]" at bounding box center [200, 205] width 40 height 6
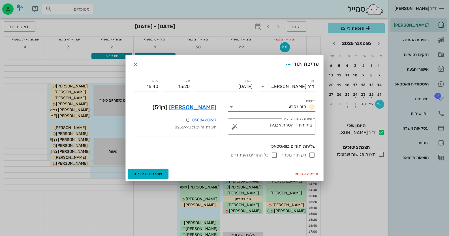
click at [231, 106] on icon at bounding box center [231, 107] width 7 height 7
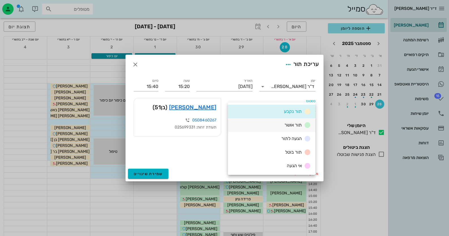
click at [256, 121] on div "תור אושר" at bounding box center [272, 125] width 88 height 14
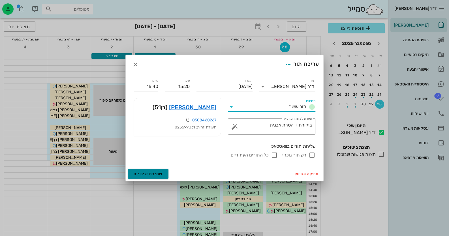
click at [157, 171] on button "שמירת שינויים" at bounding box center [148, 174] width 40 height 10
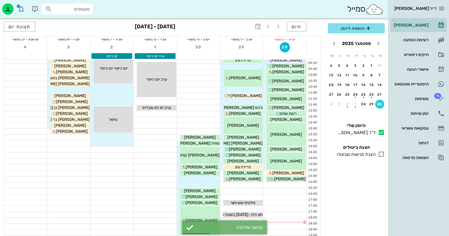
scroll to position [10, 0]
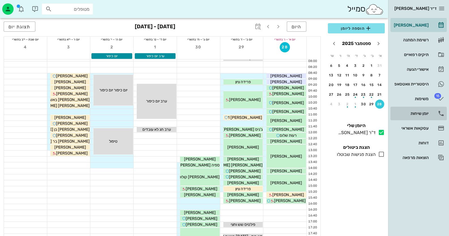
click at [430, 119] on link "יומן שיחות" at bounding box center [419, 114] width 56 height 14
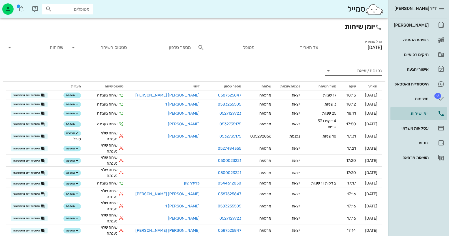
click at [358, 71] on input "נכנסת/יוצאת" at bounding box center [358, 70] width 48 height 9
click at [358, 71] on div "נכנסת" at bounding box center [364, 76] width 12 height 14
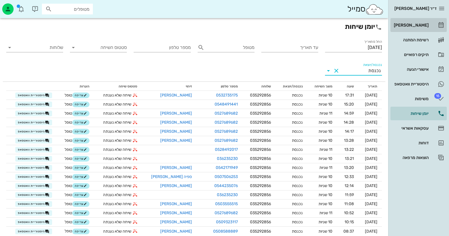
click at [413, 26] on div "[PERSON_NAME]" at bounding box center [411, 25] width 36 height 5
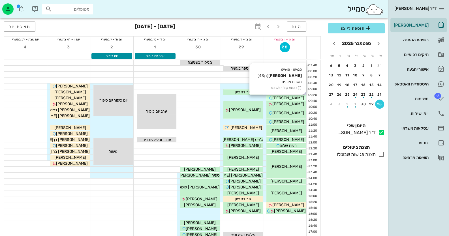
click at [296, 96] on span "[PERSON_NAME]" at bounding box center [288, 98] width 32 height 5
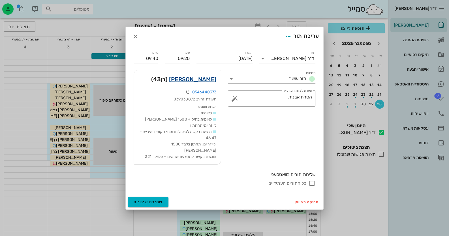
click at [205, 84] on link "[PERSON_NAME]" at bounding box center [192, 79] width 47 height 9
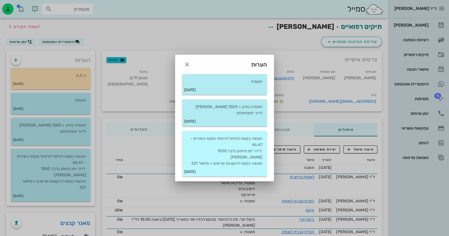
drag, startPoint x: 238, startPoint y: 163, endPoint x: 242, endPoint y: 162, distance: 4.1
click at [238, 167] on div "[DATE]" at bounding box center [224, 172] width 85 height 10
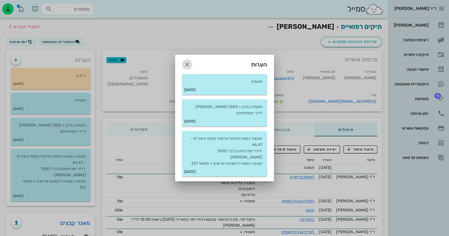
click at [184, 68] on icon "button" at bounding box center [187, 64] width 7 height 7
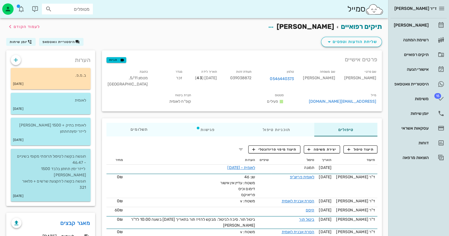
click at [57, 173] on p "הוגשה בקשה לטיפול תרופתי מקומי בשיניים - 46.47 לייזר ימין תחתון בלבד 1500 [PERS…" at bounding box center [50, 172] width 71 height 37
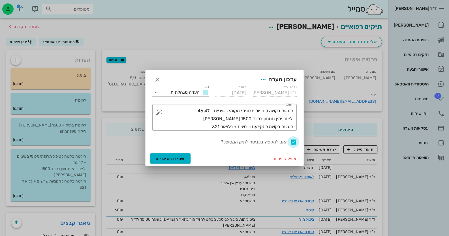
click at [293, 140] on div at bounding box center [294, 142] width 10 height 10
checkbox input "false"
click at [164, 159] on span "שמירת שינויים" at bounding box center [170, 158] width 29 height 5
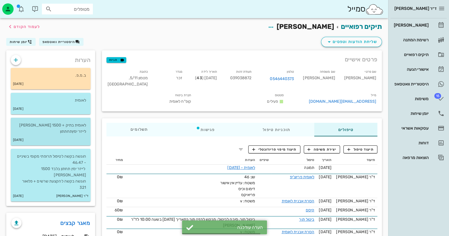
click at [68, 125] on p "לאומית בתיק + 1500 [PERSON_NAME] לייזר ימיןתחתתון" at bounding box center [50, 128] width 71 height 12
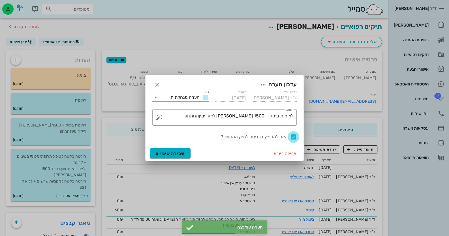
click at [293, 136] on div at bounding box center [294, 137] width 10 height 10
checkbox input "false"
click at [163, 154] on span "שמירת שינויים" at bounding box center [170, 153] width 29 height 5
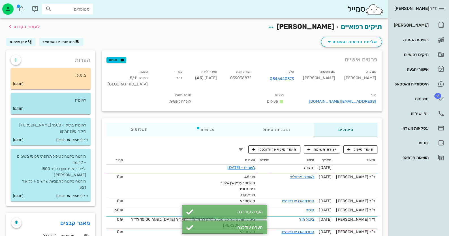
click at [86, 105] on div "[DATE]" at bounding box center [51, 109] width 80 height 11
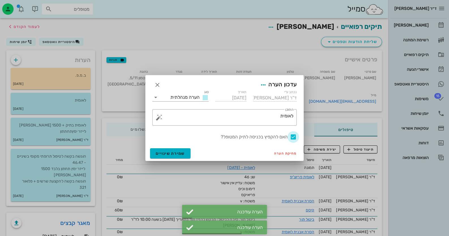
click at [293, 137] on div at bounding box center [294, 137] width 10 height 10
checkbox input "false"
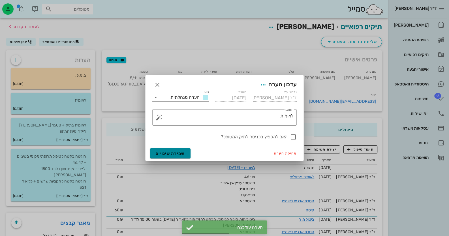
click at [160, 149] on button "שמירת שינויים" at bounding box center [170, 153] width 40 height 10
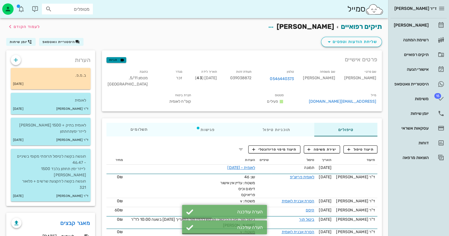
click at [120, 58] on icon "button" at bounding box center [122, 59] width 5 height 5
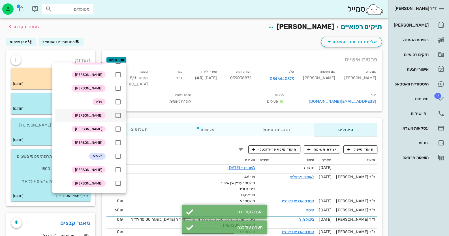
scroll to position [56, 0]
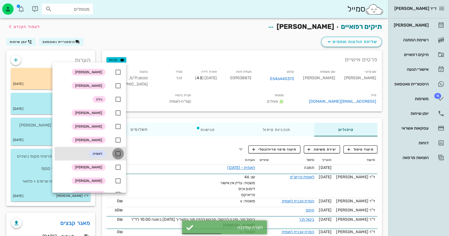
click at [117, 151] on div at bounding box center [118, 154] width 10 height 10
checkbox input "true"
click at [166, 92] on div "חברת ביטוח קופ"ח לאומית" at bounding box center [149, 99] width 93 height 17
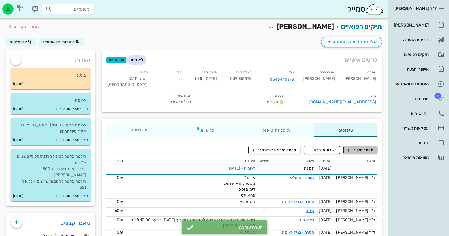
click at [360, 148] on span "תיעוד טיפול" at bounding box center [361, 150] width 26 height 5
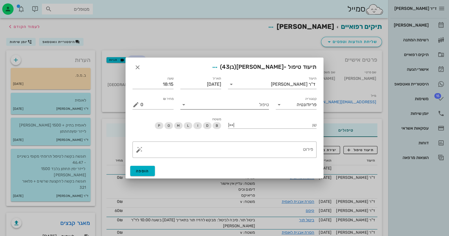
click at [210, 106] on input "טיפול" at bounding box center [228, 104] width 81 height 9
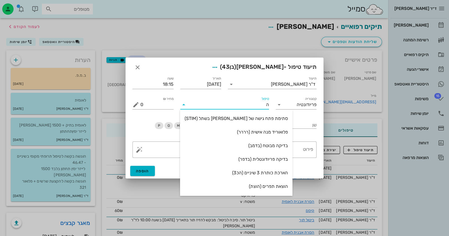
type input "[PERSON_NAME]"
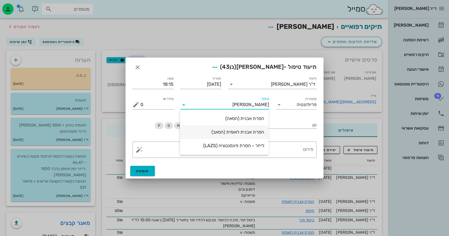
click at [224, 130] on div "הסרת אבנית לאומית (הסאב)" at bounding box center [225, 131] width 80 height 5
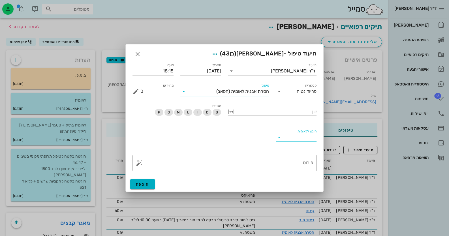
click at [297, 134] on input "הוגש ללאומית" at bounding box center [301, 137] width 32 height 9
click at [302, 142] on div "כן" at bounding box center [296, 141] width 32 height 5
click at [285, 164] on textarea "פירוט" at bounding box center [226, 165] width 173 height 14
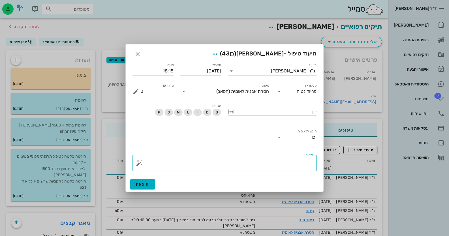
click at [139, 164] on button "button" at bounding box center [139, 163] width 7 height 7
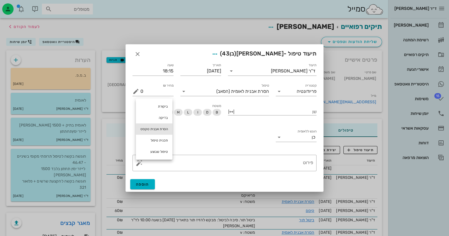
click at [162, 128] on div "הסרת אבנית טקסט" at bounding box center [154, 128] width 37 height 11
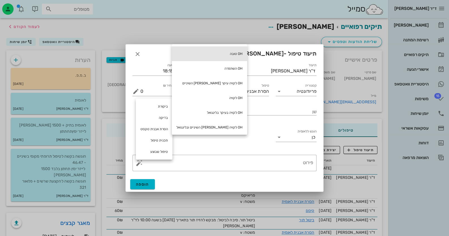
click at [207, 55] on div "OH טובה" at bounding box center [209, 53] width 75 height 15
type textarea "OH טובה"
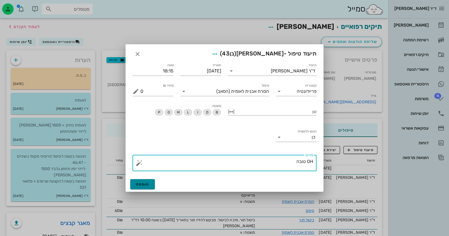
click at [144, 180] on button "הוספה" at bounding box center [142, 184] width 25 height 10
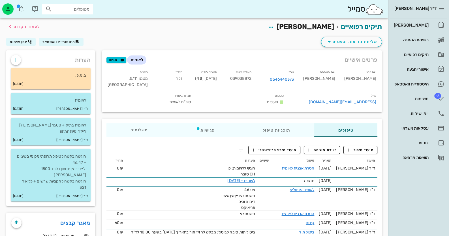
click at [251, 79] on span "039038872" at bounding box center [241, 78] width 22 height 5
copy span "039038872"
click at [429, 23] on link "[PERSON_NAME]" at bounding box center [419, 25] width 56 height 14
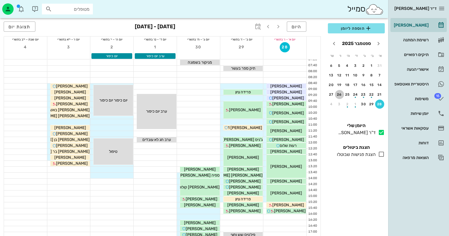
click at [339, 93] on div "26" at bounding box center [339, 95] width 9 height 4
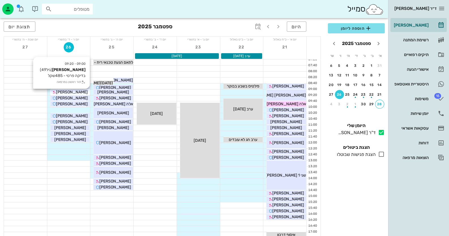
click at [84, 94] on div "[PERSON_NAME]" at bounding box center [70, 92] width 40 height 6
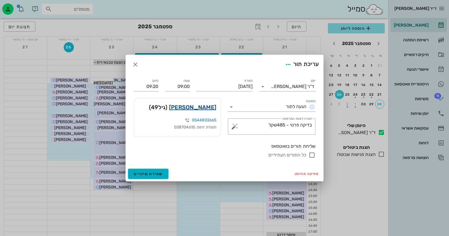
click at [201, 105] on link "[PERSON_NAME]" at bounding box center [192, 107] width 47 height 9
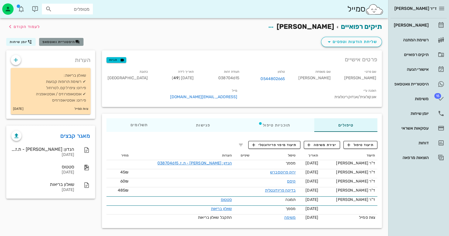
click at [64, 43] on span "היסטוריית וואטסאפ" at bounding box center [58, 42] width 33 height 4
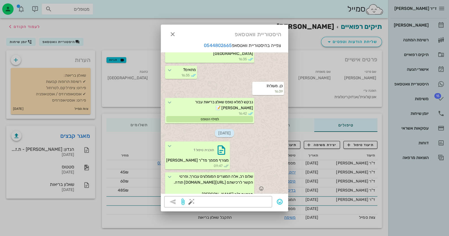
scroll to position [368, 0]
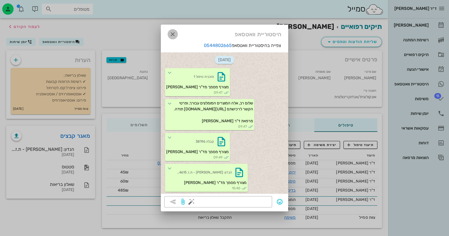
click at [172, 33] on icon "button" at bounding box center [172, 34] width 7 height 7
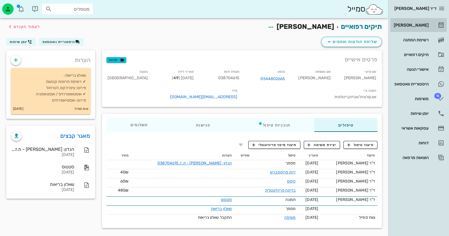
click at [400, 27] on div "[PERSON_NAME]" at bounding box center [411, 25] width 36 height 9
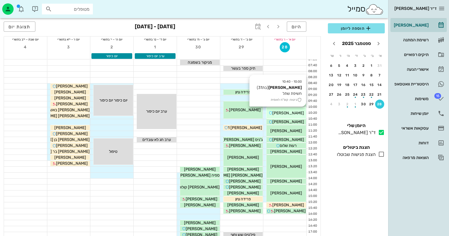
click at [297, 114] on span "[PERSON_NAME]" at bounding box center [288, 113] width 32 height 5
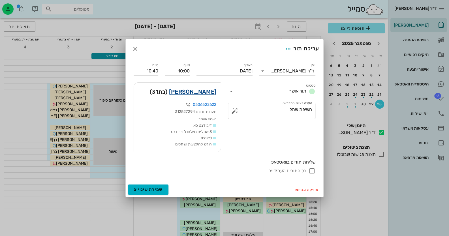
click at [195, 91] on link "[PERSON_NAME]" at bounding box center [192, 91] width 47 height 9
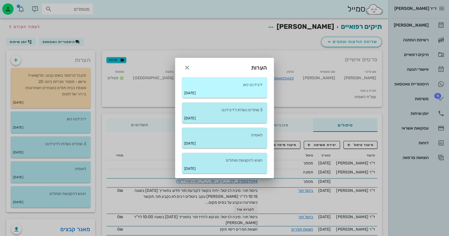
click at [242, 95] on div "[DATE]" at bounding box center [224, 93] width 85 height 10
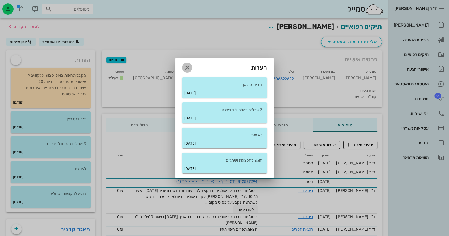
click at [189, 65] on icon "button" at bounding box center [187, 67] width 7 height 7
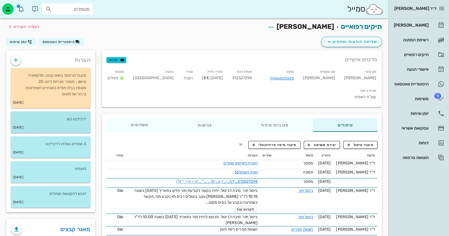
click at [56, 125] on div "[DATE]" at bounding box center [51, 127] width 80 height 11
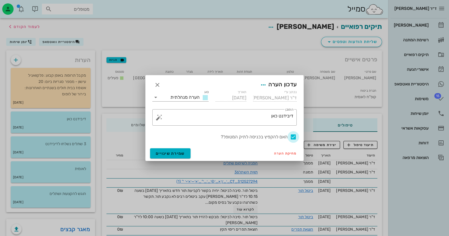
click at [295, 137] on div at bounding box center [294, 137] width 10 height 10
checkbox input "false"
click at [184, 155] on button "שמירת שינויים" at bounding box center [170, 153] width 40 height 10
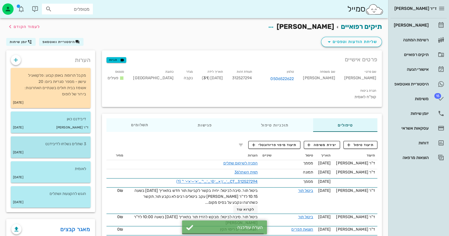
click at [56, 147] on p "3 שתלים נשלחו לדיבידנט" at bounding box center [50, 144] width 71 height 6
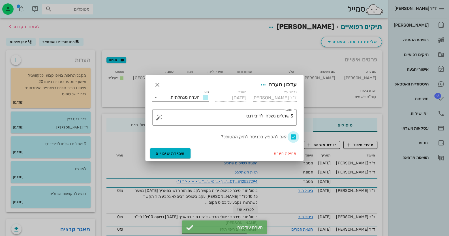
click at [294, 137] on div at bounding box center [294, 137] width 10 height 10
checkbox input "false"
click at [176, 153] on span "שמירת שינויים" at bounding box center [170, 153] width 29 height 5
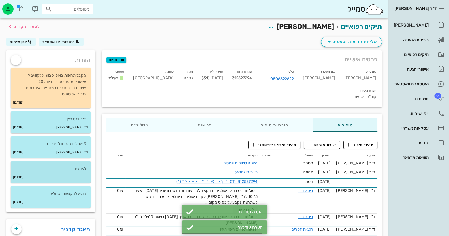
click at [86, 172] on div "[DATE]" at bounding box center [51, 177] width 80 height 11
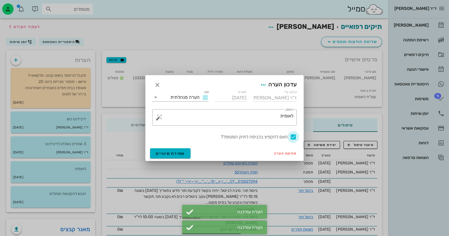
click at [291, 136] on div at bounding box center [294, 137] width 10 height 10
checkbox input "false"
click at [156, 155] on span "שמירת שינויים" at bounding box center [170, 153] width 29 height 5
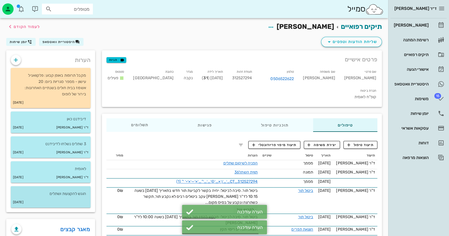
click at [41, 188] on div "הוגש להקצעות ושתלים" at bounding box center [51, 191] width 80 height 11
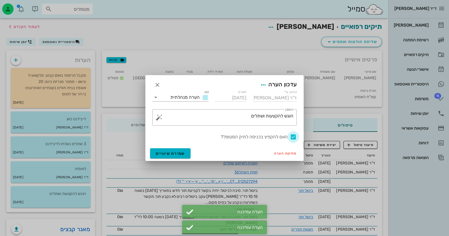
click at [294, 137] on div at bounding box center [294, 137] width 10 height 10
checkbox input "false"
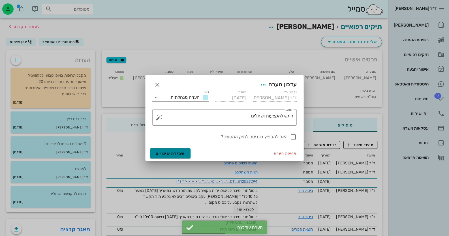
click at [172, 152] on span "שמירת שינויים" at bounding box center [170, 153] width 29 height 5
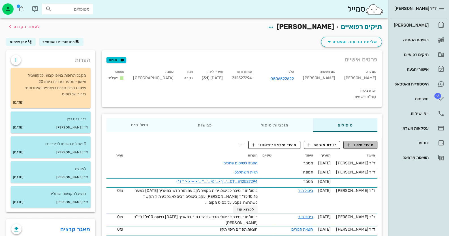
click at [362, 142] on span "תיעוד טיפול" at bounding box center [361, 144] width 26 height 5
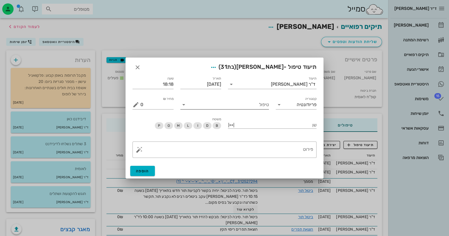
click at [255, 108] on input "טיפול" at bounding box center [228, 104] width 81 height 9
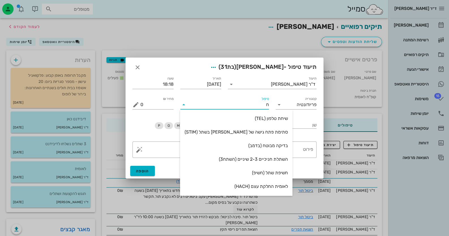
type input "חש"
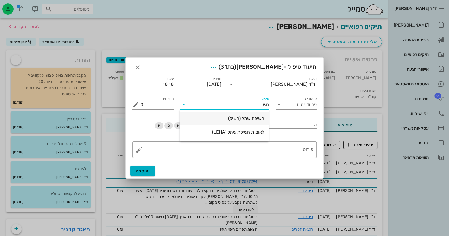
click at [255, 117] on div "חשיפת שתל (חשיפ)" at bounding box center [225, 118] width 80 height 5
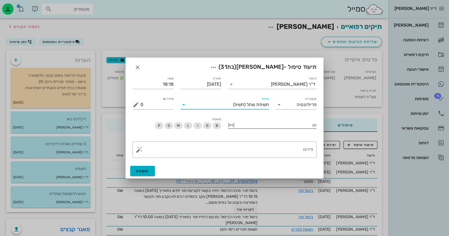
click at [271, 123] on div at bounding box center [276, 124] width 81 height 7
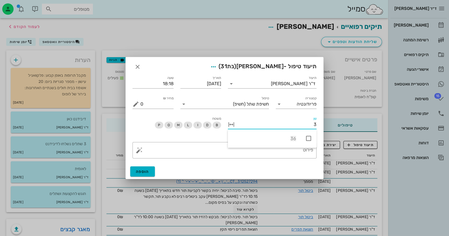
type input "36"
click at [308, 138] on icon at bounding box center [308, 138] width 7 height 7
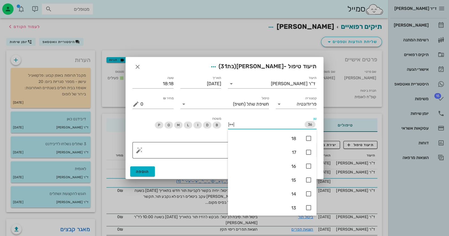
click at [218, 152] on textarea "פירוט" at bounding box center [226, 152] width 173 height 14
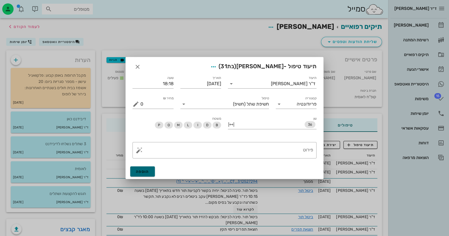
click at [143, 175] on button "הוספה" at bounding box center [142, 172] width 25 height 10
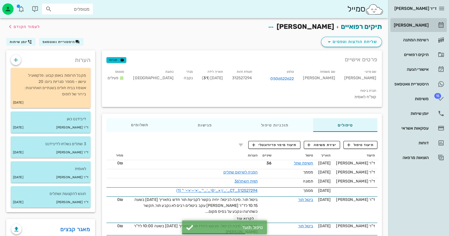
click at [423, 25] on div "[PERSON_NAME]" at bounding box center [411, 25] width 36 height 5
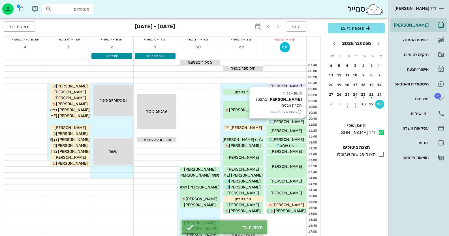
click at [299, 121] on div "[PERSON_NAME]" at bounding box center [287, 122] width 40 height 6
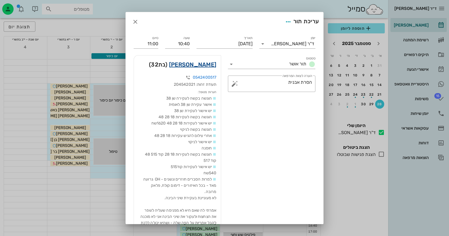
click at [208, 65] on link "[PERSON_NAME]" at bounding box center [192, 64] width 47 height 9
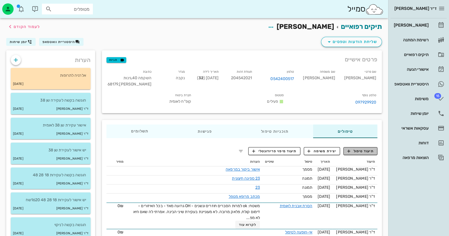
click at [368, 149] on span "תיעוד טיפול" at bounding box center [361, 151] width 26 height 5
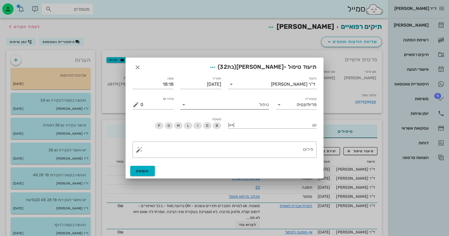
click at [242, 105] on input "טיפול" at bounding box center [228, 104] width 81 height 9
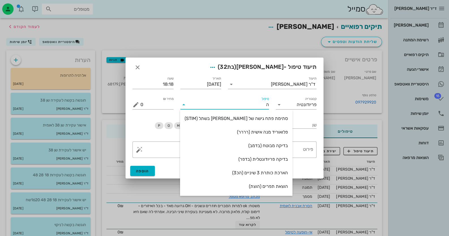
type input "[PERSON_NAME]"
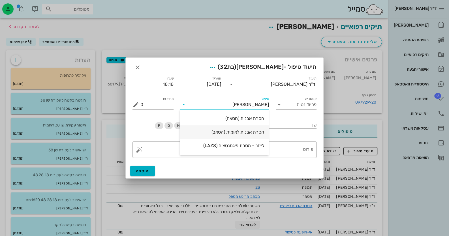
click at [248, 133] on div "הסרת אבנית לאומית (הסאב)" at bounding box center [225, 131] width 80 height 5
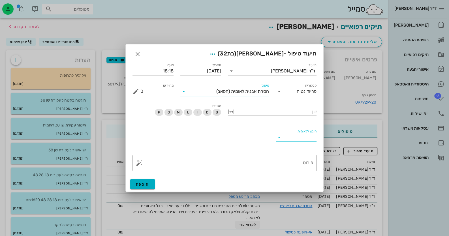
click at [307, 135] on input "הוגש ללאומית" at bounding box center [301, 137] width 32 height 9
click at [307, 137] on div "כן" at bounding box center [296, 142] width 32 height 12
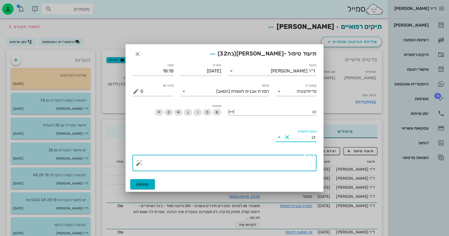
click at [312, 163] on textarea "פירוט" at bounding box center [226, 165] width 173 height 14
click at [139, 164] on button "button" at bounding box center [139, 163] width 7 height 7
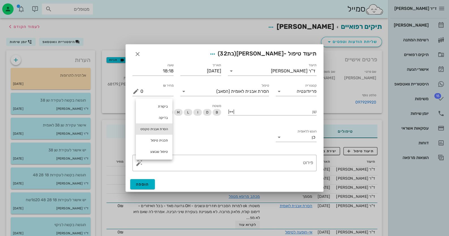
click at [160, 130] on div "הסרת אבנית טקסט" at bounding box center [154, 128] width 37 height 11
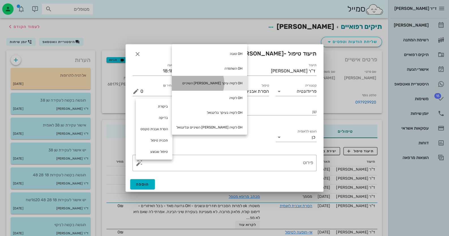
click at [214, 84] on div "OH לקויה עיקר [PERSON_NAME] השיניים" at bounding box center [209, 83] width 75 height 15
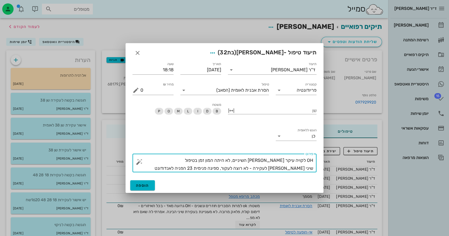
click at [207, 168] on textarea "OH לקויה עיקר [PERSON_NAME] השיניים, לא היתה המון זמן בטיפול שיני [PERSON_NAME]…" at bounding box center [226, 165] width 173 height 16
type textarea "OH לקויה עיקר [PERSON_NAME] השיניים, לא היתה המון זמן בטיפול שיני [PERSON_NAME]…"
click at [148, 185] on span "הוספה" at bounding box center [142, 185] width 13 height 5
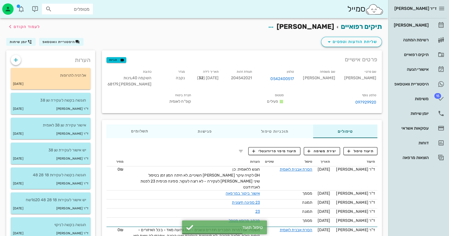
click at [252, 76] on span "204542021" at bounding box center [241, 78] width 21 height 5
copy span "204542021"
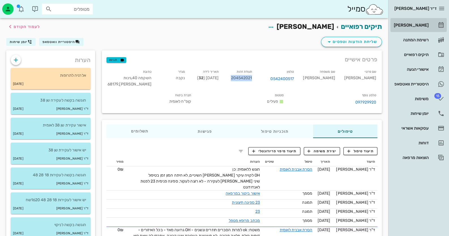
click at [408, 28] on div "[PERSON_NAME]" at bounding box center [411, 25] width 36 height 9
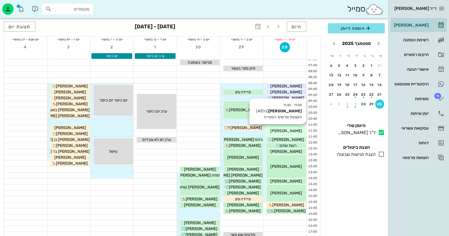
click at [297, 130] on div "[PERSON_NAME]" at bounding box center [287, 131] width 40 height 6
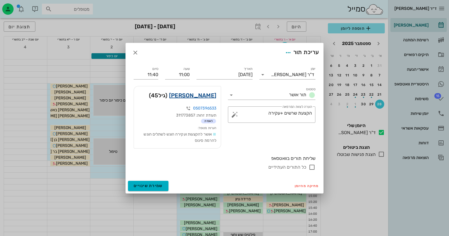
click at [211, 93] on link "[PERSON_NAME]" at bounding box center [192, 95] width 47 height 9
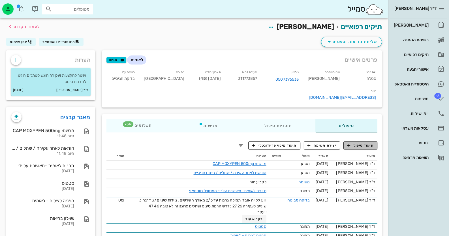
click at [371, 143] on span "תיעוד טיפול" at bounding box center [361, 145] width 26 height 5
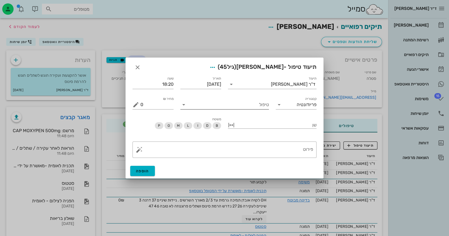
click at [209, 104] on input "טיפול" at bounding box center [228, 104] width 81 height 9
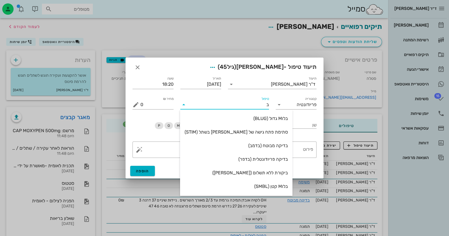
type input "[PERSON_NAME]"
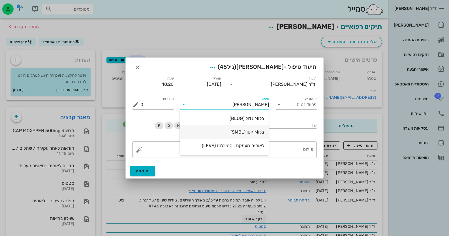
click at [224, 129] on div "בלוM קטן (SMBL)" at bounding box center [225, 131] width 80 height 5
type input "75"
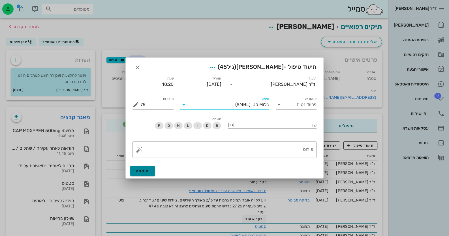
click at [143, 169] on span "הוספה" at bounding box center [142, 171] width 13 height 5
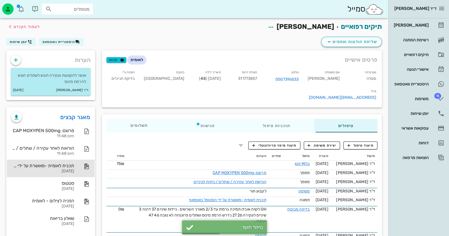
click at [71, 165] on div "תכנית לאומית -מאושרת על ידי המטופל בווטסאפ" at bounding box center [42, 165] width 63 height 5
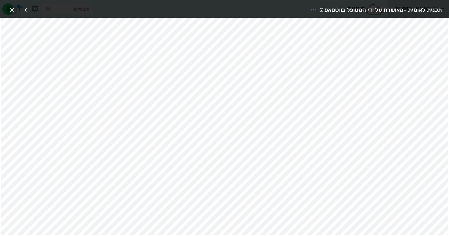
click at [9, 10] on icon "button" at bounding box center [12, 10] width 7 height 7
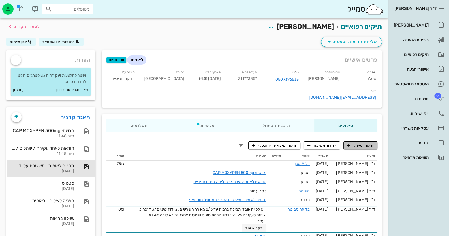
click at [361, 143] on span "תיעוד טיפול" at bounding box center [361, 145] width 26 height 5
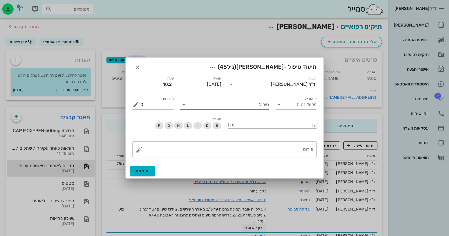
click at [256, 104] on input "טיפול" at bounding box center [228, 104] width 81 height 9
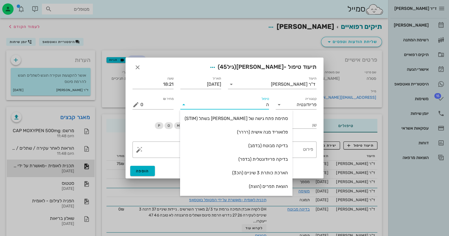
type input "הק"
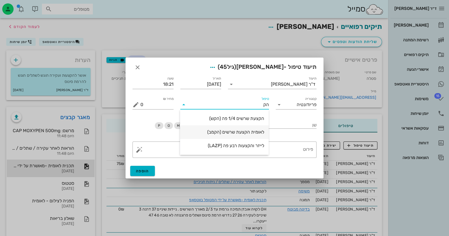
click at [256, 136] on div "לאומית הקצעת שרשים (הקמב)" at bounding box center [225, 132] width 80 height 12
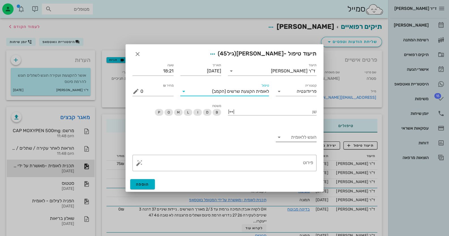
click at [304, 137] on input "הוגש ללאומית" at bounding box center [301, 137] width 32 height 9
click at [304, 137] on div "כן" at bounding box center [296, 142] width 32 height 12
click at [144, 188] on button "הוספה" at bounding box center [142, 184] width 25 height 10
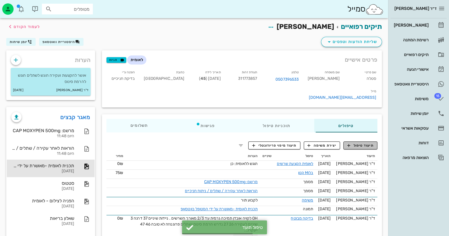
click at [363, 143] on span "תיעוד טיפול" at bounding box center [361, 145] width 26 height 5
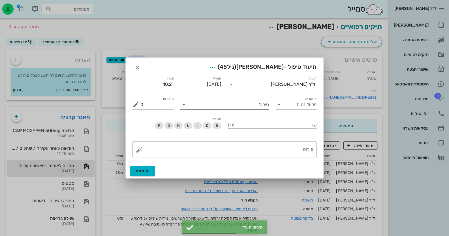
click at [248, 105] on input "טיפול" at bounding box center [228, 104] width 81 height 9
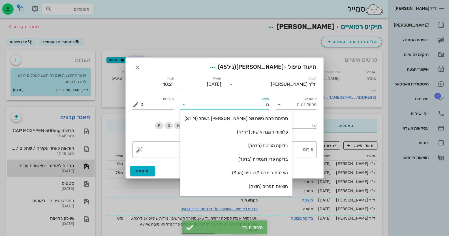
type input "[PERSON_NAME]"
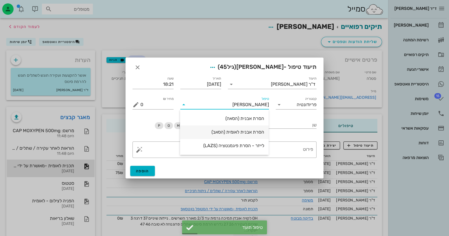
click at [247, 131] on div "הסרת אבנית לאומית (הסאב)" at bounding box center [225, 131] width 80 height 5
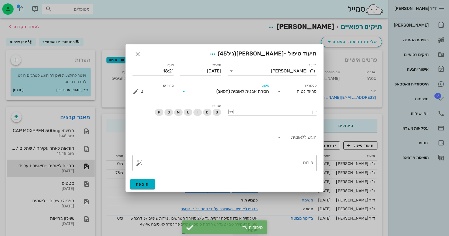
click at [294, 138] on input "הוגש ללאומית" at bounding box center [301, 137] width 32 height 9
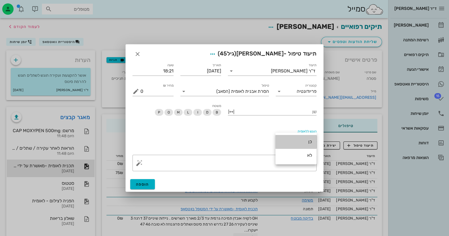
click at [294, 138] on div "כן" at bounding box center [296, 142] width 32 height 12
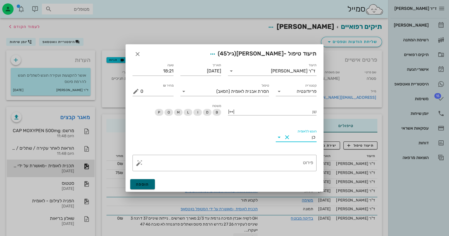
click at [143, 188] on button "הוספה" at bounding box center [142, 184] width 25 height 10
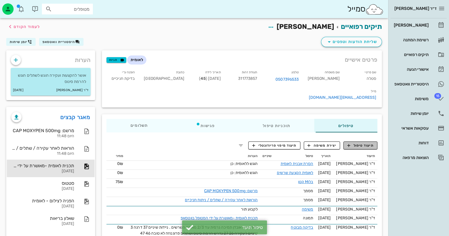
click at [353, 143] on span "תיעוד טיפול" at bounding box center [361, 145] width 26 height 5
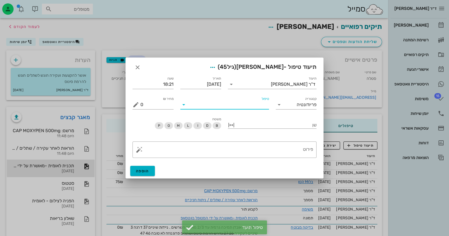
click at [244, 108] on input "טיפול" at bounding box center [228, 104] width 81 height 9
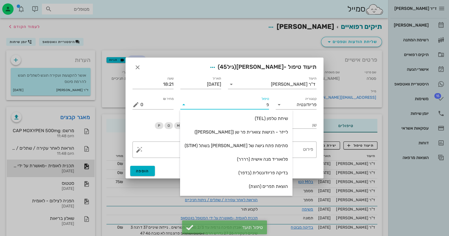
type input "פל"
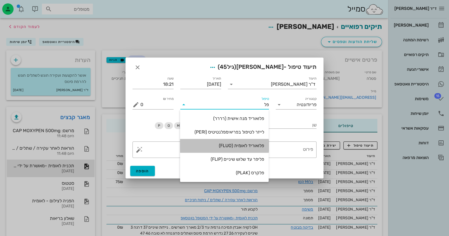
click at [255, 148] on div "פלואוריד לאומית (FLUO)" at bounding box center [225, 145] width 80 height 5
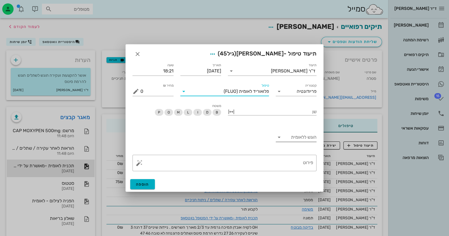
click at [300, 140] on input "הוגש ללאומית" at bounding box center [301, 137] width 32 height 9
click at [300, 140] on div "כן" at bounding box center [296, 141] width 32 height 5
click at [148, 185] on span "הוספה" at bounding box center [142, 184] width 13 height 5
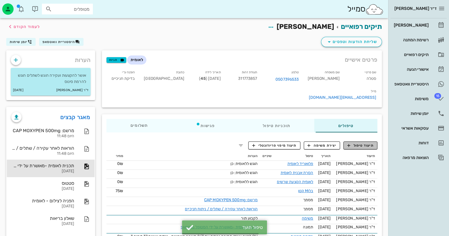
click at [357, 143] on span "תיעוד טיפול" at bounding box center [361, 145] width 26 height 5
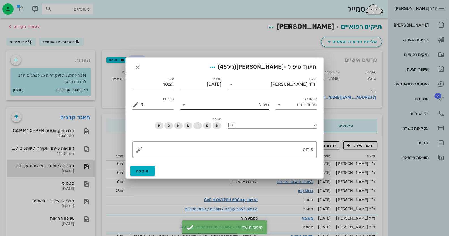
click at [251, 107] on input "טיפול" at bounding box center [228, 104] width 81 height 9
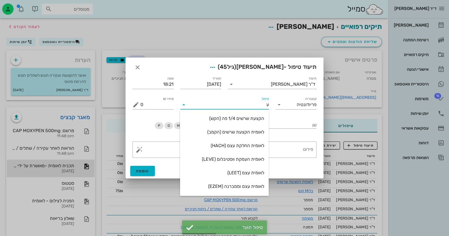
type input "עק"
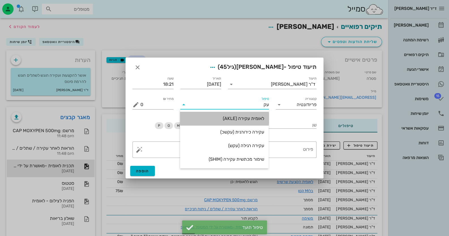
click at [251, 115] on div "לאומית עקירה (AKLE)" at bounding box center [225, 118] width 80 height 12
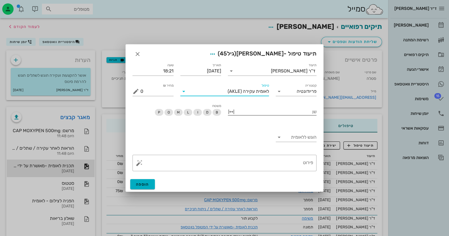
click at [304, 116] on div "שן" at bounding box center [272, 114] width 89 height 14
click at [264, 115] on div "שן" at bounding box center [272, 111] width 89 height 8
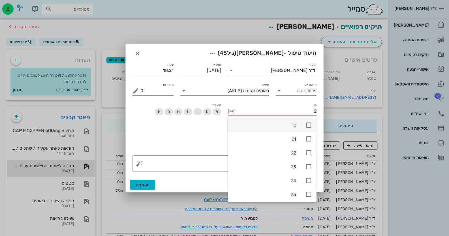
type input "26"
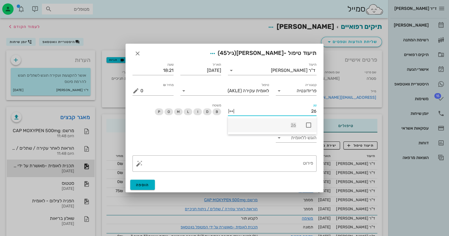
click at [309, 124] on icon at bounding box center [308, 125] width 7 height 7
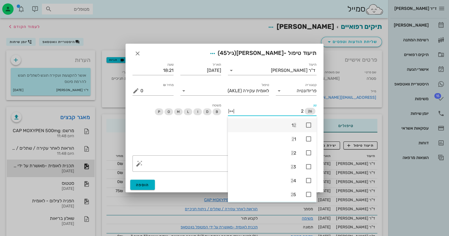
type input "27"
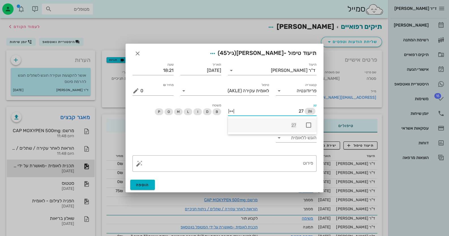
click at [309, 124] on icon at bounding box center [308, 125] width 7 height 7
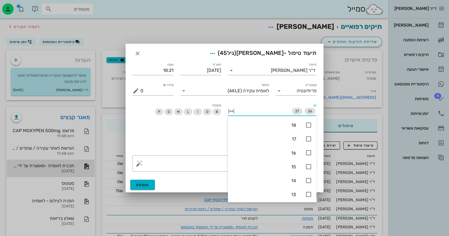
click at [134, 137] on div "הוגש ללאומית" at bounding box center [224, 138] width 191 height 27
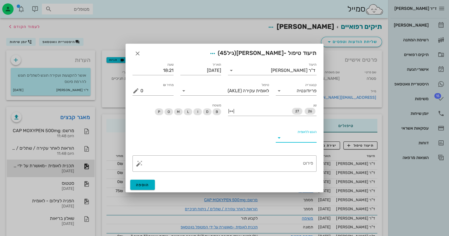
click at [291, 137] on input "הוגש ללאומית" at bounding box center [301, 137] width 32 height 9
click at [292, 138] on div "כן" at bounding box center [296, 142] width 32 height 12
click at [270, 165] on textarea "פירוט" at bounding box center [226, 165] width 173 height 14
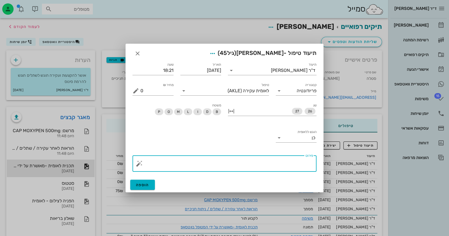
click at [141, 161] on button "button" at bounding box center [139, 163] width 7 height 7
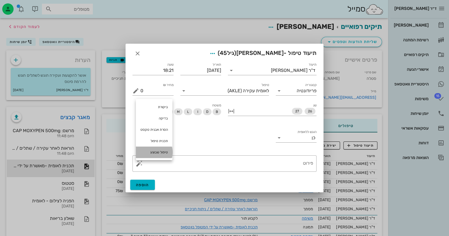
click at [159, 150] on div "טיפול שבוצע" at bounding box center [154, 152] width 37 height 11
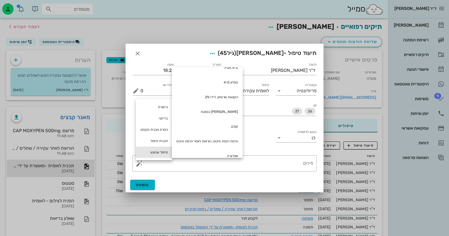
scroll to position [223, 0]
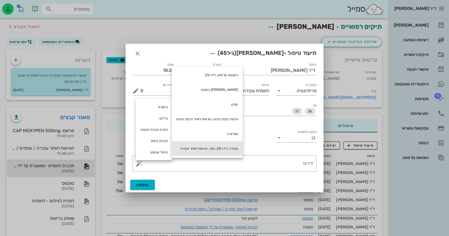
click at [208, 149] on div "עקירה, לידו 2%, תפר, הוראות לאחר עקירה" at bounding box center [207, 148] width 71 height 15
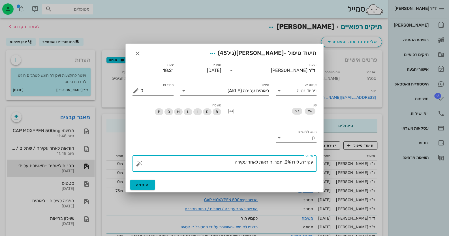
click at [275, 162] on textarea "עקירה, לידו 2%, תפר, הוראות לאחר עקירה" at bounding box center [226, 165] width 173 height 14
type textarea "עקירה, לידו 2%, תפר CATGUT, הוראות לאחר עקירה"
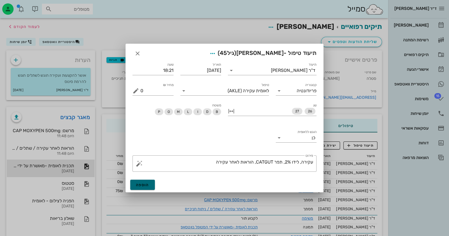
click at [146, 184] on span "הוספה" at bounding box center [142, 185] width 13 height 5
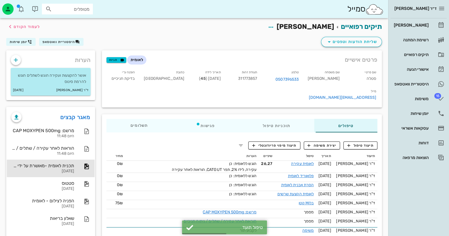
click at [257, 78] on span "311773857" at bounding box center [247, 78] width 19 height 5
copy span "311773857"
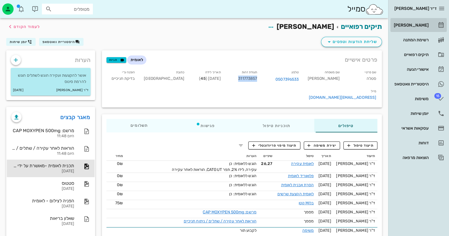
click at [423, 27] on div "[PERSON_NAME]" at bounding box center [411, 25] width 36 height 9
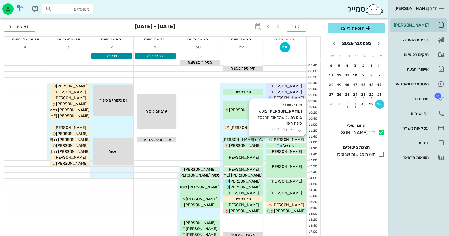
click at [289, 142] on span "[PERSON_NAME]" at bounding box center [288, 139] width 32 height 5
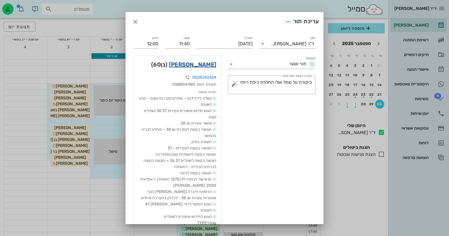
click at [202, 63] on link "[PERSON_NAME]" at bounding box center [192, 64] width 47 height 9
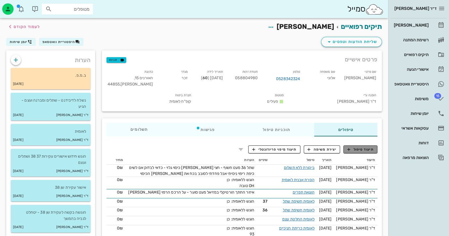
click at [363, 151] on span "תיעוד טיפול" at bounding box center [361, 149] width 26 height 5
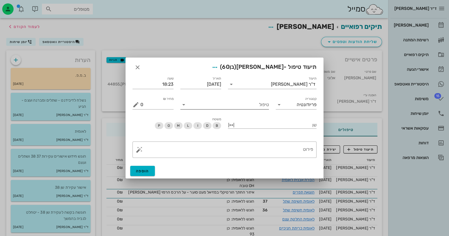
click at [261, 102] on input "טיפול" at bounding box center [228, 104] width 81 height 9
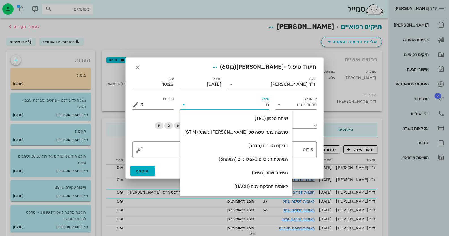
type input "חש"
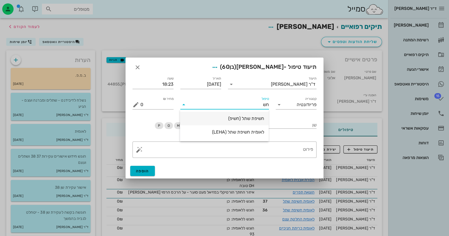
click at [257, 120] on div "חשיפת שתל (חשיפ)" at bounding box center [225, 118] width 80 height 5
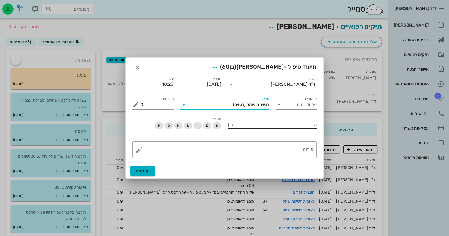
click at [300, 126] on div at bounding box center [276, 124] width 81 height 7
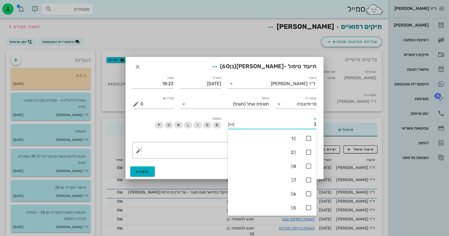
type input "36"
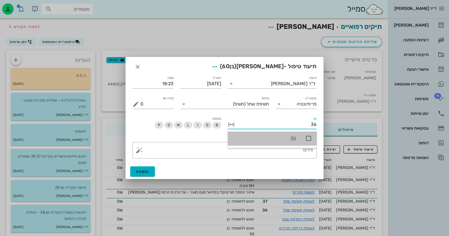
click at [305, 137] on icon at bounding box center [308, 138] width 7 height 7
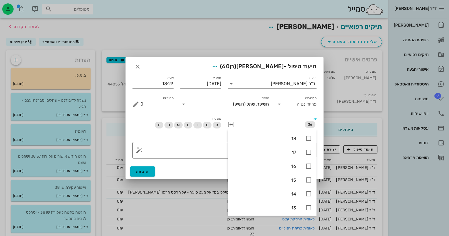
click at [184, 144] on div "פירוט" at bounding box center [226, 150] width 173 height 16
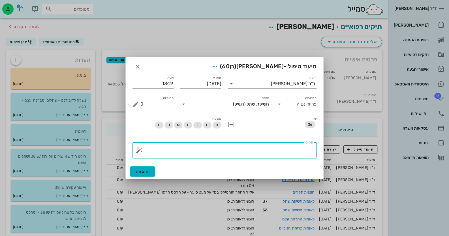
click at [246, 154] on textarea "פירוט" at bounding box center [226, 152] width 173 height 14
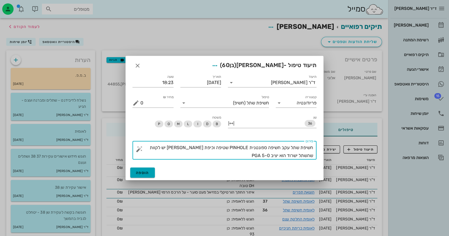
type textarea "חשיפת שתל עקב חשיפה ספונטנית PINHOLE שטיפה וכיפת [PERSON_NAME] יש לקוות שהשתל י…"
click at [147, 172] on span "הוספה" at bounding box center [142, 172] width 13 height 5
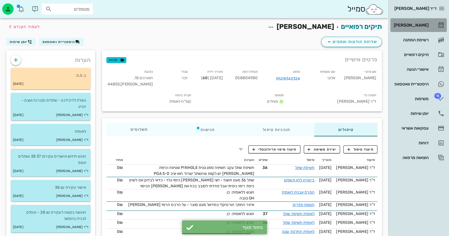
click at [421, 24] on div "[PERSON_NAME]" at bounding box center [411, 25] width 36 height 5
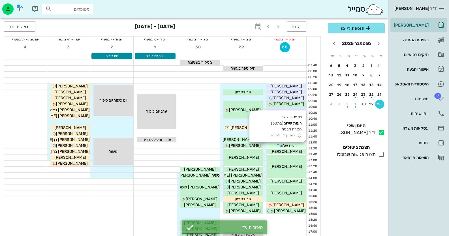
click at [293, 144] on span "רעות שלום" at bounding box center [288, 145] width 17 height 5
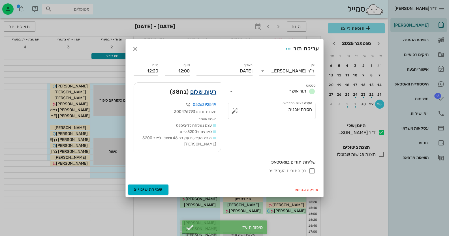
click at [195, 93] on link "רעות שלום" at bounding box center [203, 91] width 26 height 9
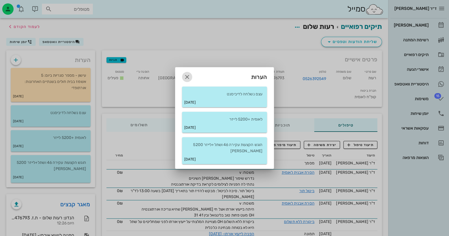
click at [190, 74] on icon "button" at bounding box center [187, 77] width 7 height 7
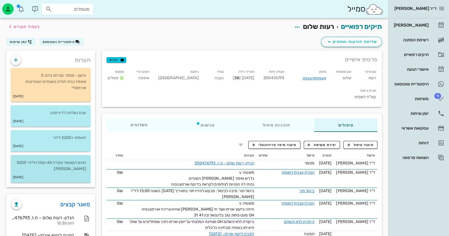
click at [68, 160] on p "הוגש הקצעות עקירה 46 ושתל+לייזר 5200 [PERSON_NAME]" at bounding box center [50, 166] width 71 height 12
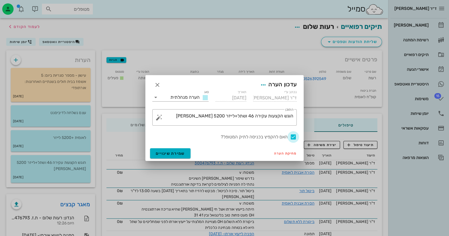
click at [294, 137] on div at bounding box center [294, 137] width 10 height 10
checkbox input "false"
click at [162, 156] on button "שמירת שינויים" at bounding box center [170, 153] width 40 height 10
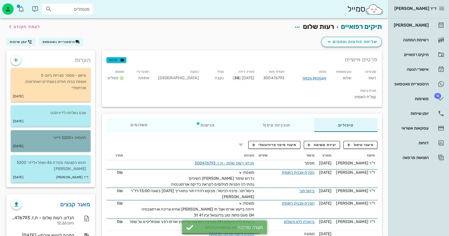
click at [85, 136] on p "לאומית +5200 לייזר" at bounding box center [50, 138] width 71 height 6
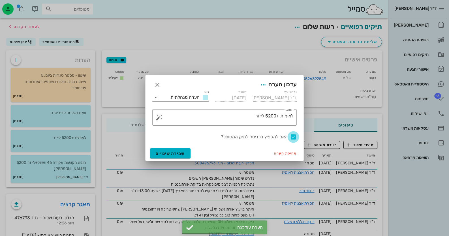
click at [294, 135] on div at bounding box center [294, 137] width 10 height 10
checkbox input "false"
click at [180, 155] on span "שמירת שינויים" at bounding box center [170, 153] width 29 height 5
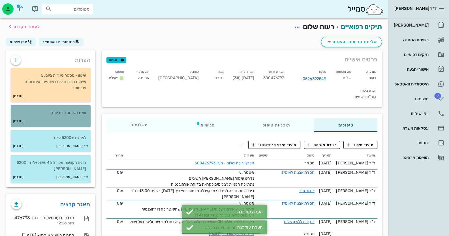
drag, startPoint x: 85, startPoint y: 112, endPoint x: 88, endPoint y: 112, distance: 3.1
click at [86, 112] on p "עצם נשלחה לדיביסנט" at bounding box center [50, 113] width 71 height 6
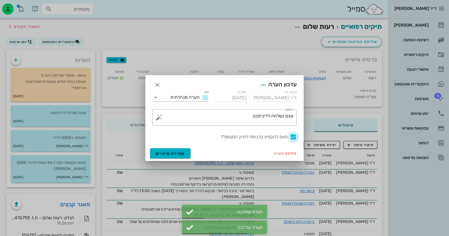
click at [293, 134] on div at bounding box center [294, 137] width 10 height 10
checkbox input "false"
click at [157, 152] on span "שמירת שינויים" at bounding box center [170, 153] width 29 height 5
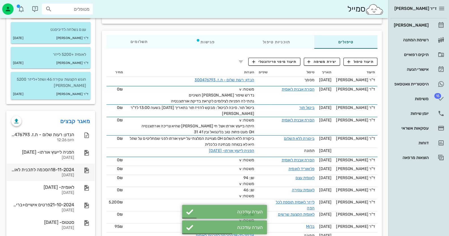
scroll to position [85, 0]
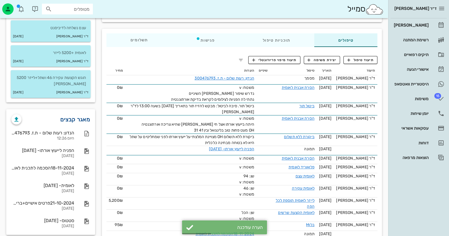
click at [78, 118] on link "מאגר קבצים" at bounding box center [75, 119] width 30 height 9
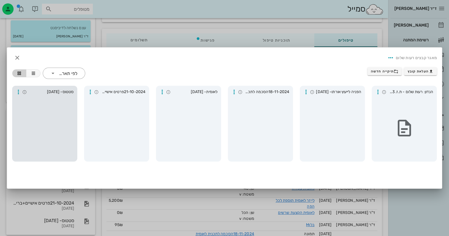
click at [64, 121] on div at bounding box center [44, 128] width 61 height 62
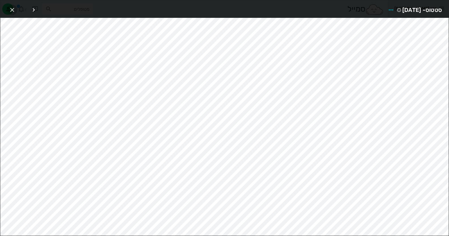
click at [7, 9] on span "button" at bounding box center [12, 10] width 10 height 7
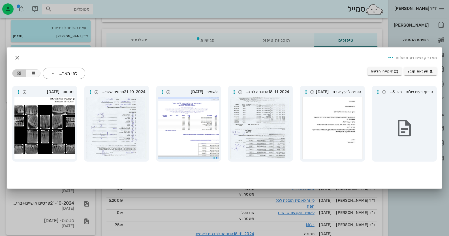
click at [161, 33] on div at bounding box center [224, 118] width 449 height 236
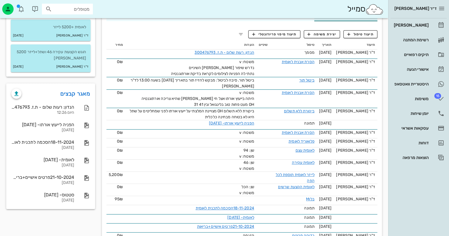
scroll to position [33, 0]
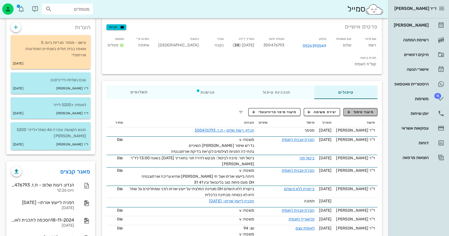
click at [363, 108] on button "תיעוד טיפול" at bounding box center [361, 112] width 34 height 8
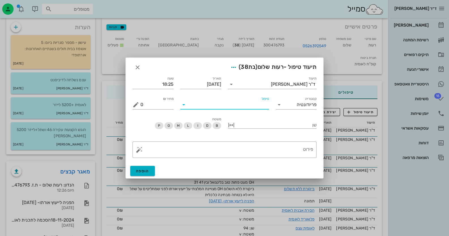
click at [247, 103] on input "טיפול" at bounding box center [228, 104] width 81 height 9
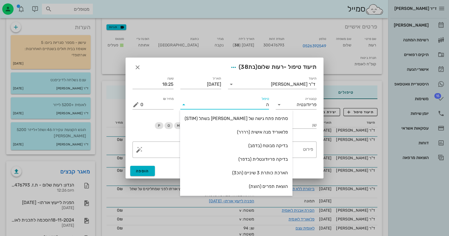
type input "[PERSON_NAME]"
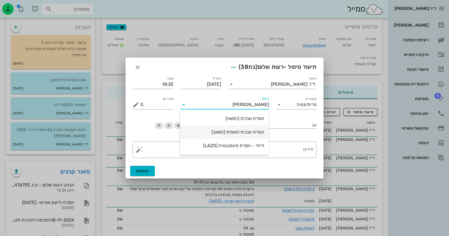
click at [248, 129] on div "הסרת אבנית לאומית (הסאב)" at bounding box center [225, 131] width 80 height 5
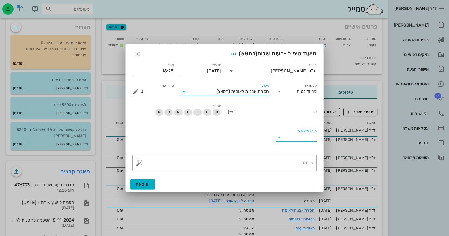
click at [288, 140] on input "הוגש ללאומית" at bounding box center [301, 137] width 32 height 9
click at [288, 140] on div "כן" at bounding box center [296, 141] width 32 height 5
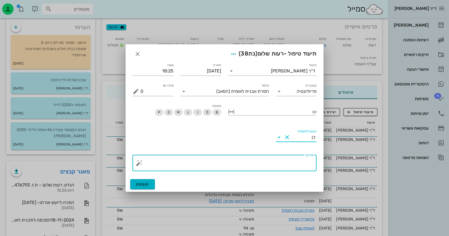
click at [303, 166] on textarea "פירוט" at bounding box center [226, 165] width 173 height 14
click at [138, 163] on button "button" at bounding box center [139, 163] width 7 height 7
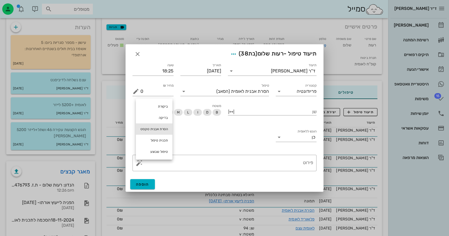
click at [147, 131] on div "הסרת אבנית טקסט" at bounding box center [154, 128] width 37 height 11
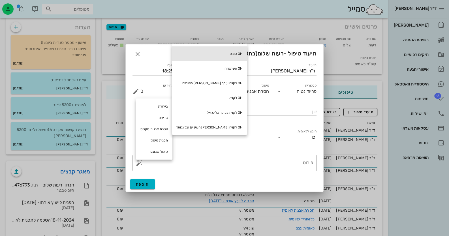
click at [219, 54] on div "OH טובה" at bounding box center [209, 53] width 75 height 15
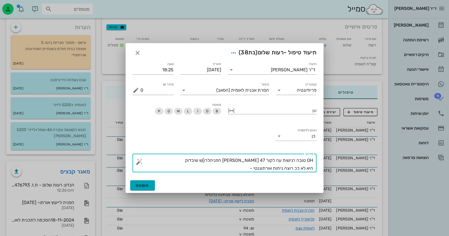
type textarea "OH טובה רגישות עה לקור 47 [PERSON_NAME] הפניהלרו]ש שיבדוק היא לא ככ רוצה ניתוח …"
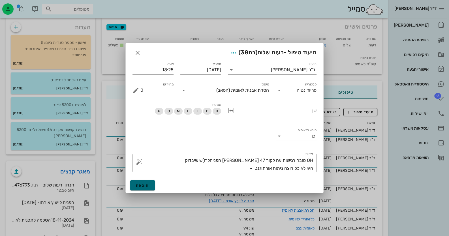
click at [148, 186] on span "הוספה" at bounding box center [142, 185] width 13 height 5
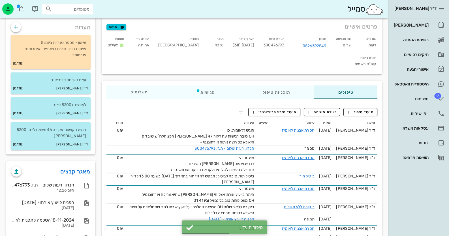
click at [284, 43] on span "300476793" at bounding box center [273, 45] width 21 height 5
copy span "300476793"
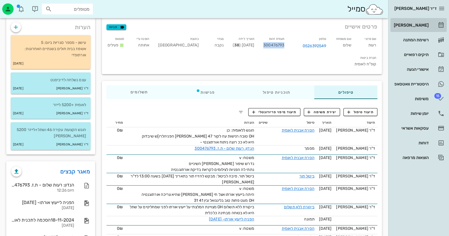
click at [420, 23] on div "[PERSON_NAME]" at bounding box center [411, 25] width 36 height 5
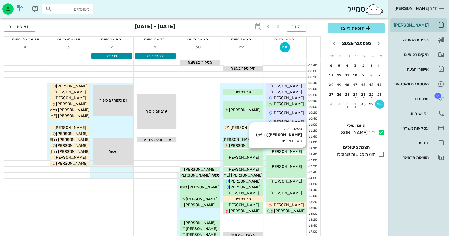
click at [287, 150] on span "[PERSON_NAME]" at bounding box center [286, 151] width 32 height 5
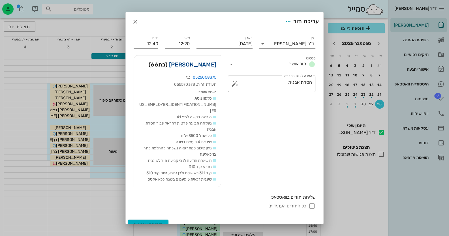
click at [198, 65] on link "[PERSON_NAME]" at bounding box center [192, 64] width 47 height 9
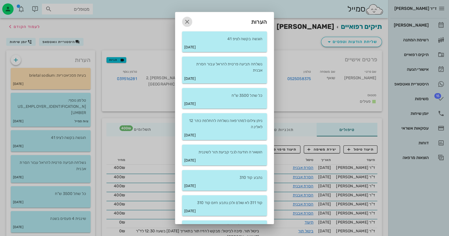
click at [191, 20] on icon "button" at bounding box center [187, 21] width 7 height 7
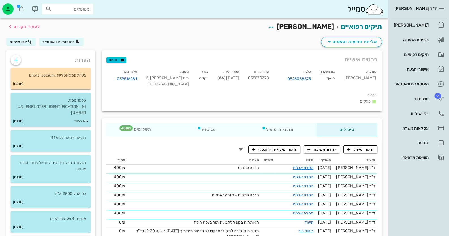
click at [65, 116] on div "צוות סמייל [DATE]" at bounding box center [51, 121] width 80 height 11
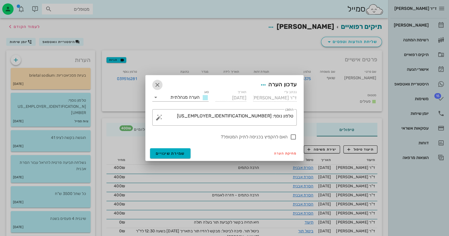
click at [157, 86] on icon "button" at bounding box center [157, 85] width 7 height 7
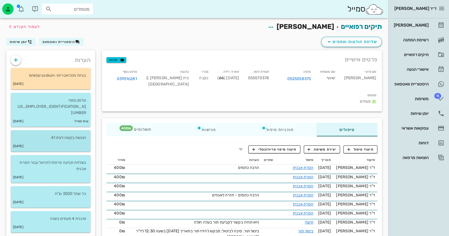
click at [73, 141] on div "[DATE]" at bounding box center [51, 146] width 80 height 11
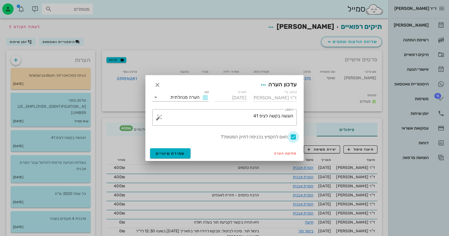
click at [293, 137] on div at bounding box center [294, 137] width 10 height 10
checkbox input "false"
click at [171, 154] on span "שמירת שינויים" at bounding box center [170, 153] width 29 height 5
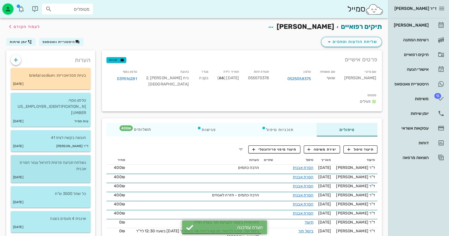
drag, startPoint x: 74, startPoint y: 166, endPoint x: 83, endPoint y: 166, distance: 8.5
click at [78, 172] on div "[DATE]" at bounding box center [51, 177] width 80 height 11
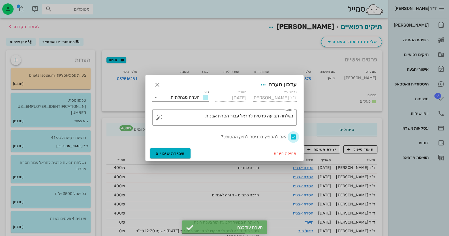
click at [293, 138] on div at bounding box center [294, 137] width 10 height 10
checkbox input "false"
click at [163, 155] on span "שמירת שינויים" at bounding box center [170, 153] width 29 height 5
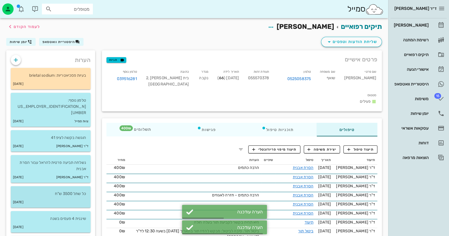
drag, startPoint x: 78, startPoint y: 182, endPoint x: 82, endPoint y: 182, distance: 3.7
click at [79, 191] on p "כל שתל 3500 ש"ח" at bounding box center [50, 194] width 71 height 6
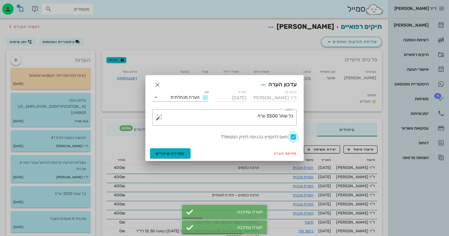
click at [296, 137] on div at bounding box center [294, 137] width 10 height 10
checkbox input "false"
click at [181, 154] on span "שמירת שינויים" at bounding box center [170, 153] width 29 height 5
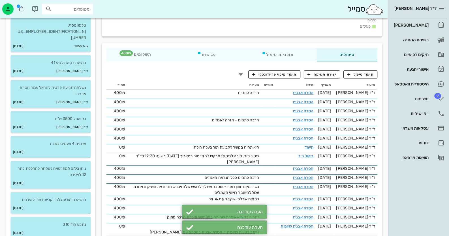
scroll to position [85, 0]
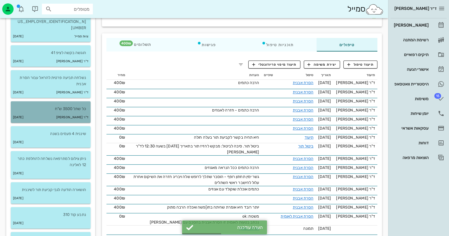
click at [82, 114] on small "ד"ר [PERSON_NAME]" at bounding box center [72, 117] width 32 height 6
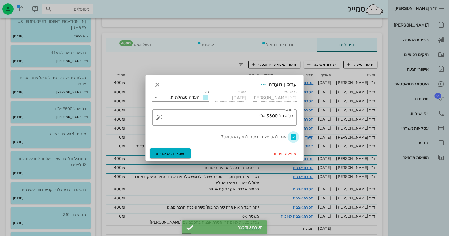
click at [294, 134] on div at bounding box center [294, 137] width 10 height 10
checkbox input "false"
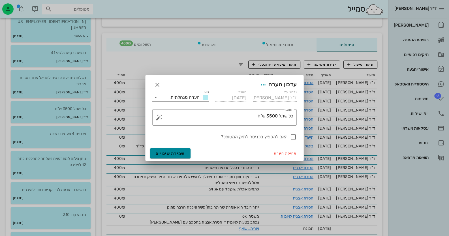
click at [169, 155] on span "שמירת שינויים" at bounding box center [170, 153] width 29 height 5
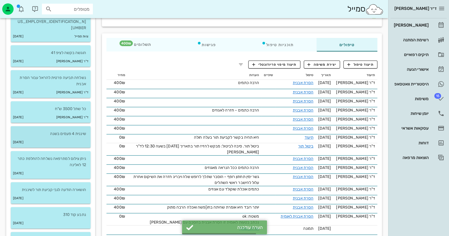
click at [76, 131] on p "שיננית 4 פעמים בשנה" at bounding box center [50, 134] width 71 height 6
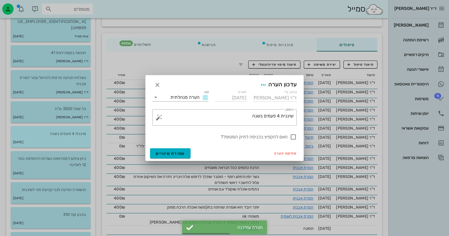
drag, startPoint x: 54, startPoint y: 115, endPoint x: 58, endPoint y: 117, distance: 4.9
click at [54, 115] on div at bounding box center [224, 118] width 449 height 236
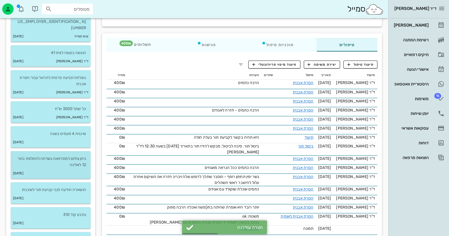
click at [67, 156] on p "ניתן צילום למתרפאה נשלחה להחלפת כתר 12 לאלינה" at bounding box center [50, 162] width 71 height 12
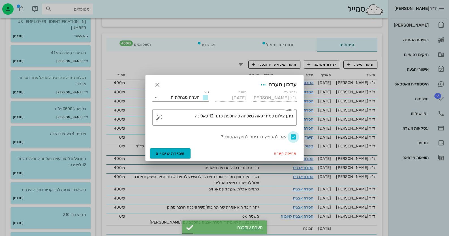
click at [293, 136] on div at bounding box center [294, 137] width 10 height 10
checkbox input "false"
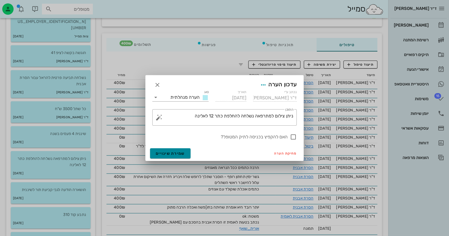
click at [167, 148] on button "שמירת שינויים" at bounding box center [170, 153] width 40 height 10
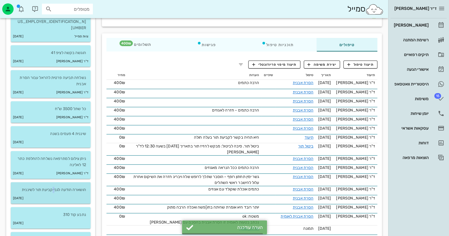
click at [56, 187] on p "הושארה הודעה לגבי קביעת תור לשיננית" at bounding box center [50, 190] width 71 height 6
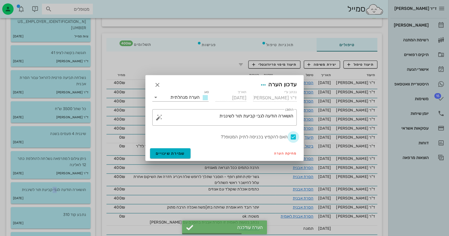
click at [293, 137] on div at bounding box center [294, 137] width 10 height 10
checkbox input "false"
click at [169, 151] on span "שמירת שינויים" at bounding box center [170, 153] width 29 height 5
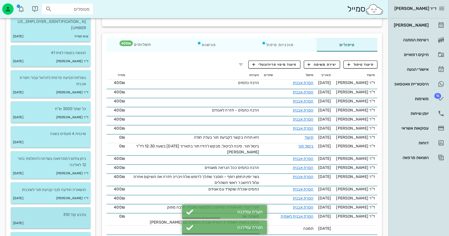
click at [63, 218] on div "[DATE]" at bounding box center [51, 223] width 80 height 11
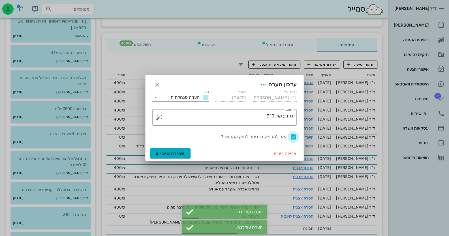
click at [293, 138] on div at bounding box center [294, 137] width 10 height 10
checkbox input "false"
click at [176, 154] on span "שמירת שינויים" at bounding box center [170, 153] width 29 height 5
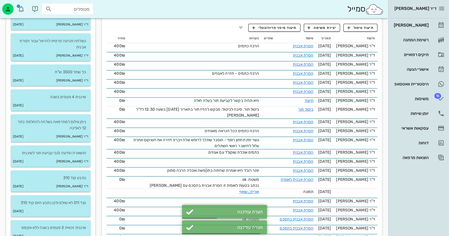
scroll to position [170, 0]
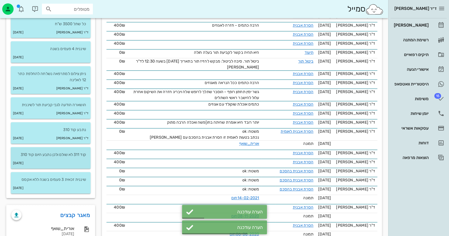
click at [81, 152] on p "קוד 311 לא שולם ולכן נתבע היום קוד 310" at bounding box center [50, 155] width 71 height 6
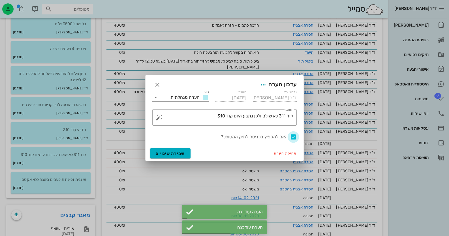
click at [291, 138] on div at bounding box center [294, 137] width 10 height 10
checkbox input "false"
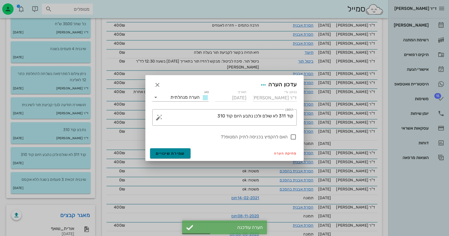
click at [179, 155] on span "שמירת שינויים" at bounding box center [170, 153] width 29 height 5
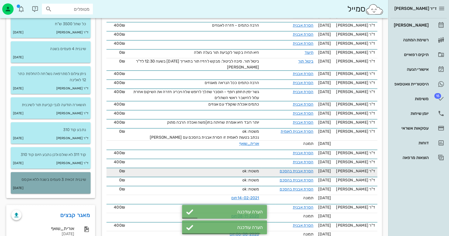
drag, startPoint x: 76, startPoint y: 169, endPoint x: 120, endPoint y: 174, distance: 44.1
click at [80, 172] on div "שיננית זכאית 3 פעמים בשנה ללא אקסס [DATE]" at bounding box center [51, 183] width 80 height 22
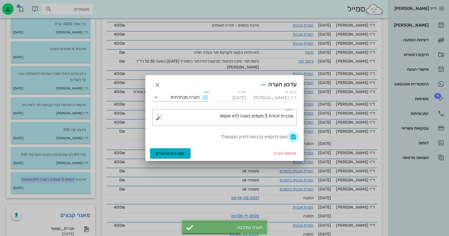
click at [295, 138] on div at bounding box center [294, 137] width 10 height 10
checkbox input "false"
click at [181, 149] on button "שמירת שינויים" at bounding box center [170, 153] width 40 height 10
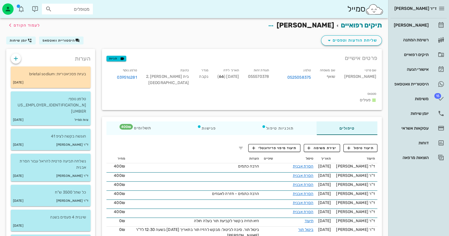
scroll to position [0, 0]
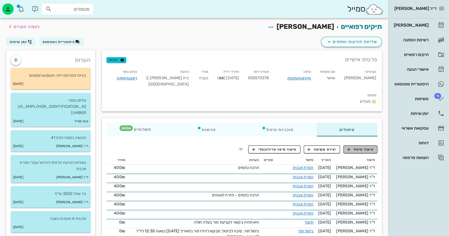
click at [361, 148] on span "תיעוד טיפול" at bounding box center [361, 149] width 26 height 5
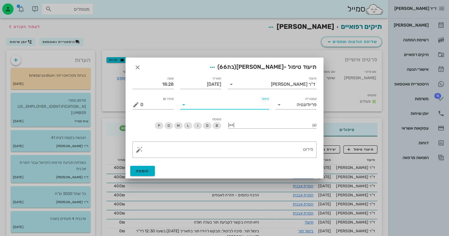
click at [251, 106] on input "טיפול" at bounding box center [228, 104] width 81 height 9
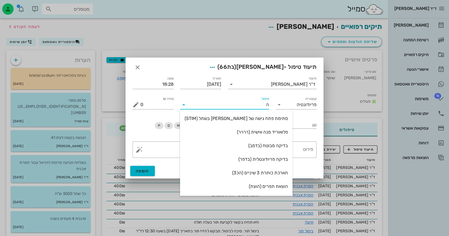
type input "[PERSON_NAME]"
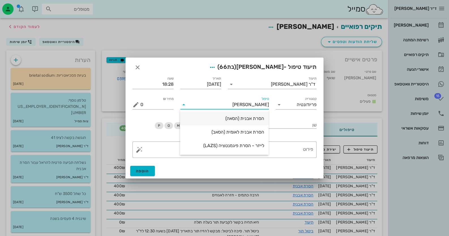
click at [248, 121] on div "הסרת אבנית (הסאה)" at bounding box center [225, 118] width 80 height 5
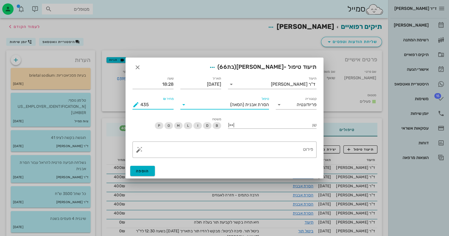
drag, startPoint x: 157, startPoint y: 101, endPoint x: 125, endPoint y: 105, distance: 32.2
click at [126, 105] on div "תיעוד ד"ר [PERSON_NAME] תאריך [DATE] שעה 18:28 קטגוריה פריודונטיה טיפול הסרת אב…" at bounding box center [225, 118] width 198 height 92
type input "400"
click at [288, 146] on textarea "פירוט" at bounding box center [226, 151] width 173 height 14
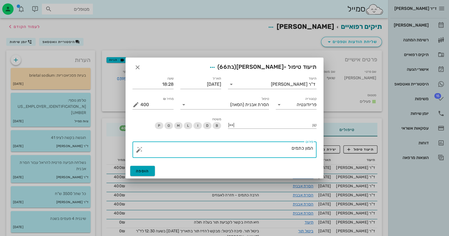
type textarea "המון כתמים"
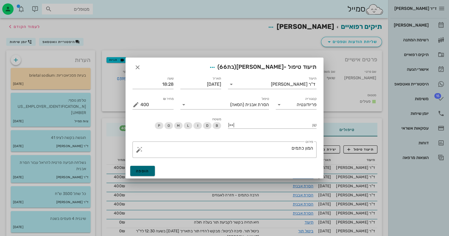
click at [146, 170] on span "הוספה" at bounding box center [142, 171] width 13 height 5
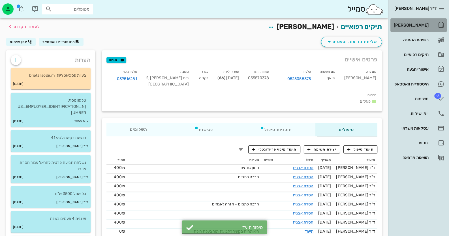
click at [423, 27] on div "[PERSON_NAME]" at bounding box center [411, 25] width 36 height 5
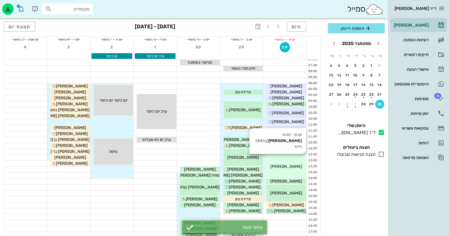
click at [289, 170] on div "12:40 - 14:00 [PERSON_NAME] (בת 44 ) [PERSON_NAME]" at bounding box center [287, 166] width 40 height 23
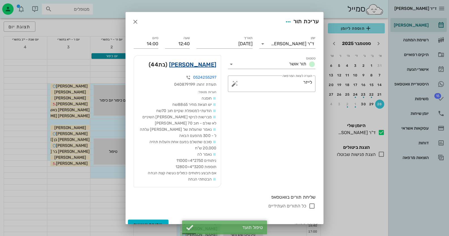
click at [211, 67] on link "[PERSON_NAME]" at bounding box center [192, 64] width 47 height 9
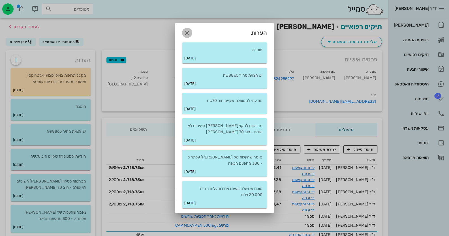
click at [191, 31] on span "button" at bounding box center [187, 32] width 10 height 7
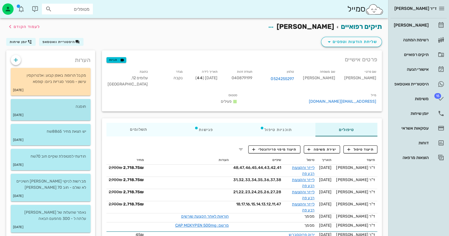
click at [65, 108] on p "חוסנה" at bounding box center [50, 107] width 71 height 6
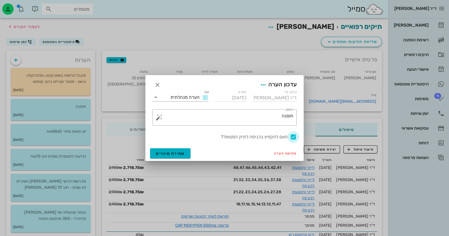
click at [292, 135] on div at bounding box center [294, 137] width 10 height 10
checkbox input "false"
click at [177, 154] on span "שמירת שינויים" at bounding box center [170, 153] width 29 height 5
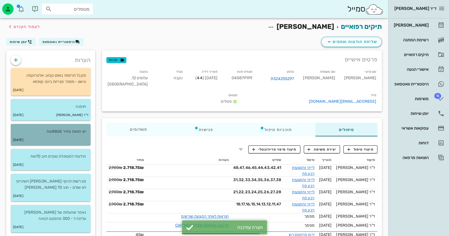
click at [81, 139] on div "[DATE]" at bounding box center [51, 140] width 80 height 11
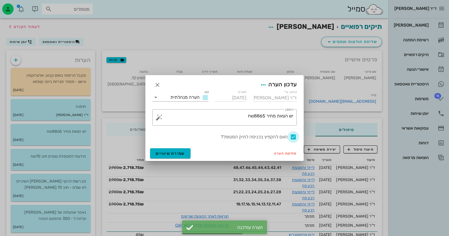
click at [297, 136] on div at bounding box center [294, 137] width 10 height 10
checkbox input "false"
click at [161, 154] on span "שמירת שינויים" at bounding box center [170, 153] width 29 height 5
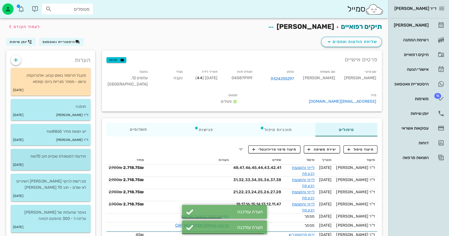
click at [78, 161] on div "[DATE]" at bounding box center [51, 165] width 80 height 11
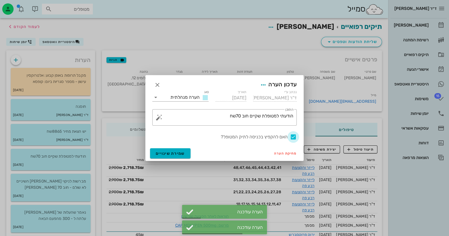
click at [293, 137] on div at bounding box center [294, 137] width 10 height 10
checkbox input "false"
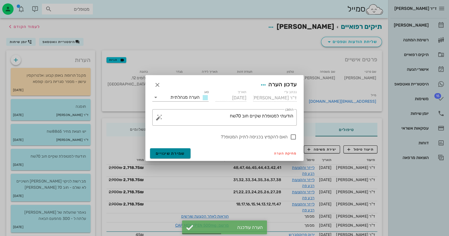
click at [180, 157] on button "שמירת שינויים" at bounding box center [170, 153] width 40 height 10
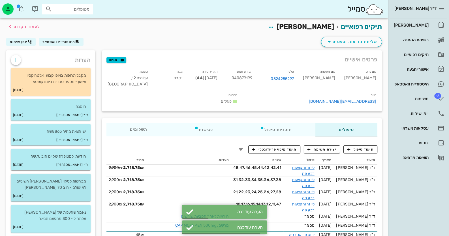
click at [76, 184] on p "מברשות לניקוי [PERSON_NAME] השיניים לא שולם - חוב 70 [PERSON_NAME]" at bounding box center [50, 184] width 71 height 12
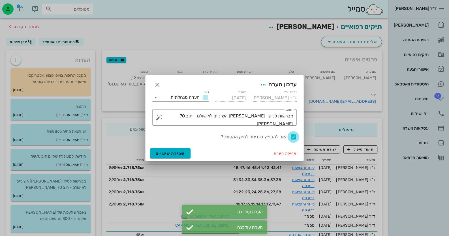
click at [293, 137] on div at bounding box center [294, 137] width 10 height 10
checkbox input "false"
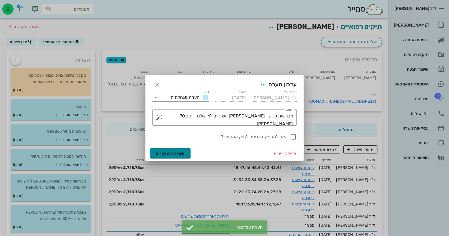
click at [169, 154] on span "שמירת שינויים" at bounding box center [170, 153] width 29 height 5
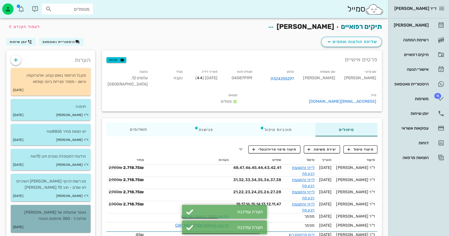
click at [60, 215] on p "נאמר שהעלות של [PERSON_NAME] עלתה ל - 300 מהפעם הבאה" at bounding box center [50, 216] width 71 height 12
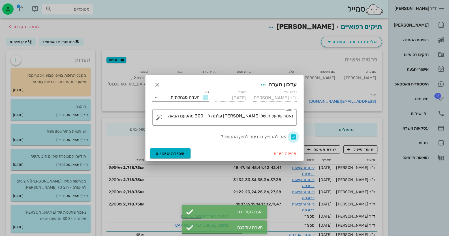
click at [292, 139] on div at bounding box center [294, 137] width 10 height 10
checkbox input "false"
click at [191, 153] on div "מחיקת הערה שמירת שינויים" at bounding box center [225, 153] width 158 height 15
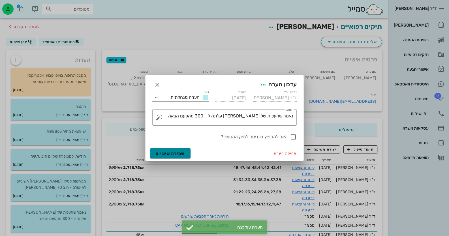
click at [166, 154] on span "שמירת שינויים" at bounding box center [170, 153] width 29 height 5
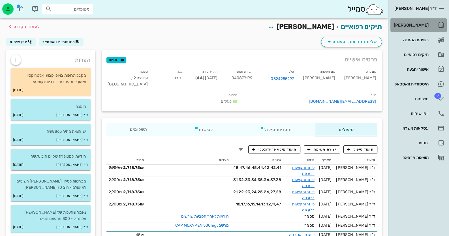
click at [417, 22] on div "[PERSON_NAME]" at bounding box center [411, 25] width 36 height 9
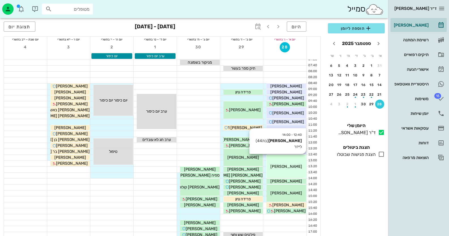
click at [289, 177] on div "12:40 - 14:00 [PERSON_NAME] (בת 44 ) [PERSON_NAME]" at bounding box center [287, 166] width 40 height 23
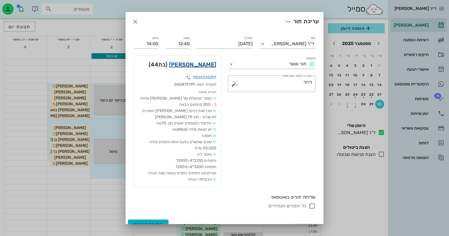
click at [204, 62] on link "[PERSON_NAME]" at bounding box center [192, 64] width 47 height 9
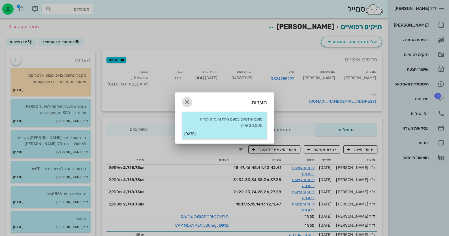
click at [187, 100] on icon "button" at bounding box center [187, 102] width 7 height 7
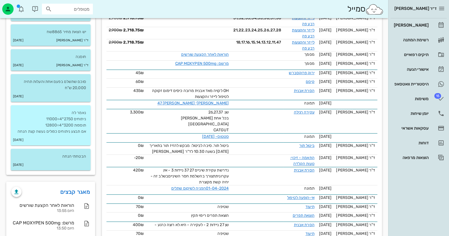
scroll to position [170, 0]
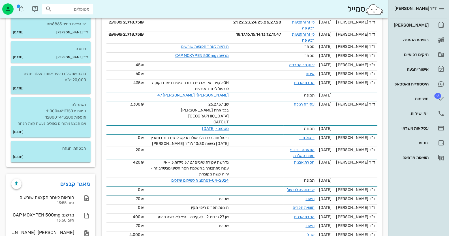
click at [53, 88] on div "[DATE]" at bounding box center [51, 88] width 80 height 11
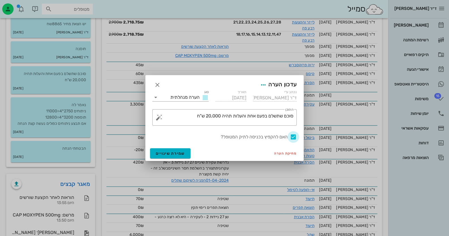
click at [294, 135] on div at bounding box center [294, 137] width 10 height 10
checkbox input "false"
click at [173, 158] on button "שמירת שינויים" at bounding box center [170, 153] width 40 height 10
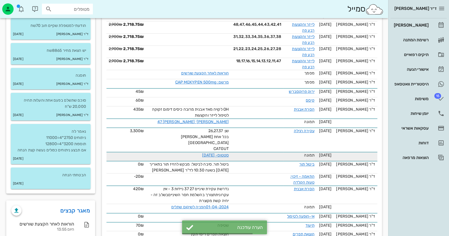
scroll to position [85, 0]
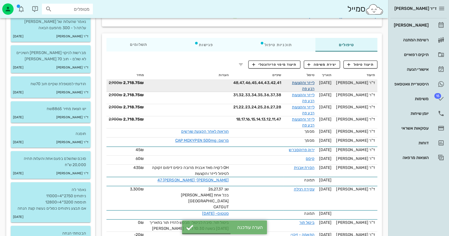
click at [306, 81] on link "לייזר והקצעות רבע פה" at bounding box center [303, 85] width 22 height 11
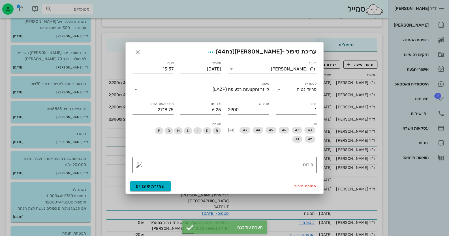
click at [298, 166] on textarea "פירוט" at bounding box center [226, 167] width 173 height 14
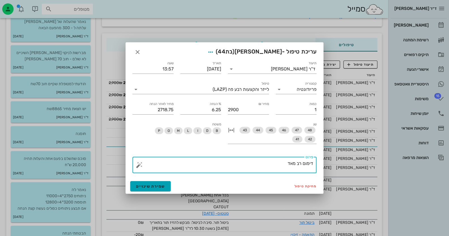
type textarea "דימום רב מאד"
click at [134, 184] on button "שמירת שינויים" at bounding box center [150, 186] width 40 height 10
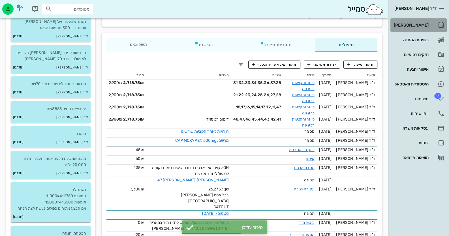
click at [438, 27] on link "[PERSON_NAME]" at bounding box center [419, 25] width 56 height 14
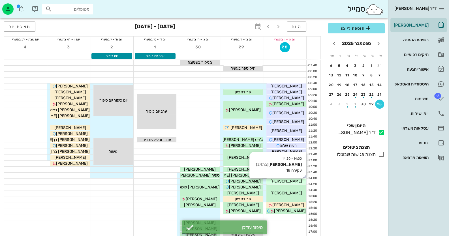
click at [300, 181] on div "[PERSON_NAME]" at bounding box center [287, 181] width 40 height 6
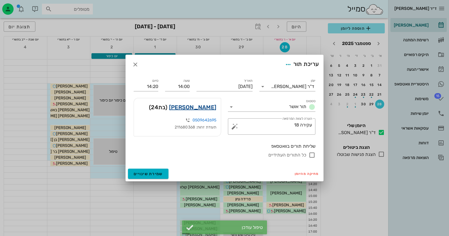
click at [202, 108] on link "[PERSON_NAME]" at bounding box center [192, 107] width 47 height 9
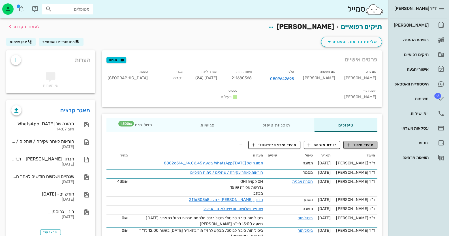
click at [366, 142] on span "תיעוד טיפול" at bounding box center [361, 144] width 26 height 5
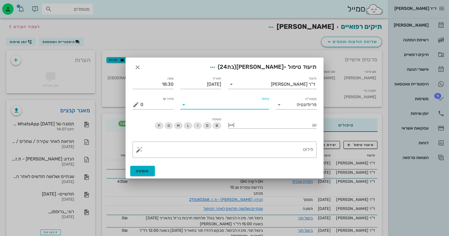
click at [250, 108] on input "טיפול" at bounding box center [228, 104] width 81 height 9
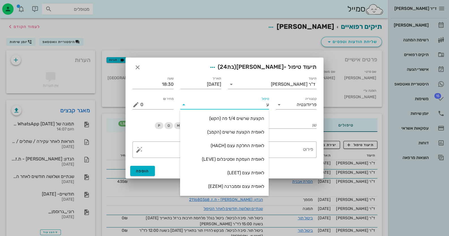
type input "עק"
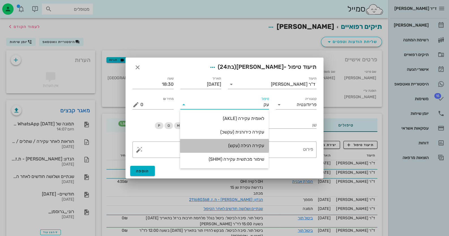
click at [252, 145] on div "עקירה רגילה (עקש)" at bounding box center [225, 145] width 80 height 5
type input "1500"
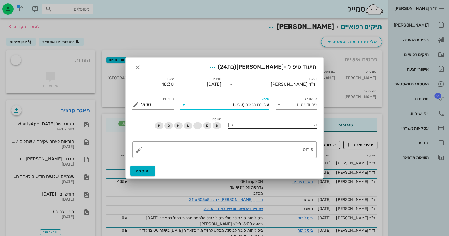
click at [268, 125] on div at bounding box center [276, 124] width 81 height 7
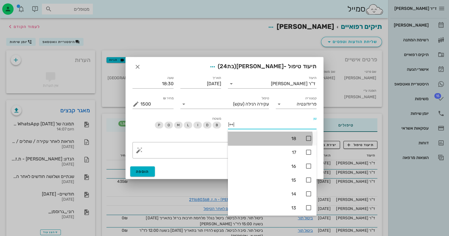
click at [295, 139] on div "18" at bounding box center [265, 138] width 64 height 5
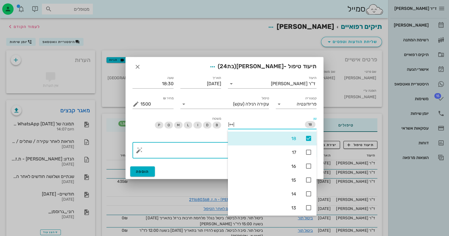
click at [212, 150] on textarea "פירוט" at bounding box center [226, 152] width 173 height 14
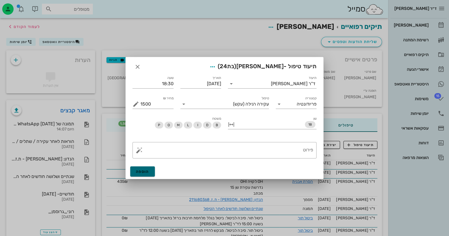
click at [152, 170] on button "הוספה" at bounding box center [142, 172] width 25 height 10
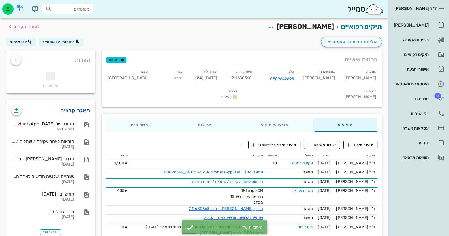
click at [74, 112] on link "מאגר קבצים" at bounding box center [75, 110] width 30 height 9
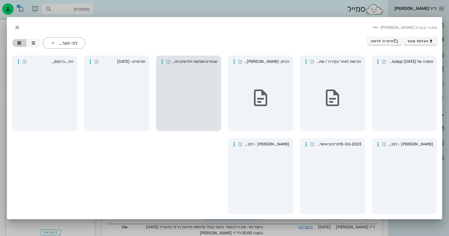
click at [162, 116] on div at bounding box center [188, 98] width 61 height 62
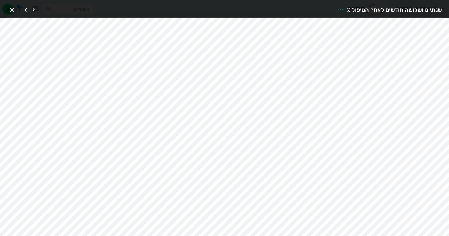
click at [11, 8] on icon "button" at bounding box center [12, 10] width 7 height 7
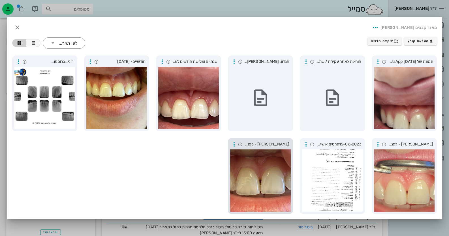
click at [259, 164] on div at bounding box center [260, 181] width 61 height 62
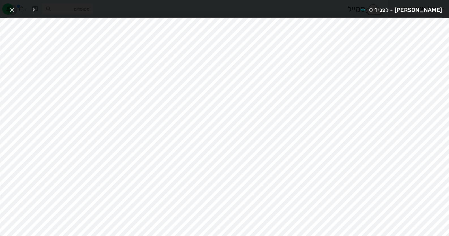
click at [10, 10] on icon "button" at bounding box center [12, 10] width 7 height 7
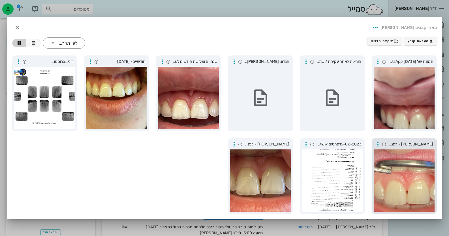
click at [423, 187] on div at bounding box center [404, 181] width 61 height 62
click at [421, 127] on div at bounding box center [404, 98] width 61 height 62
click at [20, 26] on icon "button" at bounding box center [17, 27] width 7 height 7
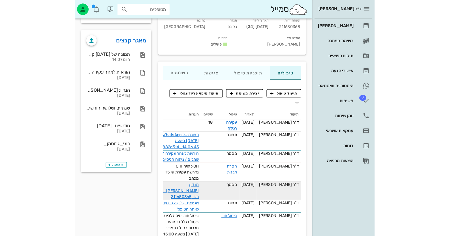
scroll to position [85, 0]
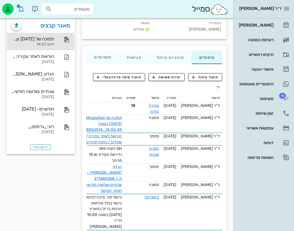
click at [58, 35] on div "תמונה של WhatsApp [DATE] בשעה 14.06.45_8882d514 היום 14:07" at bounding box center [41, 42] width 68 height 18
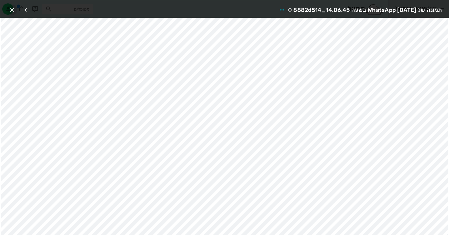
click at [16, 9] on span "button" at bounding box center [12, 10] width 10 height 7
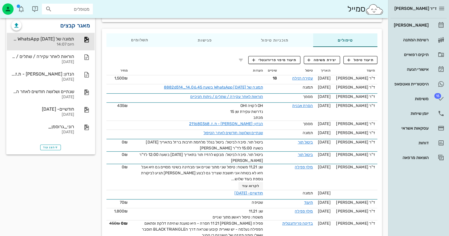
click at [74, 24] on link "מאגר קבצים" at bounding box center [75, 25] width 30 height 9
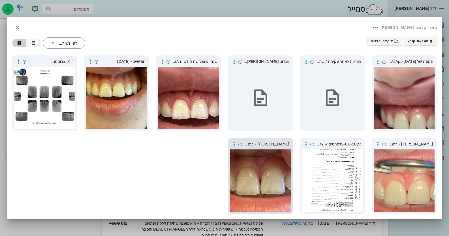
click at [262, 182] on div at bounding box center [260, 181] width 61 height 62
click at [406, 123] on div at bounding box center [404, 98] width 61 height 62
click at [263, 164] on div at bounding box center [260, 181] width 61 height 62
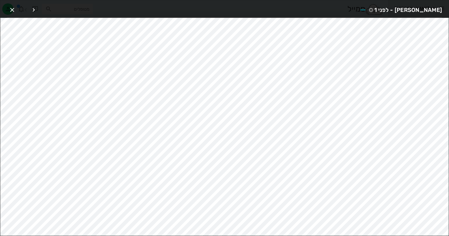
click at [7, 8] on div "[PERSON_NAME] - לפני 1" at bounding box center [224, 9] width 449 height 18
click at [11, 8] on icon "button" at bounding box center [12, 10] width 7 height 7
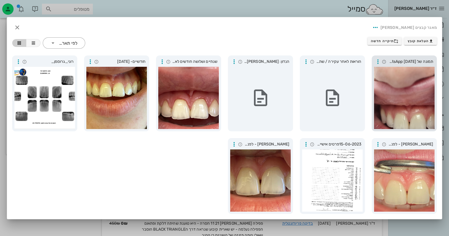
click at [427, 59] on span "תמונה של WhatsApp [DATE] בשעה 14.06.45_8882d514" at bounding box center [410, 62] width 45 height 6
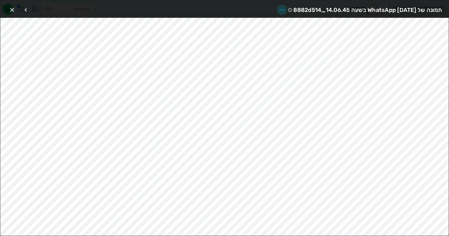
click at [279, 10] on icon "button" at bounding box center [282, 10] width 7 height 7
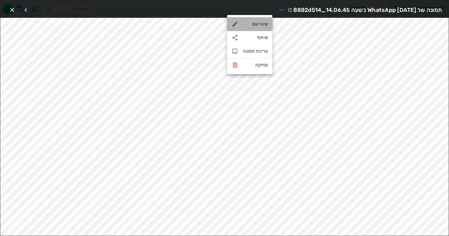
click at [263, 22] on div "שינוי שם" at bounding box center [255, 23] width 25 height 5
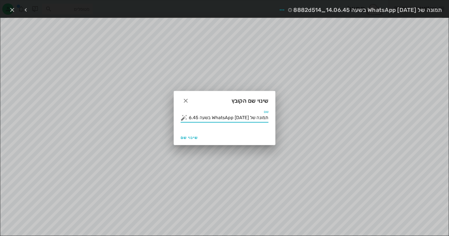
scroll to position [0, -44]
drag, startPoint x: 267, startPoint y: 119, endPoint x: 138, endPoint y: 122, distance: 128.6
click at [138, 122] on div "ד״ר [PERSON_NAME] רשימת המתנה תיקים רפואיים אישורי הגעה היסטוריית וואטסאפ 15 מש…" at bounding box center [224, 105] width 449 height 381
type input "ת"
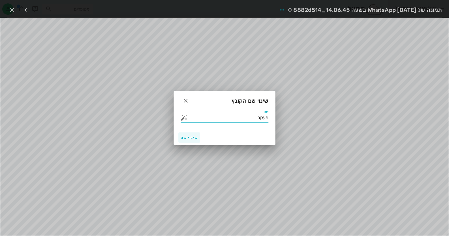
type input "מעקב"
click at [194, 140] on span "שינוי שם" at bounding box center [189, 137] width 17 height 5
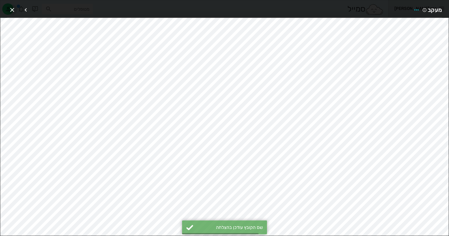
click at [14, 11] on icon "button" at bounding box center [12, 10] width 7 height 7
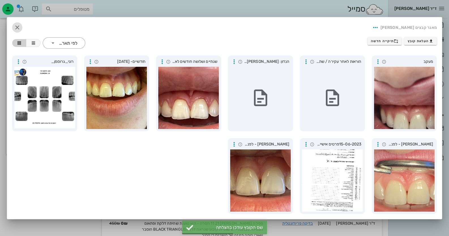
click at [17, 23] on button "button" at bounding box center [17, 27] width 10 height 10
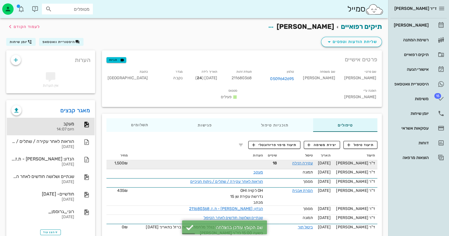
click at [310, 160] on div "עקירה רגילה" at bounding box center [298, 163] width 32 height 6
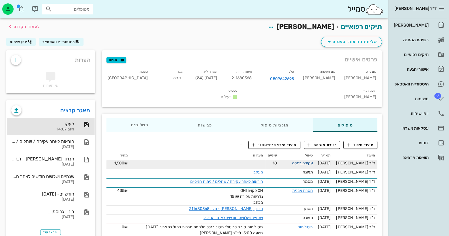
click at [310, 161] on link "עקירה רגילה" at bounding box center [302, 163] width 21 height 5
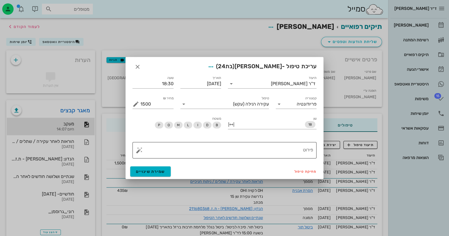
click at [139, 149] on button "button" at bounding box center [139, 150] width 7 height 7
click at [160, 115] on div "הסרת אבנית טקסט" at bounding box center [154, 116] width 37 height 11
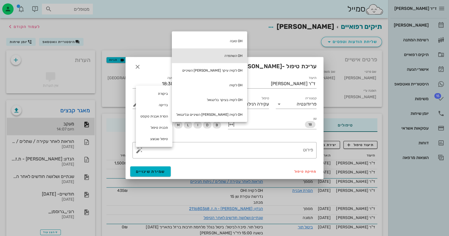
click at [203, 52] on div "OH השתפרה" at bounding box center [209, 55] width 75 height 15
type textarea "OH השתפרה"
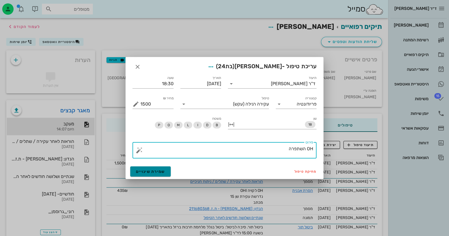
click at [146, 172] on span "שמירת שינויים" at bounding box center [150, 171] width 29 height 5
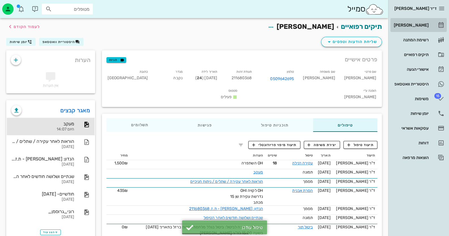
click at [421, 24] on div "[PERSON_NAME]" at bounding box center [411, 25] width 36 height 5
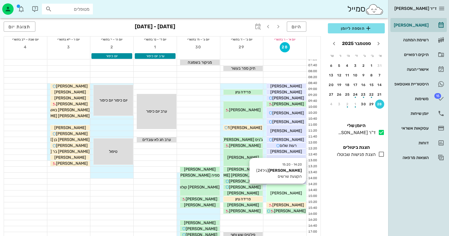
click at [292, 190] on div "14:20 - 15:20 [PERSON_NAME] (גיל 24 ) הקצעת שרשים [PERSON_NAME]" at bounding box center [287, 193] width 40 height 17
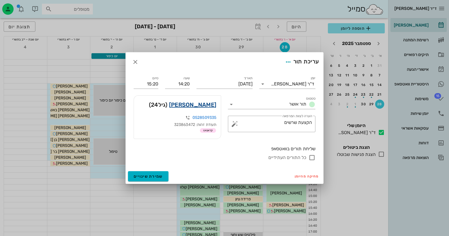
click at [199, 105] on link "[PERSON_NAME]" at bounding box center [192, 104] width 47 height 9
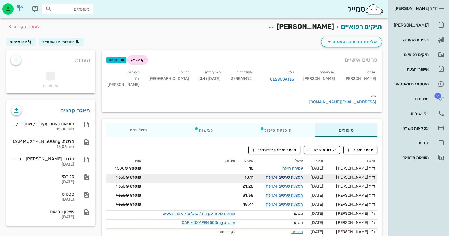
click at [297, 175] on link "הקצעת שרשים 1/4 פה" at bounding box center [284, 177] width 37 height 5
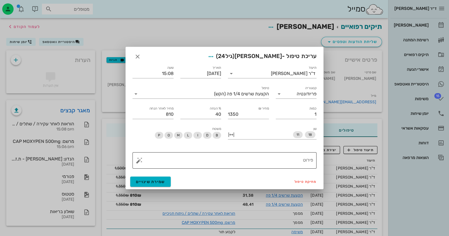
click at [273, 166] on textarea "פירוט" at bounding box center [226, 162] width 173 height 14
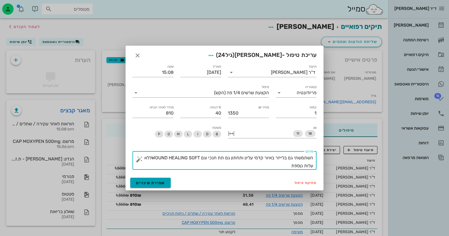
type textarea "השתמשתי גם בלייזר באיור קדמי עליון ותחתון גם תת חנכי וגם WOUND HEALING SOFTללא …"
click at [148, 187] on button "שמירת שינויים" at bounding box center [150, 183] width 40 height 10
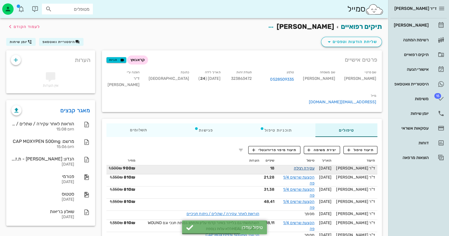
click at [304, 166] on link "עקירה רגילה" at bounding box center [304, 168] width 21 height 5
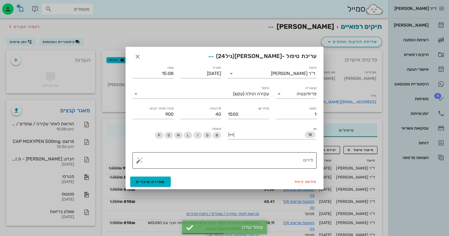
click at [228, 159] on textarea "פירוט" at bounding box center [226, 162] width 173 height 14
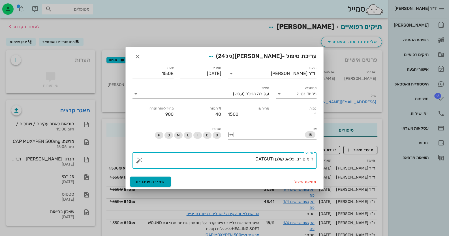
type textarea "דימןם רב, פלאג קולגן וCATGUT"
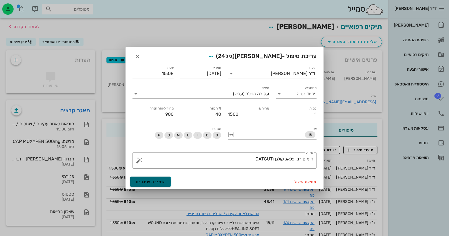
click at [158, 183] on span "שמירת שינויים" at bounding box center [150, 182] width 29 height 5
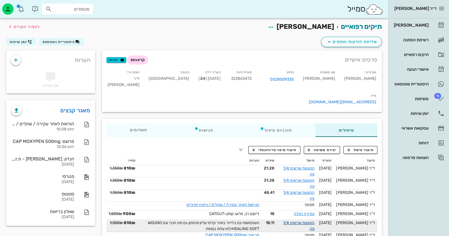
click at [315, 221] on link "הקצעת שרשים 1/4 פה" at bounding box center [298, 226] width 31 height 11
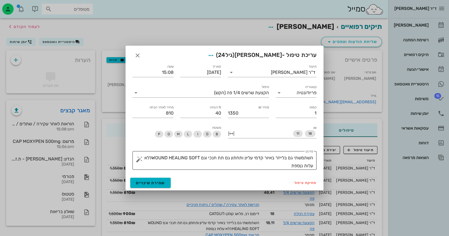
click at [268, 157] on textarea "השתמשתי גם בלייזר באיור קדמי עליון ותחתון גם תת חנכי וגם WOUND HEALING SOFTללא …" at bounding box center [226, 162] width 173 height 16
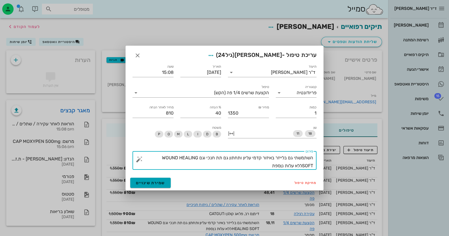
type textarea "השתמשתי גם בלייזר באיזור קדמי עליון ותחתון גם תת חנכי וגם WOUND HEALING SOFTללא…"
click at [136, 181] on span "שמירת שינויים" at bounding box center [150, 183] width 29 height 5
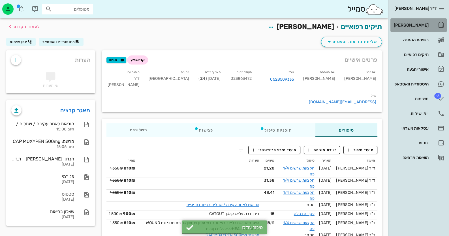
click at [425, 25] on div "[PERSON_NAME]" at bounding box center [411, 25] width 36 height 5
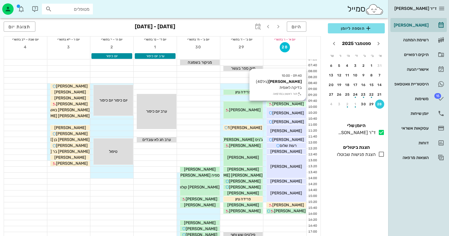
click at [293, 105] on span "[PERSON_NAME]" at bounding box center [288, 104] width 32 height 5
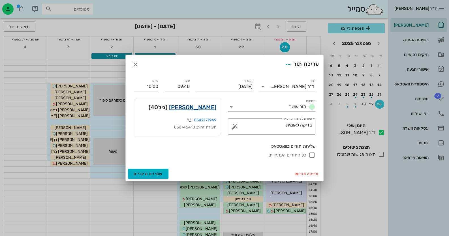
click at [211, 106] on link "[PERSON_NAME]" at bounding box center [192, 107] width 47 height 9
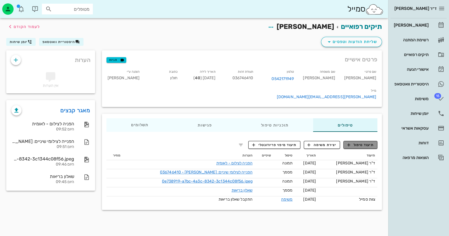
click at [359, 142] on span "תיעוד טיפול" at bounding box center [361, 144] width 26 height 5
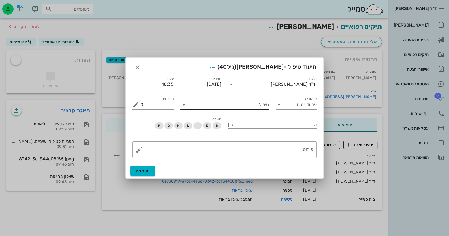
click at [251, 109] on div "טיפול" at bounding box center [224, 104] width 89 height 9
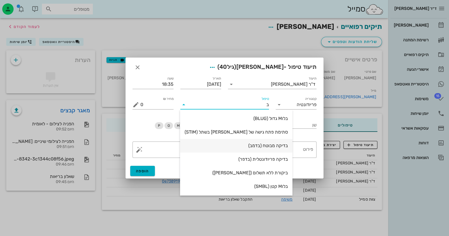
type input "בד"
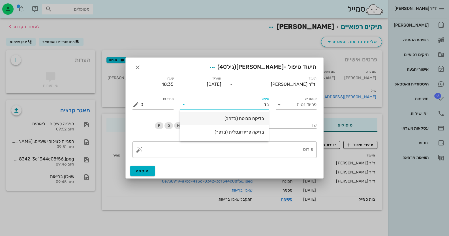
click at [256, 122] on div "בדיקה מבוטח (בדמב)" at bounding box center [225, 118] width 80 height 12
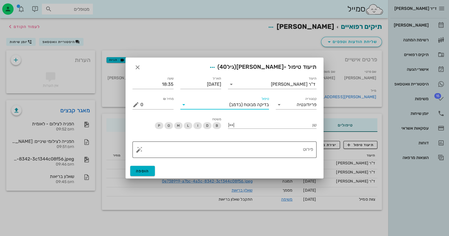
click at [283, 153] on textarea "פירוט" at bounding box center [226, 151] width 173 height 14
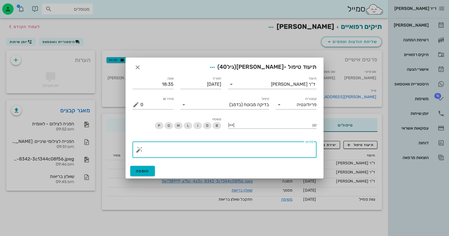
click at [138, 151] on button "button" at bounding box center [139, 149] width 7 height 7
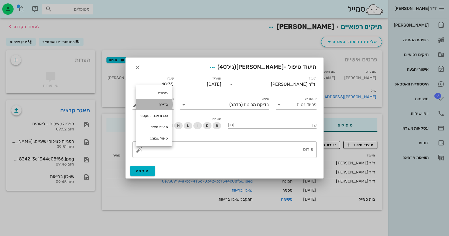
click at [161, 105] on div "בדיקה" at bounding box center [154, 104] width 37 height 11
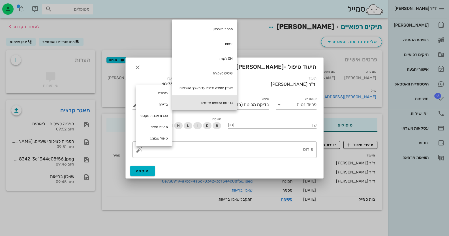
click at [217, 101] on div "נדרשת הקצעת שרשים" at bounding box center [204, 102] width 65 height 15
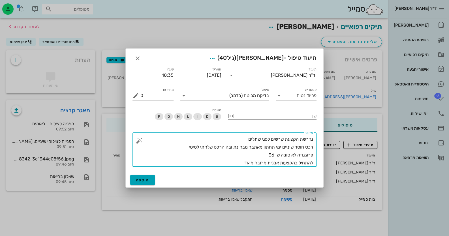
type textarea "נדרשת הקצעת שרשים לפני שתלים רכס חוסר שיניים ימי תחתון מאתבר מבחינת ובה הרכס של…"
click at [139, 180] on span "הוספה" at bounding box center [142, 180] width 13 height 5
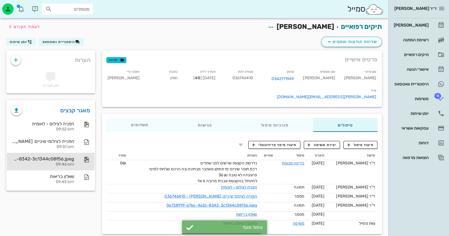
click at [63, 158] on div "0e738919-a7bc-4a3c-8342-3c1344c08f56.jpeg" at bounding box center [42, 158] width 63 height 5
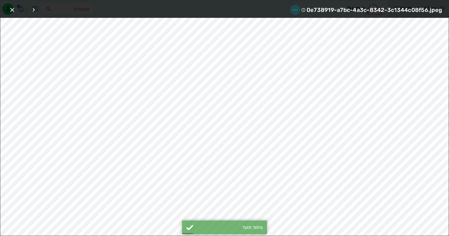
click at [297, 6] on button "button" at bounding box center [295, 10] width 10 height 10
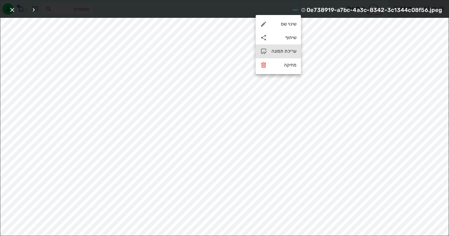
click at [286, 51] on div "עריכת תמונה" at bounding box center [284, 50] width 25 height 5
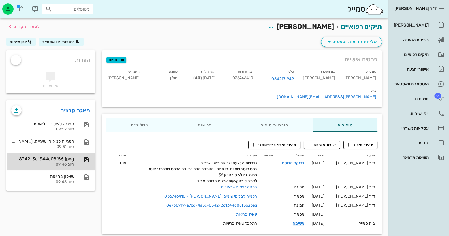
click at [66, 159] on div "0e738919-a7bc-4a3c-8342-3c1344c08f56.jpeg" at bounding box center [42, 158] width 63 height 5
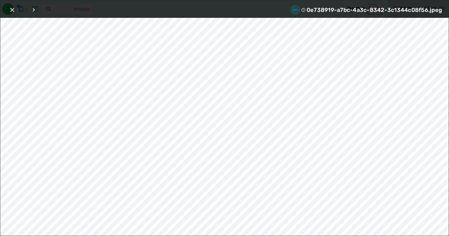
click at [297, 9] on icon "button" at bounding box center [295, 10] width 7 height 7
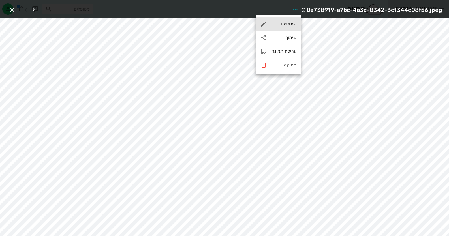
click at [289, 24] on div "שינוי שם" at bounding box center [284, 23] width 25 height 5
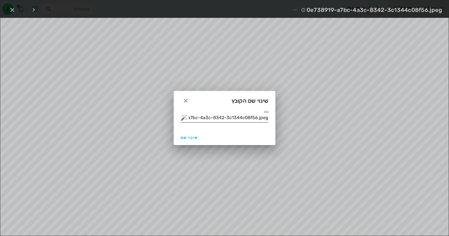
click at [236, 119] on input "0e738919-a7bc-4a3c-8342-3c1344c08f56.jpeg" at bounding box center [229, 117] width 80 height 9
click at [184, 117] on button "button" at bounding box center [184, 117] width 7 height 7
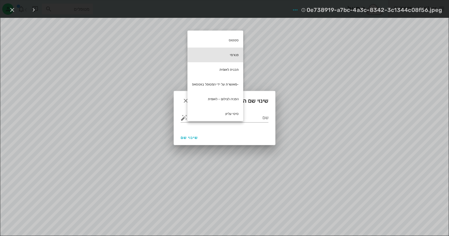
click at [238, 56] on div "פנורמי" at bounding box center [215, 55] width 56 height 15
type input "פנורמי"
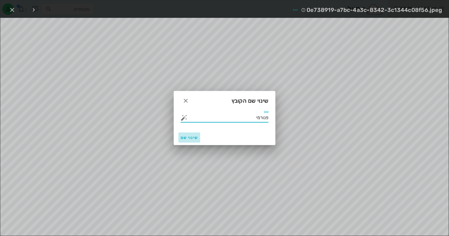
click at [181, 140] on span "שינוי שם" at bounding box center [189, 137] width 17 height 5
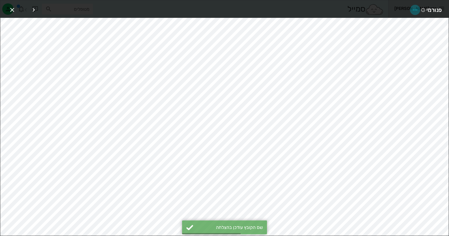
click at [418, 7] on icon "button" at bounding box center [415, 10] width 7 height 7
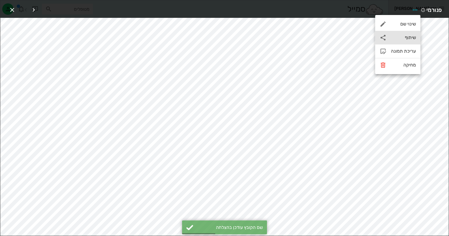
click at [408, 42] on div "שיתוף" at bounding box center [397, 38] width 45 height 14
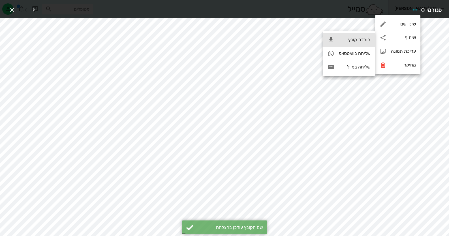
click at [356, 45] on div "הורדת קובץ" at bounding box center [349, 40] width 52 height 14
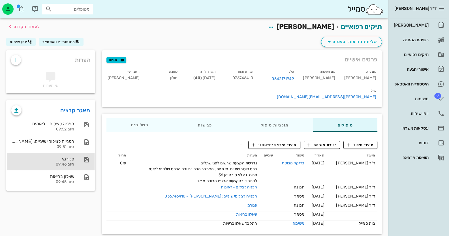
click at [68, 158] on div "פנורמי" at bounding box center [42, 158] width 63 height 5
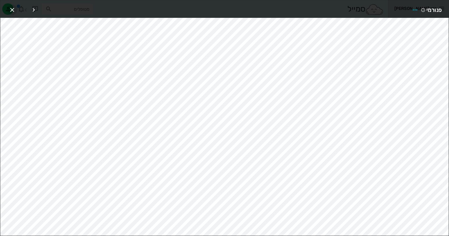
click at [11, 8] on icon "button" at bounding box center [12, 10] width 7 height 7
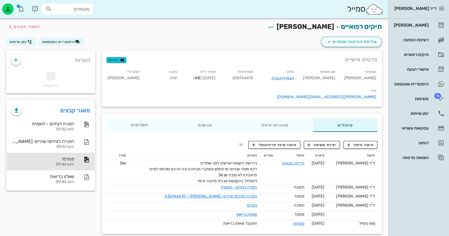
click at [253, 78] on span "036746410" at bounding box center [242, 78] width 21 height 5
copy span "036746410"
click at [397, 88] on div "היסטוריית וואטסאפ" at bounding box center [411, 84] width 36 height 9
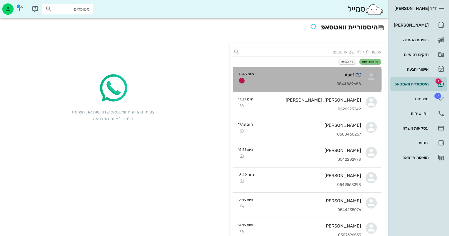
click at [344, 80] on div "Asaf 🇮🇱 0544869688" at bounding box center [310, 79] width 103 height 25
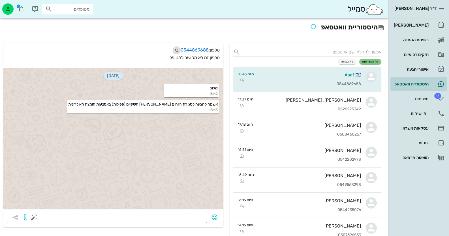
click at [176, 51] on icon "button" at bounding box center [176, 50] width 7 height 7
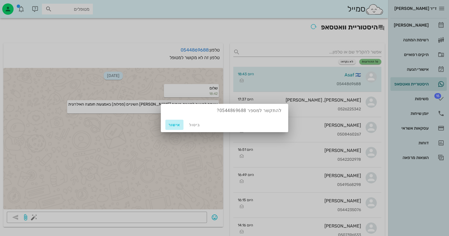
click at [176, 125] on span "אישור" at bounding box center [175, 125] width 14 height 5
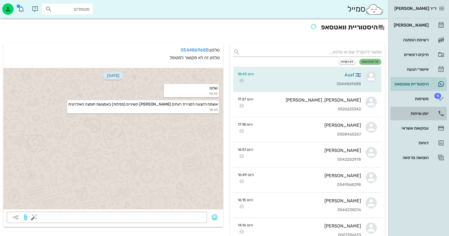
click at [419, 110] on div "יומן שיחות" at bounding box center [411, 113] width 36 height 9
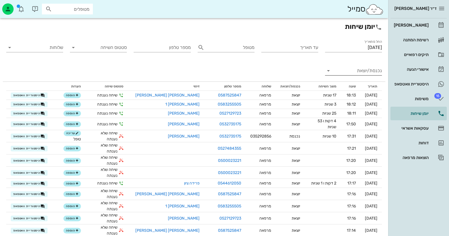
click at [367, 73] on input "נכנסת/יוצאת" at bounding box center [358, 70] width 48 height 9
click at [367, 73] on div "נכנסת" at bounding box center [364, 76] width 12 height 14
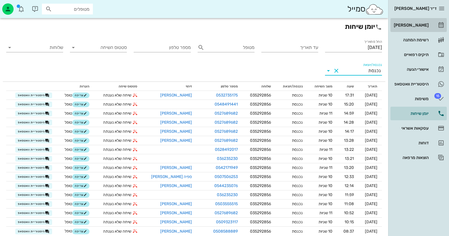
click at [427, 23] on div "[PERSON_NAME]" at bounding box center [411, 25] width 36 height 5
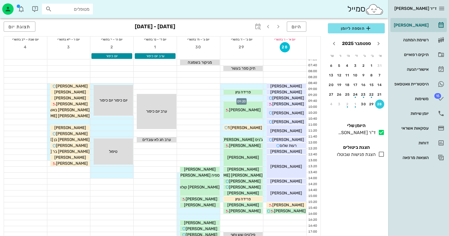
click at [248, 99] on div at bounding box center [241, 98] width 43 height 6
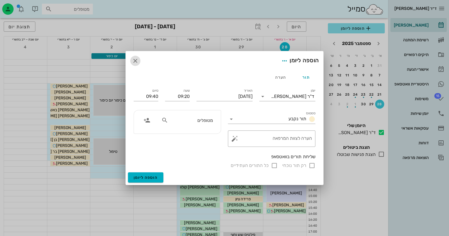
click at [137, 58] on icon "button" at bounding box center [135, 60] width 7 height 7
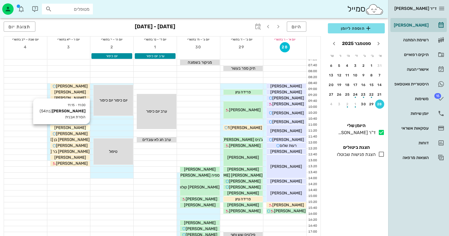
click at [76, 128] on span "[PERSON_NAME]" at bounding box center [70, 127] width 32 height 5
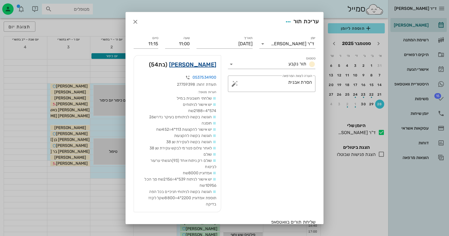
click at [208, 64] on link "[PERSON_NAME]" at bounding box center [192, 64] width 47 height 9
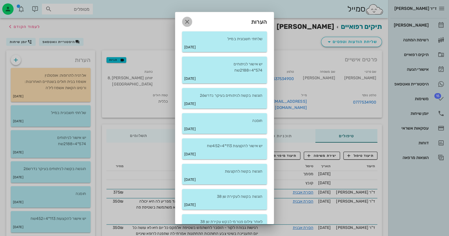
click at [191, 22] on icon "button" at bounding box center [187, 21] width 7 height 7
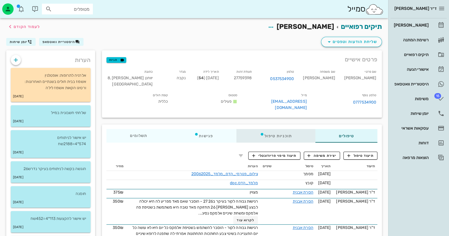
click at [279, 129] on div "תוכניות טיפול" at bounding box center [275, 136] width 79 height 14
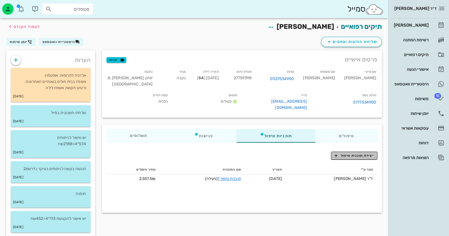
click at [362, 153] on span "יצירת תוכנית טיפול" at bounding box center [354, 155] width 39 height 5
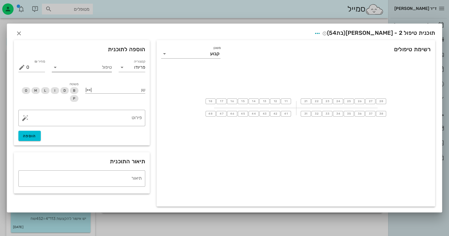
click at [103, 68] on input "טיפול" at bounding box center [86, 67] width 52 height 9
type input "פפילה"
click at [100, 84] on div "מילוי פפילה (PAPI)" at bounding box center [81, 81] width 51 height 12
type input "1995"
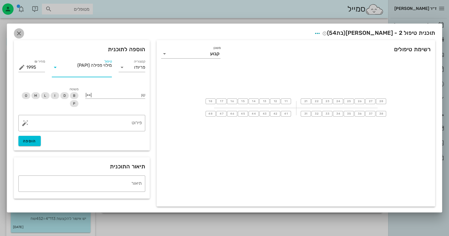
click at [22, 30] on icon "button" at bounding box center [19, 33] width 7 height 7
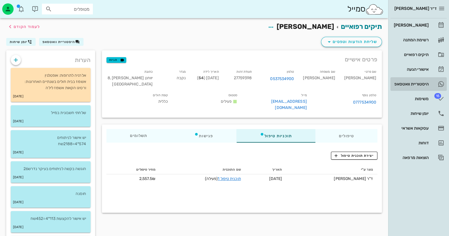
click at [430, 83] on link "היסטוריית וואטסאפ" at bounding box center [419, 84] width 56 height 14
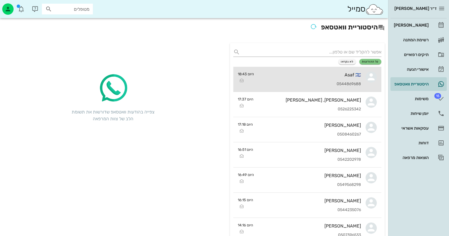
click at [292, 74] on div "Asaf 🇮🇱" at bounding box center [310, 74] width 103 height 5
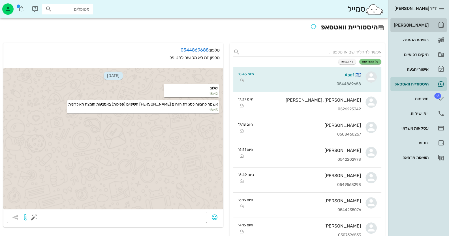
click at [432, 21] on link "[PERSON_NAME]" at bounding box center [419, 25] width 56 height 14
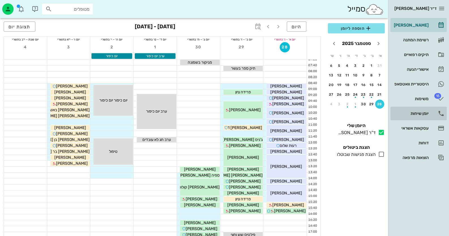
click at [429, 110] on link "יומן שיחות" at bounding box center [419, 114] width 56 height 14
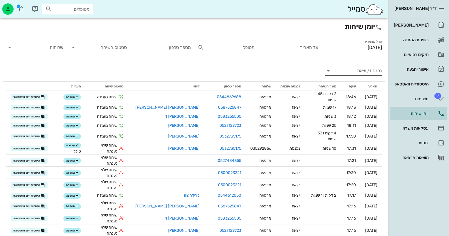
click at [365, 72] on input "נכנסת/יוצאת" at bounding box center [358, 70] width 48 height 9
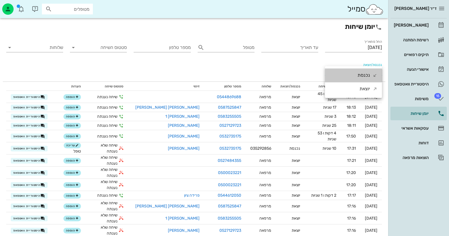
click at [365, 72] on div "נכנסת" at bounding box center [364, 76] width 12 height 14
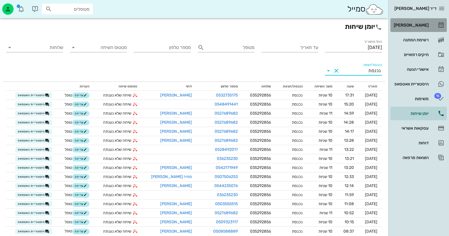
click at [434, 27] on link "[PERSON_NAME]" at bounding box center [419, 25] width 56 height 14
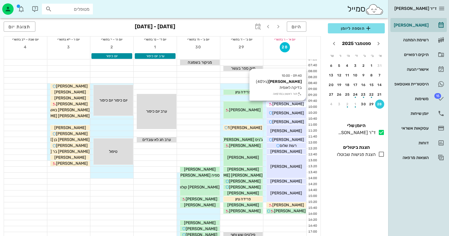
click at [295, 102] on span "[PERSON_NAME]" at bounding box center [288, 104] width 32 height 5
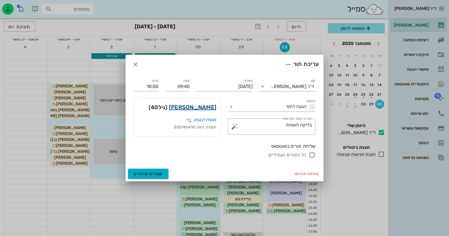
click at [208, 106] on link "[PERSON_NAME]" at bounding box center [192, 107] width 47 height 9
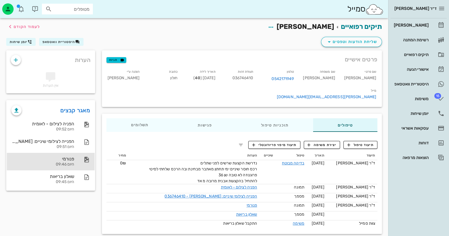
click at [73, 163] on div "היום 09:46" at bounding box center [42, 164] width 63 height 5
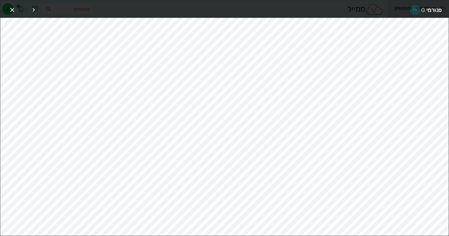
click at [413, 8] on icon "button" at bounding box center [415, 10] width 7 height 7
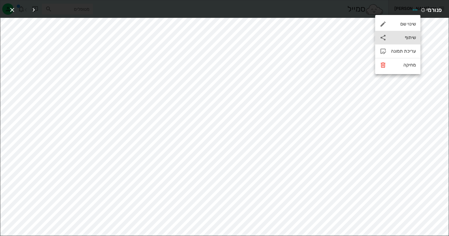
click at [402, 39] on div "שיתוף" at bounding box center [403, 37] width 25 height 5
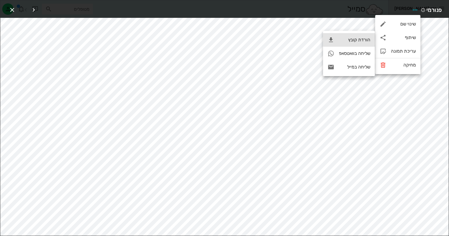
click at [365, 40] on div "הורדת קובץ" at bounding box center [354, 39] width 31 height 5
click at [10, 8] on icon "button" at bounding box center [12, 10] width 7 height 7
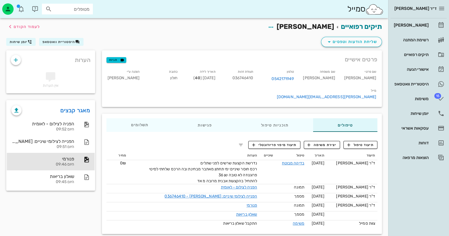
click at [253, 77] on span "036746410" at bounding box center [242, 78] width 21 height 5
copy span "036746410"
click at [13, 59] on icon "button" at bounding box center [15, 60] width 7 height 7
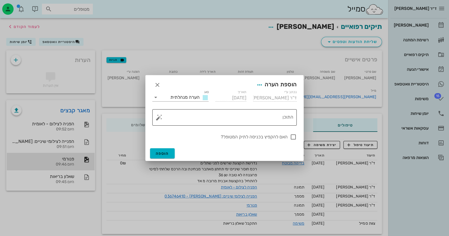
click at [159, 115] on button "button" at bounding box center [159, 117] width 7 height 7
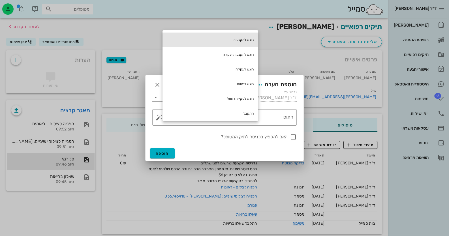
click at [254, 38] on div "הוגש להקצעות" at bounding box center [211, 40] width 96 height 15
type textarea "הוגש להקצעות"
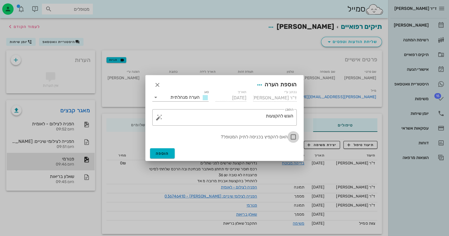
click at [292, 137] on div at bounding box center [294, 137] width 10 height 10
checkbox input "true"
click at [164, 156] on button "הוספה" at bounding box center [162, 153] width 25 height 10
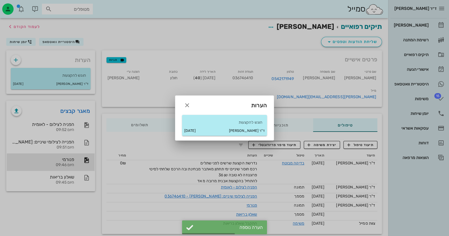
click at [436, 25] on div at bounding box center [224, 118] width 449 height 236
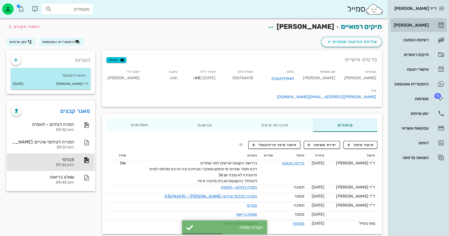
click at [436, 25] on link "[PERSON_NAME]" at bounding box center [419, 25] width 56 height 14
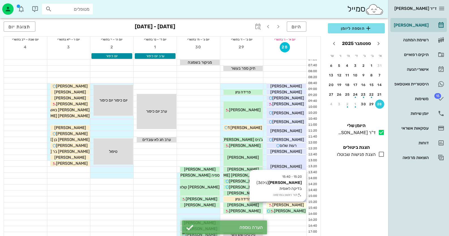
click at [287, 206] on span "[PERSON_NAME]" at bounding box center [288, 205] width 32 height 5
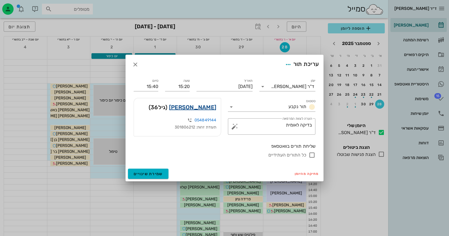
click at [211, 106] on link "[PERSON_NAME]" at bounding box center [192, 107] width 47 height 9
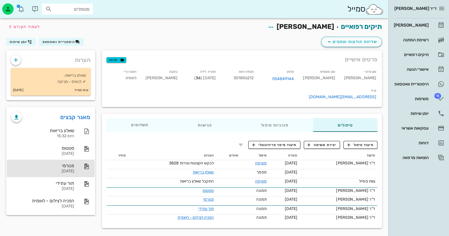
click at [67, 166] on div "פנורמי" at bounding box center [42, 165] width 63 height 5
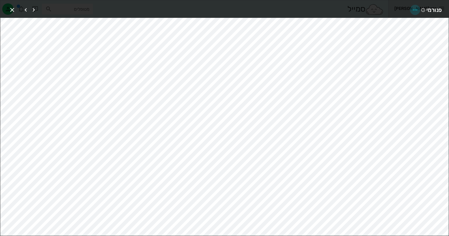
click at [415, 7] on icon "button" at bounding box center [415, 10] width 7 height 7
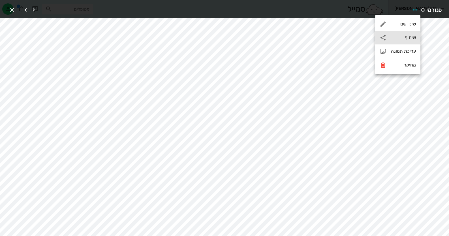
click at [412, 39] on div "שיתוף" at bounding box center [403, 37] width 25 height 5
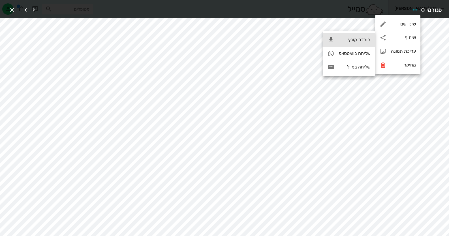
click at [369, 38] on div "הורדת קובץ" at bounding box center [354, 39] width 31 height 5
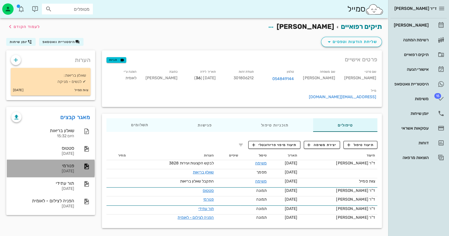
click at [72, 165] on div "פנורמי" at bounding box center [42, 165] width 63 height 5
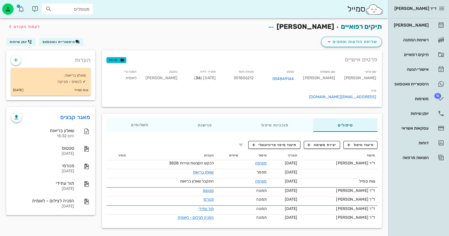
click at [254, 76] on span "301806212" at bounding box center [244, 78] width 20 height 5
click at [16, 57] on icon "button" at bounding box center [15, 60] width 7 height 7
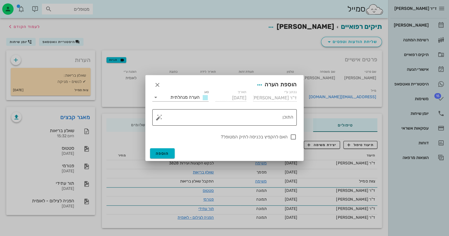
click at [156, 116] on button "button" at bounding box center [159, 117] width 7 height 7
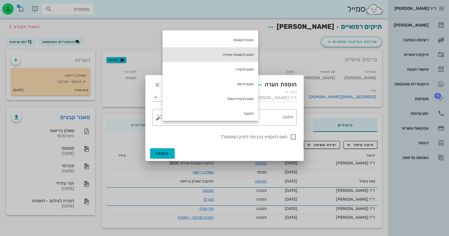
drag, startPoint x: 239, startPoint y: 54, endPoint x: 239, endPoint y: 59, distance: 4.5
click at [239, 55] on div "הוגש להקצעות ועקירה" at bounding box center [211, 54] width 96 height 15
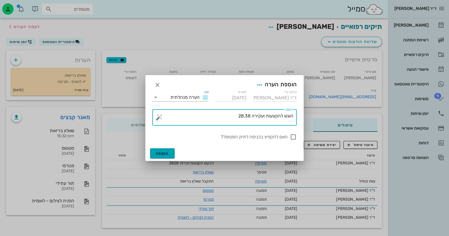
type textarea "הוגש להקצעות ועקירה 28.38"
click at [167, 152] on span "הוספה" at bounding box center [162, 153] width 13 height 5
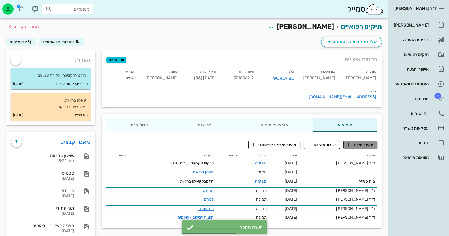
click at [348, 141] on button "תיעוד טיפול" at bounding box center [361, 145] width 34 height 8
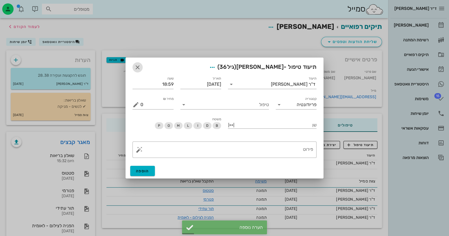
click at [142, 68] on span "button" at bounding box center [138, 67] width 10 height 7
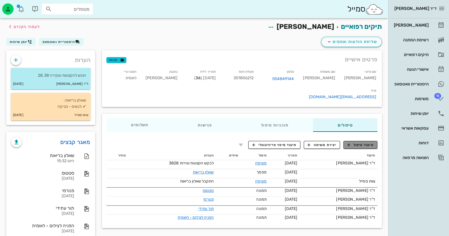
click at [370, 142] on span "תיעוד טיפול" at bounding box center [361, 144] width 26 height 5
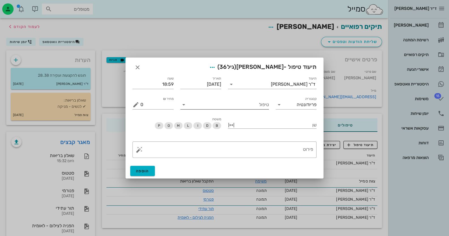
click at [254, 107] on input "טיפול" at bounding box center [228, 104] width 81 height 9
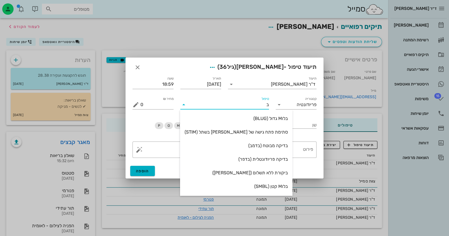
type input "בד"
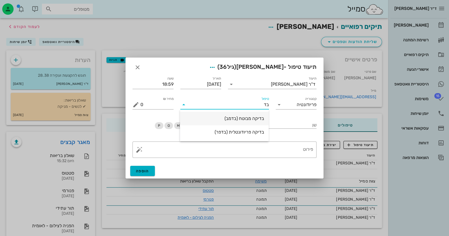
click at [249, 124] on div "בדיקה מבוטח (בדמב)" at bounding box center [225, 118] width 80 height 12
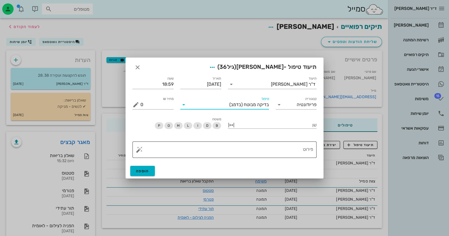
click at [305, 143] on div "פירוט" at bounding box center [226, 150] width 173 height 16
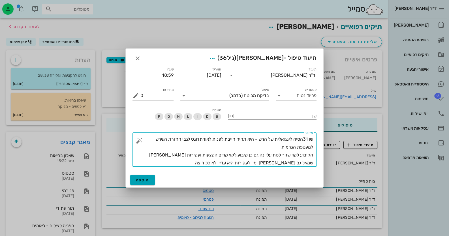
type textarea "שן 31הטיה לינגואלית של הרש - היא תהיה חייבת לפנות לאורתדונט לגבי החזרת השרש למע…"
click at [154, 179] on button "הוספה" at bounding box center [142, 180] width 25 height 10
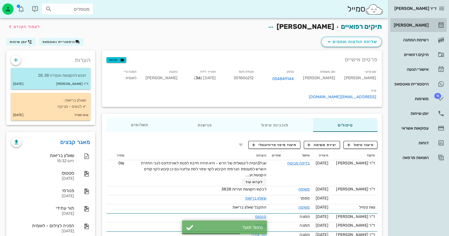
click at [428, 26] on div "[PERSON_NAME]" at bounding box center [411, 25] width 36 height 5
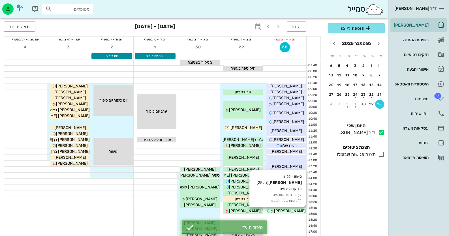
click at [294, 211] on span "[PERSON_NAME]" at bounding box center [290, 211] width 32 height 5
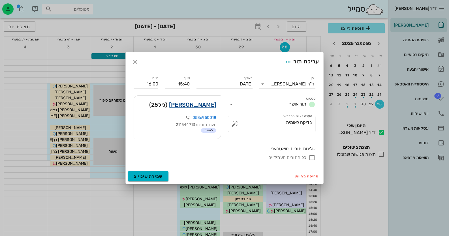
click at [208, 107] on link "[PERSON_NAME]" at bounding box center [192, 104] width 47 height 9
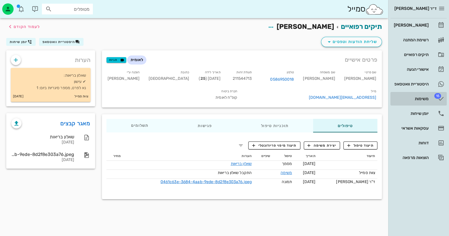
click at [437, 101] on link "15 משימות" at bounding box center [419, 99] width 56 height 14
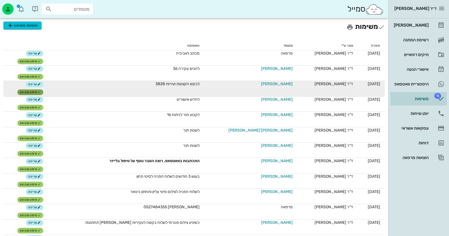
click at [36, 90] on button "סימון שבוצע" at bounding box center [30, 92] width 26 height 6
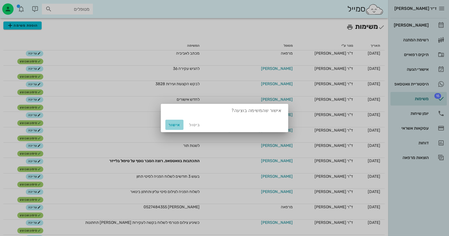
click at [175, 125] on span "אישור" at bounding box center [175, 125] width 14 height 5
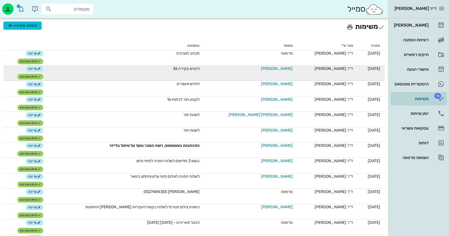
click at [269, 67] on span "[PERSON_NAME]" at bounding box center [277, 69] width 32 height 6
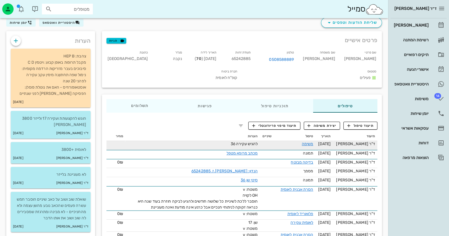
scroll to position [56, 0]
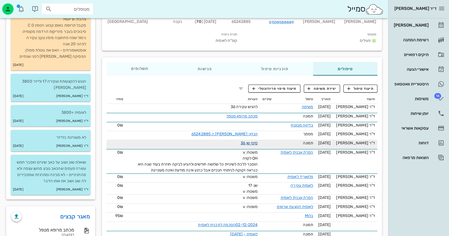
click at [250, 141] on link "סיטי שן 36" at bounding box center [249, 143] width 17 height 5
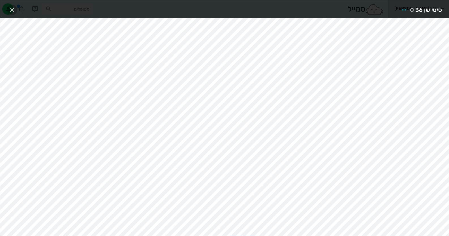
click at [15, 10] on icon "button" at bounding box center [12, 10] width 7 height 7
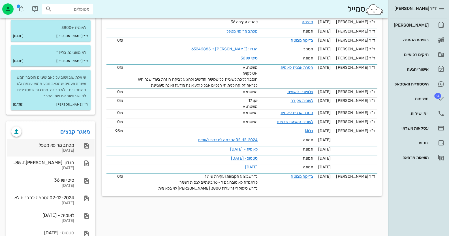
scroll to position [174, 0]
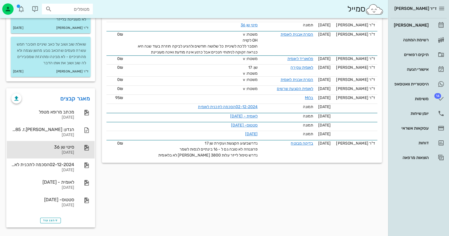
click at [54, 143] on div "סיטי שן 36 [DATE]" at bounding box center [42, 150] width 63 height 18
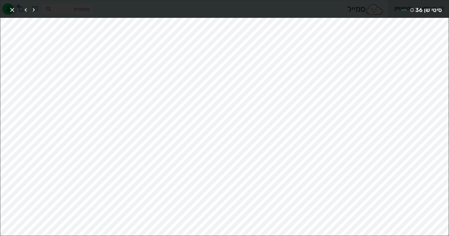
click at [14, 10] on icon "button" at bounding box center [12, 10] width 7 height 7
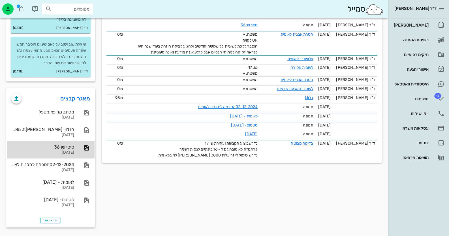
click at [69, 150] on div "[DATE]" at bounding box center [42, 152] width 63 height 5
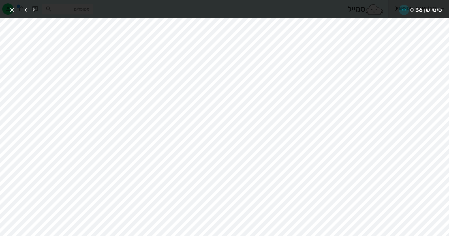
click at [408, 7] on icon "button" at bounding box center [404, 10] width 7 height 7
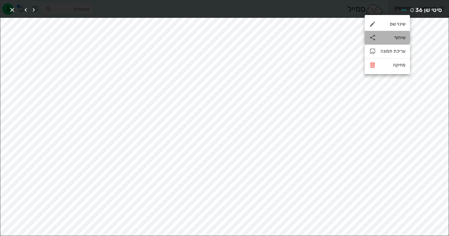
click at [398, 38] on div "שיתוף" at bounding box center [393, 37] width 25 height 5
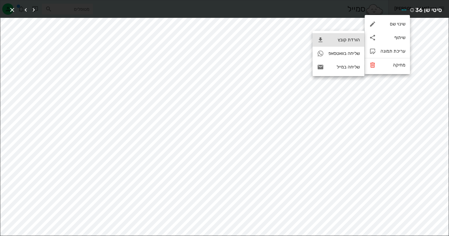
click at [360, 39] on div "הורדת קובץ" at bounding box center [344, 39] width 31 height 5
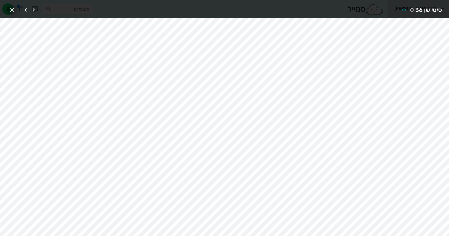
click at [11, 8] on icon "button" at bounding box center [12, 10] width 7 height 7
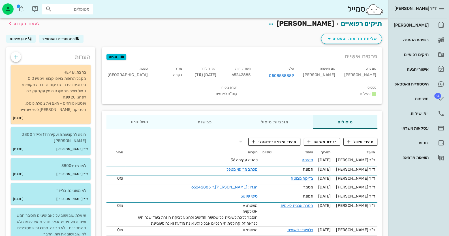
scroll to position [0, 0]
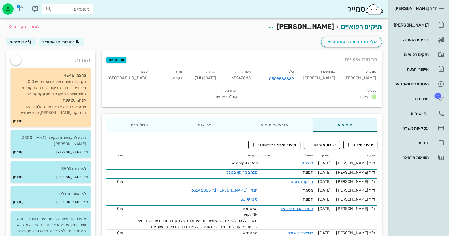
click at [251, 78] on span "65242885" at bounding box center [241, 78] width 19 height 5
click at [251, 77] on span "65242885" at bounding box center [241, 78] width 19 height 5
click at [15, 60] on icon "button" at bounding box center [15, 60] width 7 height 7
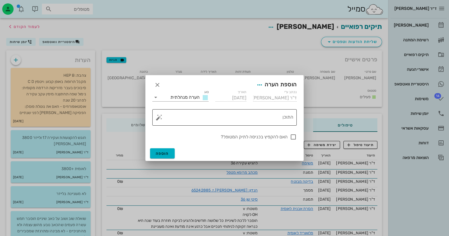
click at [161, 117] on button "button" at bounding box center [159, 117] width 7 height 7
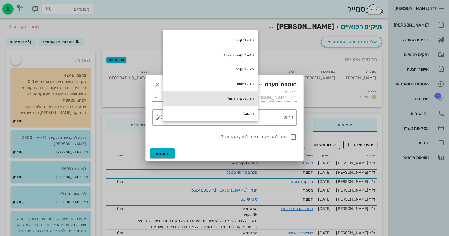
click at [245, 99] on div "הוגש לעקירה+שתל" at bounding box center [211, 98] width 96 height 15
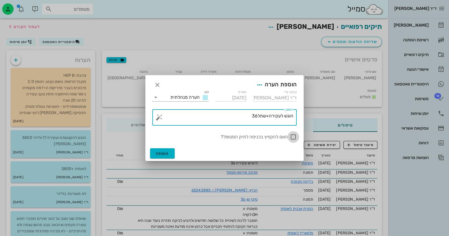
type textarea "הוגש לעקירה+שתל36"
click at [291, 136] on div at bounding box center [294, 137] width 10 height 10
checkbox input "true"
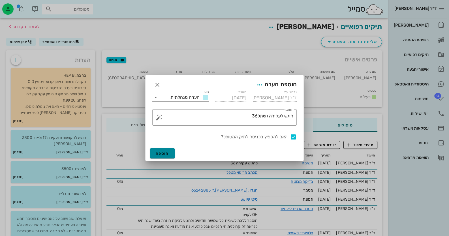
click at [161, 154] on span "הוספה" at bounding box center [162, 153] width 13 height 5
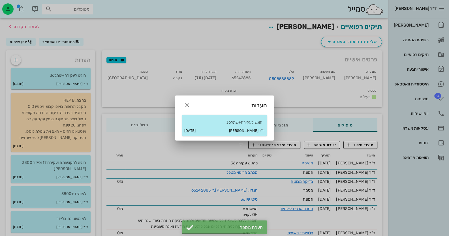
click at [311, 145] on div at bounding box center [224, 118] width 449 height 236
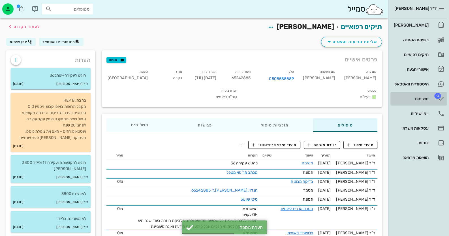
click at [435, 101] on link "14 משימות" at bounding box center [419, 99] width 56 height 14
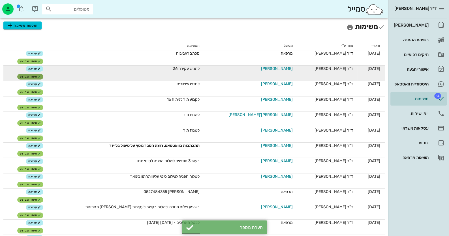
click at [43, 76] on button "סימון שבוצע" at bounding box center [30, 77] width 26 height 6
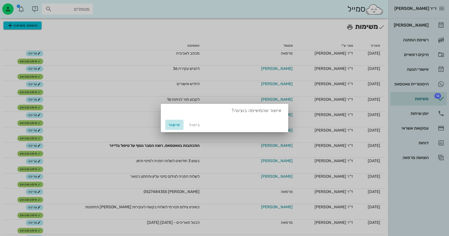
click at [176, 123] on span "אישור" at bounding box center [175, 125] width 14 height 5
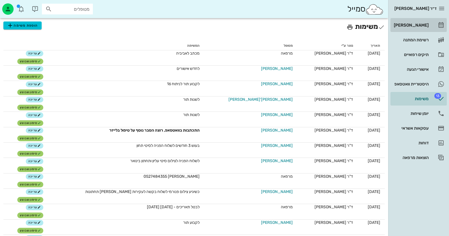
click at [429, 29] on link "[PERSON_NAME]" at bounding box center [419, 25] width 56 height 14
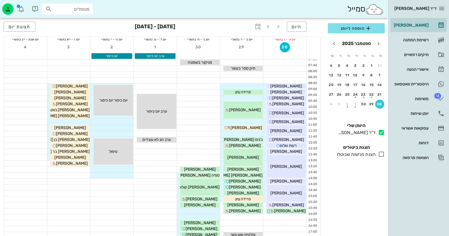
click at [78, 5] on div "מטופלים" at bounding box center [67, 9] width 51 height 11
type input "[PERSON_NAME]"
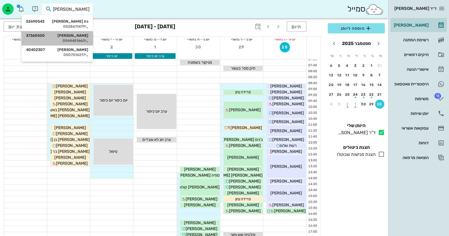
click at [79, 39] on div "0544451663" at bounding box center [57, 41] width 62 height 5
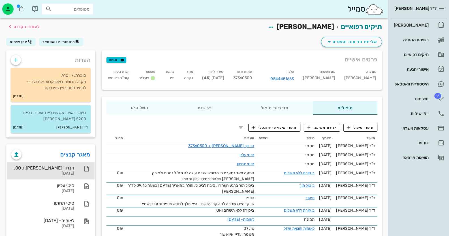
click at [33, 166] on div "הנדון: [PERSON_NAME].ז. 37360500" at bounding box center [42, 167] width 63 height 5
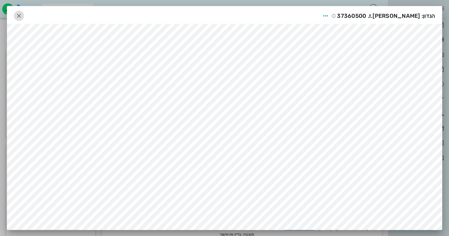
click at [17, 12] on icon "button" at bounding box center [19, 15] width 7 height 7
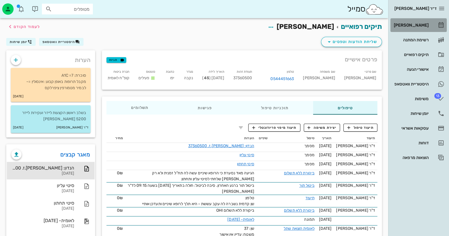
click at [439, 27] on icon at bounding box center [441, 25] width 7 height 7
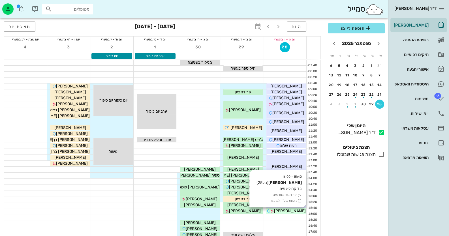
click at [293, 210] on span "[PERSON_NAME]" at bounding box center [290, 211] width 32 height 5
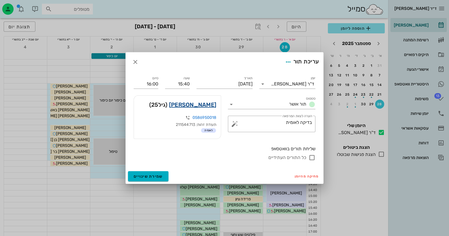
click at [213, 105] on link "[PERSON_NAME]" at bounding box center [192, 104] width 47 height 9
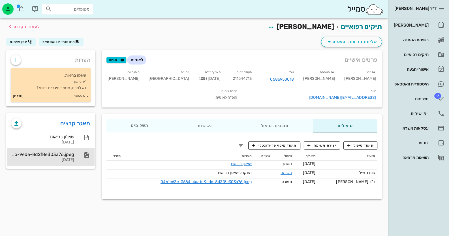
click at [57, 153] on div "0461c63e-3684-4aab-9ede-8d2f8e303a76.jpeg" at bounding box center [42, 154] width 63 height 5
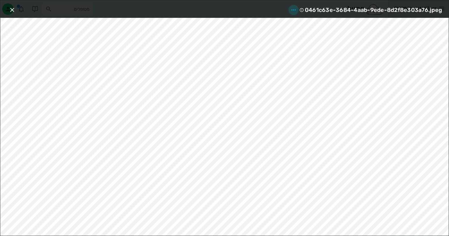
click at [295, 7] on icon "button" at bounding box center [293, 10] width 7 height 7
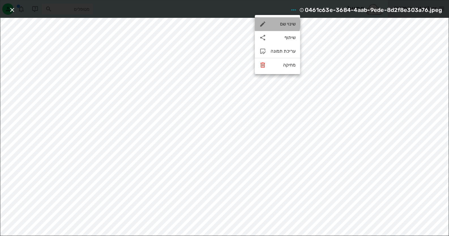
click at [292, 18] on div "שינוי שם" at bounding box center [277, 24] width 45 height 14
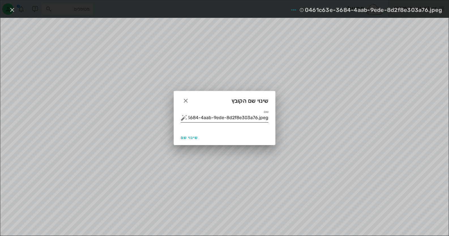
click at [256, 118] on input "0461c63e-3684-4aab-9ede-8d2f8e303a76.jpeg" at bounding box center [229, 117] width 80 height 9
click at [186, 117] on button "button" at bounding box center [184, 117] width 7 height 7
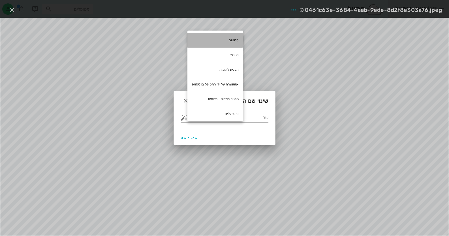
click at [236, 38] on div "סטטוס" at bounding box center [215, 40] width 56 height 15
type input "סטטוס"
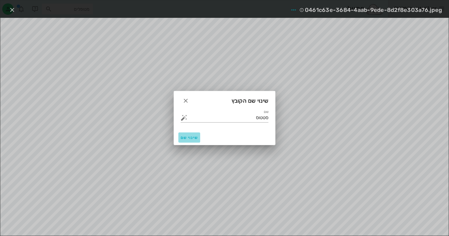
click at [190, 138] on span "שינוי שם" at bounding box center [189, 137] width 17 height 5
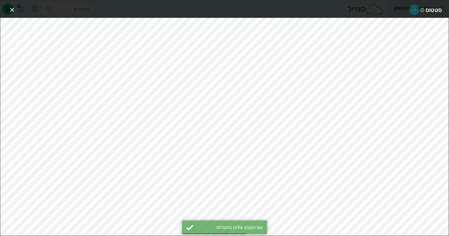
click at [412, 9] on icon "button" at bounding box center [414, 10] width 7 height 7
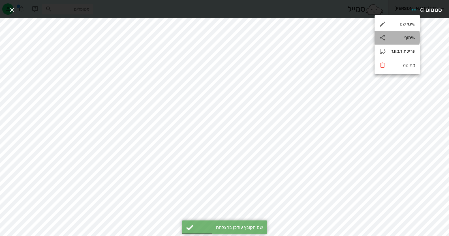
click at [401, 43] on div "שיתוף" at bounding box center [397, 38] width 45 height 14
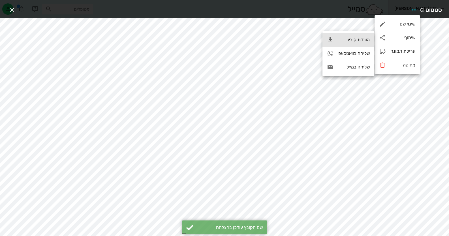
click at [358, 41] on div "הורדת קובץ" at bounding box center [353, 39] width 31 height 5
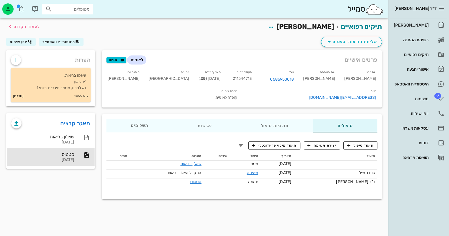
click at [252, 77] on span "211544713" at bounding box center [242, 78] width 19 height 5
click at [342, 144] on div "תיעוד טיפול יצירת משימה תיעוד מיפוי פריודונטלי תיעוד תאריך טיפול שיניים הערות מ…" at bounding box center [242, 166] width 280 height 59
click at [370, 144] on span "תיעוד טיפול" at bounding box center [361, 145] width 26 height 5
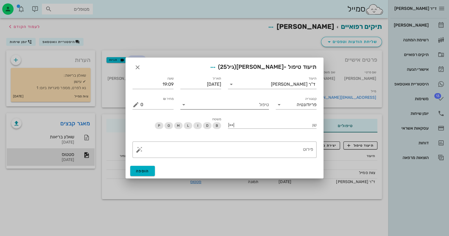
click at [230, 103] on input "טיפול" at bounding box center [228, 104] width 81 height 9
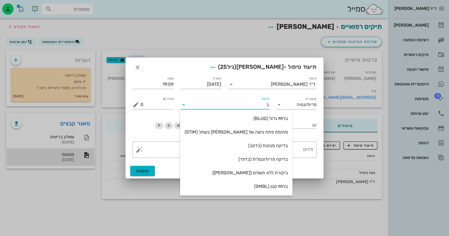
type input "בד"
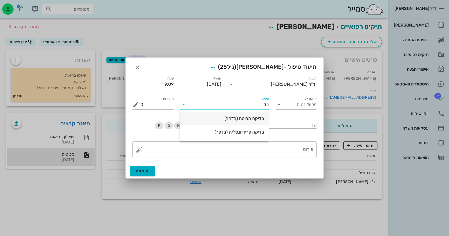
click at [242, 119] on div "בדיקה מבוטח (בדמב)" at bounding box center [225, 118] width 80 height 5
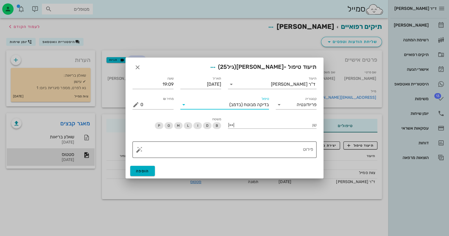
drag, startPoint x: 289, startPoint y: 151, endPoint x: 268, endPoint y: 151, distance: 21.5
click at [289, 151] on textarea "פירוט" at bounding box center [226, 151] width 173 height 14
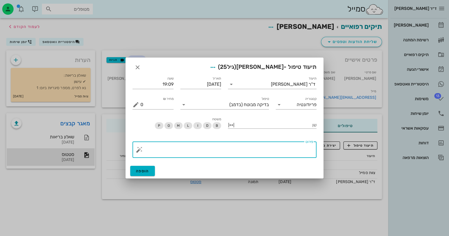
click at [139, 151] on button "button" at bounding box center [139, 149] width 7 height 7
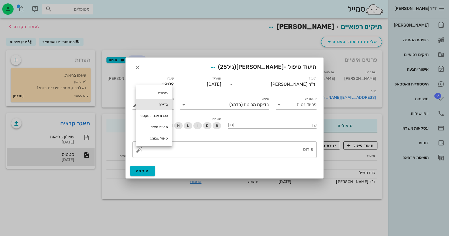
click at [157, 103] on div "בדיקה" at bounding box center [154, 104] width 37 height 11
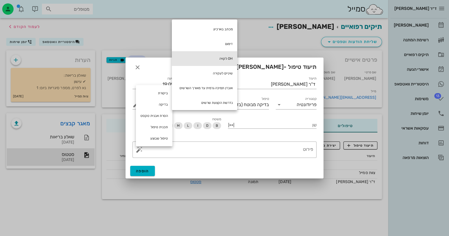
click at [220, 57] on div "OH לקויה" at bounding box center [204, 58] width 65 height 15
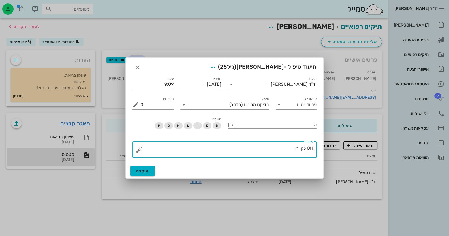
click at [141, 151] on button "button" at bounding box center [139, 149] width 7 height 7
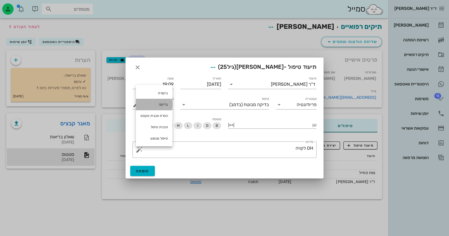
click at [161, 103] on div "בדיקה" at bounding box center [154, 104] width 37 height 11
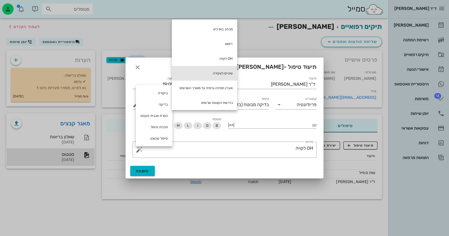
click at [228, 75] on div "שיניים לעקירה" at bounding box center [204, 73] width 65 height 15
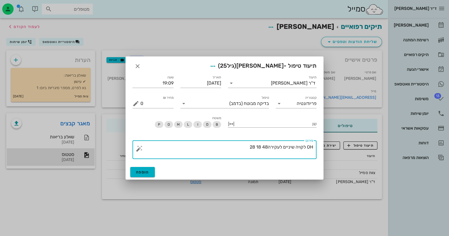
click at [141, 148] on button "button" at bounding box center [139, 148] width 7 height 7
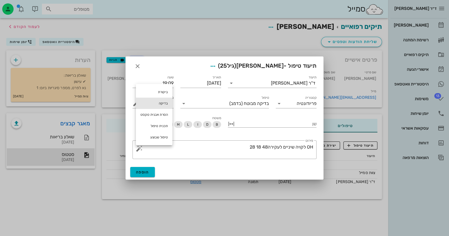
click at [165, 106] on div "בדיקה" at bounding box center [154, 103] width 37 height 11
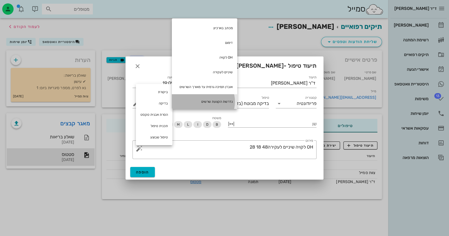
click at [204, 99] on div "נדרשת הקצעת שרשים" at bounding box center [204, 101] width 65 height 15
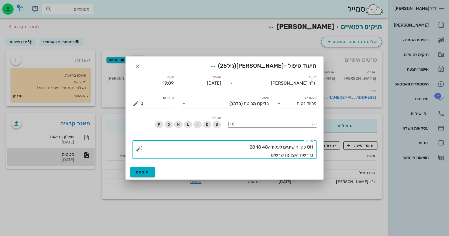
click at [137, 149] on button "button" at bounding box center [139, 148] width 7 height 7
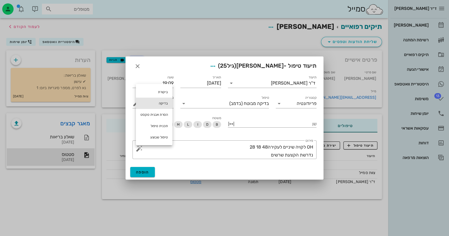
click at [164, 103] on div "בדיקה" at bounding box center [154, 103] width 37 height 11
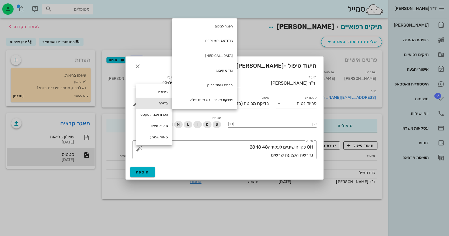
scroll to position [282, 0]
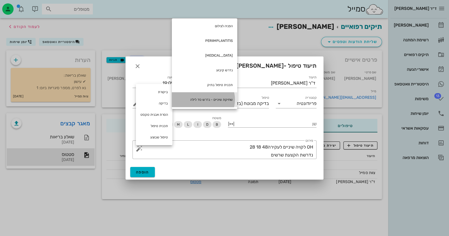
click at [228, 98] on div "שחיקת שיניים - נדרש סד לילה" at bounding box center [204, 99] width 65 height 15
type textarea "OH לקויה שיניים לעקירה48 18 28 נדרשת הקצעת שרשים שחיקת שיניים - נדרש סד לילה"
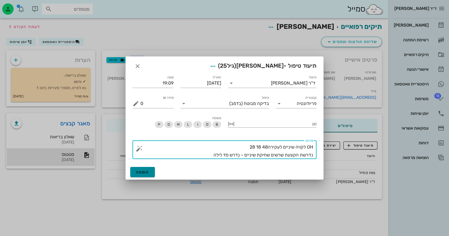
click at [136, 171] on span "הוספה" at bounding box center [142, 172] width 13 height 5
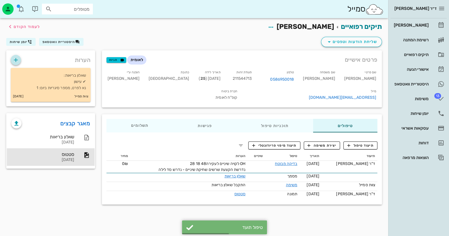
click at [16, 62] on icon "button" at bounding box center [15, 60] width 7 height 7
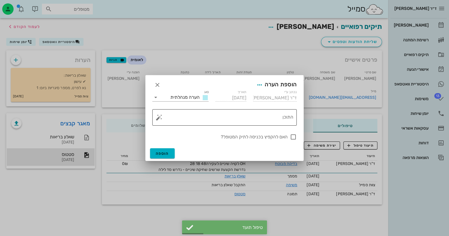
click at [159, 117] on button "button" at bounding box center [159, 117] width 7 height 7
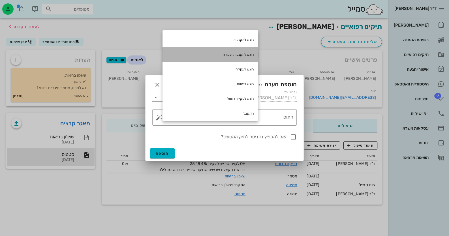
click at [219, 56] on div "הוגש להקצעות ועקירה" at bounding box center [211, 54] width 96 height 15
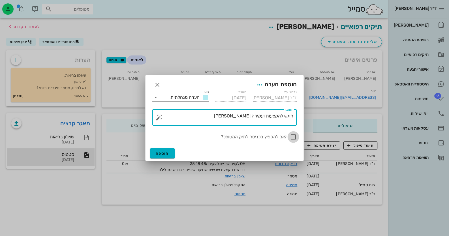
type textarea "הוגש להקצעות ועקירה [PERSON_NAME]"
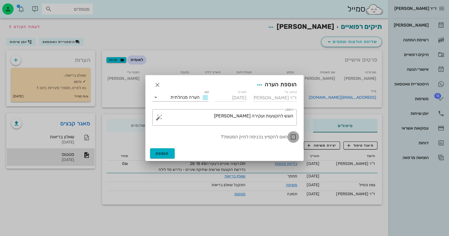
click at [291, 135] on div at bounding box center [294, 137] width 10 height 10
checkbox input "true"
click at [162, 154] on span "הוספה" at bounding box center [162, 153] width 13 height 5
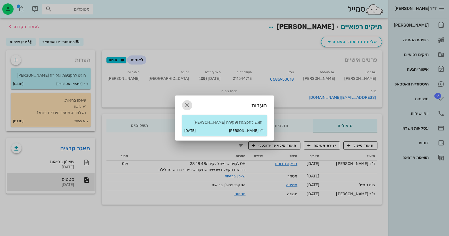
click at [188, 102] on icon "button" at bounding box center [187, 105] width 7 height 7
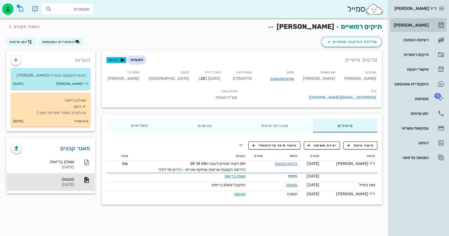
click at [446, 25] on link "[PERSON_NAME]" at bounding box center [419, 25] width 56 height 14
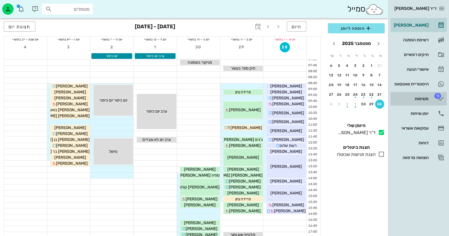
click at [419, 99] on div "משימות" at bounding box center [411, 99] width 36 height 5
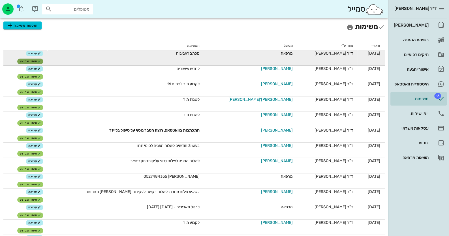
click at [43, 59] on button "סימון שבוצע" at bounding box center [30, 62] width 26 height 6
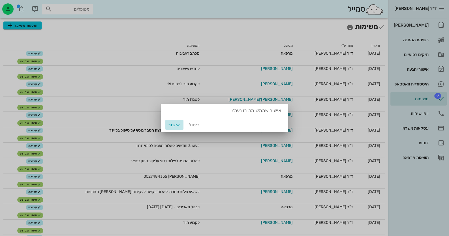
click at [174, 127] on span "אישור" at bounding box center [175, 125] width 14 height 5
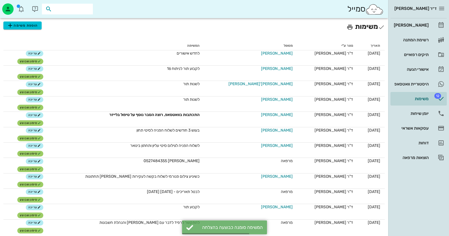
click at [73, 8] on input "text" at bounding box center [71, 8] width 36 height 7
type input "[PERSON_NAME]"
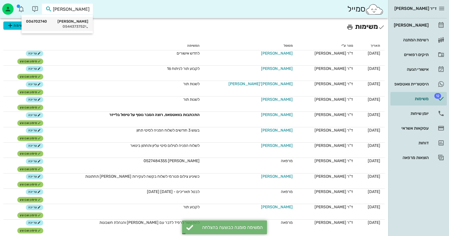
click at [65, 23] on div "[PERSON_NAME] 006702740" at bounding box center [57, 21] width 62 height 5
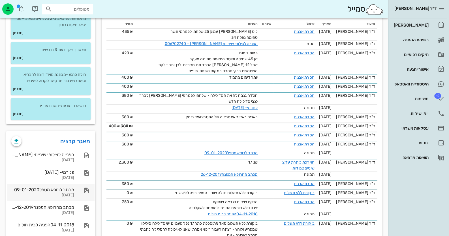
scroll to position [141, 0]
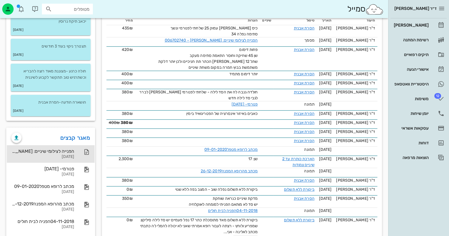
click at [75, 153] on div "הפנייה לצילומי שיניים: [PERSON_NAME] - 006702740 [DATE]" at bounding box center [51, 154] width 88 height 18
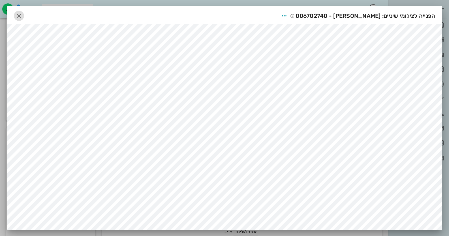
click at [18, 12] on icon "button" at bounding box center [19, 15] width 7 height 7
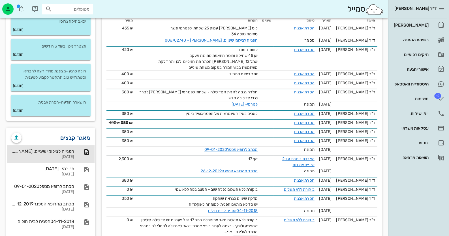
click at [77, 135] on link "מאגר קבצים" at bounding box center [75, 137] width 30 height 9
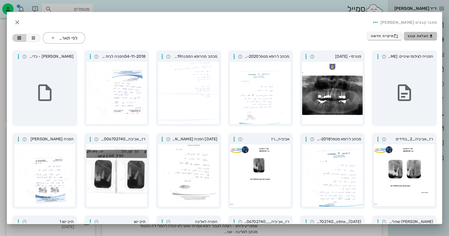
click at [423, 32] on button "העלאת קובץ" at bounding box center [420, 36] width 33 height 8
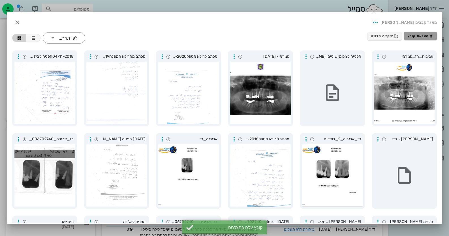
click at [427, 38] on button "העלאת קובץ" at bounding box center [420, 36] width 33 height 8
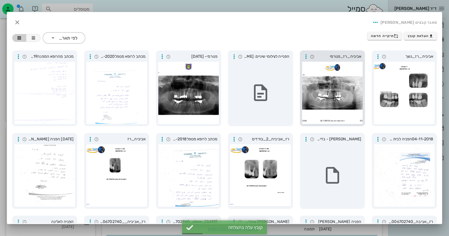
click at [348, 75] on div at bounding box center [332, 93] width 61 height 62
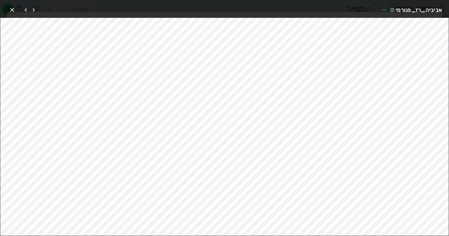
click at [16, 8] on span "button" at bounding box center [12, 10] width 10 height 7
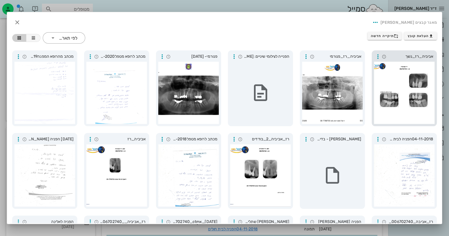
click at [388, 104] on div at bounding box center [404, 93] width 61 height 62
click at [21, 20] on icon "button" at bounding box center [17, 22] width 7 height 7
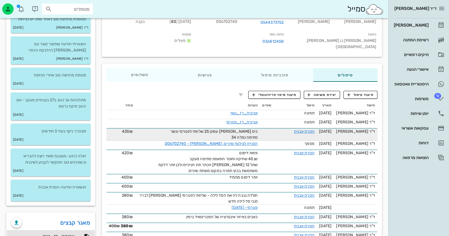
scroll to position [113, 0]
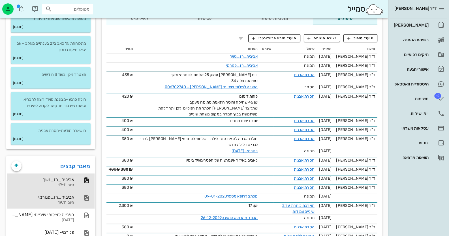
click at [67, 193] on div "אביביה_רז_פנורמי היום 19:11" at bounding box center [42, 200] width 63 height 18
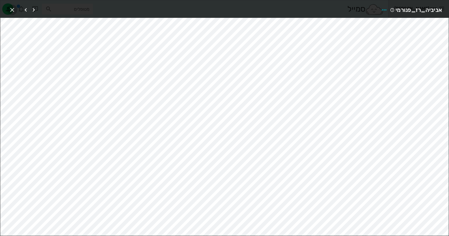
click at [13, 8] on icon "button" at bounding box center [12, 10] width 7 height 7
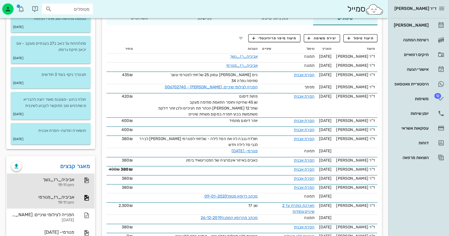
click at [86, 185] on div "אביביה_רז_נשך היום 19:11" at bounding box center [51, 183] width 88 height 18
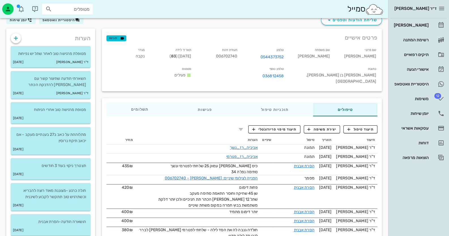
scroll to position [0, 0]
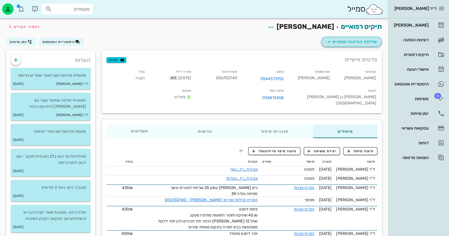
click at [360, 41] on span "שליחת הודעות וטפסים" at bounding box center [351, 42] width 51 height 7
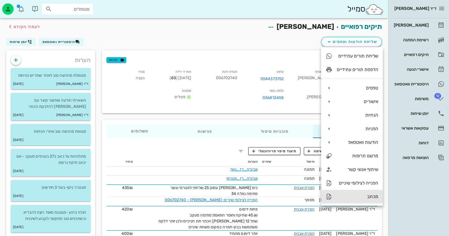
click at [359, 192] on div "מכתב" at bounding box center [352, 197] width 62 height 14
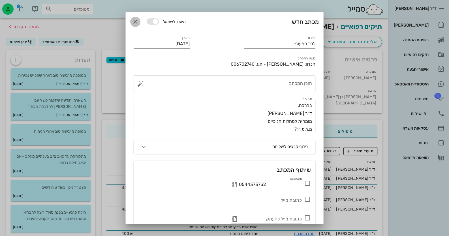
click at [140, 19] on span "button" at bounding box center [135, 21] width 10 height 7
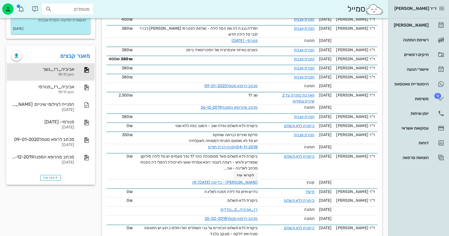
scroll to position [226, 0]
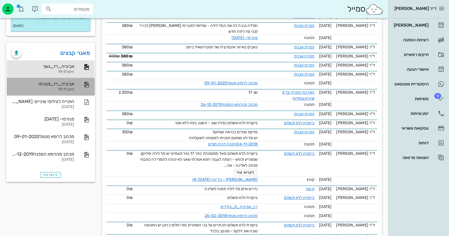
click at [67, 86] on div "אביביה_רז_פנורמי" at bounding box center [42, 83] width 63 height 5
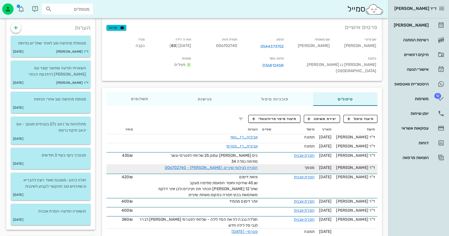
scroll to position [0, 0]
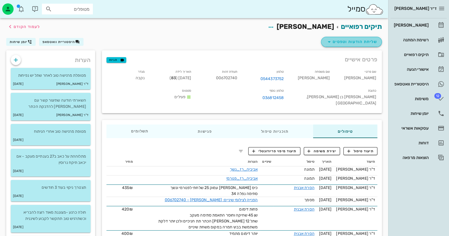
click at [373, 44] on span "שליחת הודעות וטפסים" at bounding box center [351, 42] width 51 height 7
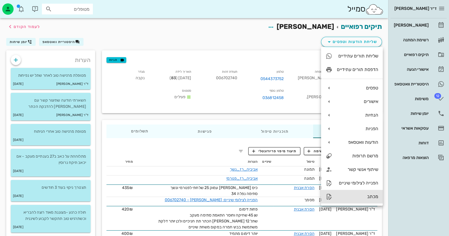
click at [363, 198] on div "מכתב" at bounding box center [357, 196] width 41 height 5
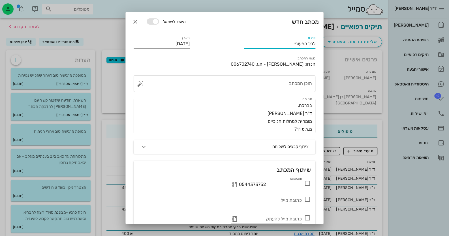
drag, startPoint x: 291, startPoint y: 42, endPoint x: 344, endPoint y: 44, distance: 53.6
type input "לכבוד ד"ר [PERSON_NAME]"
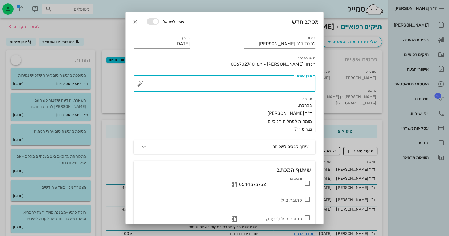
click at [306, 89] on textarea "תוכן המכתב" at bounding box center [227, 85] width 170 height 14
click at [312, 83] on textarea "מטופלת וותיקה שלי" at bounding box center [227, 85] width 170 height 14
click at [248, 83] on textarea "אני מפנה אליך מטופלת וותיקה שלי" at bounding box center [227, 85] width 170 height 14
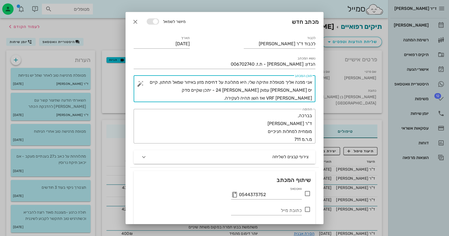
click at [313, 90] on div "​ תוכן המכתב אני מפנה אליך מטופלת וותיקה שלי, היא מתלונת על דחיסת מזון באיזור ש…" at bounding box center [225, 89] width 182 height 27
click at [312, 89] on div "​ תוכן המכתב אני מפנה אליך מטופלת וותיקה שלי, היא מתלונת על דחיסת מזון באיזור ש…" at bounding box center [225, 89] width 182 height 27
click at [312, 89] on textarea "אני מפנה אליך מטופלת וותיקה שלי, היא מתלונת על דחיסת מזון באיזור שמאל תחתון, קי…" at bounding box center [227, 90] width 170 height 24
click at [160, 92] on textarea "אני מפנה אליך מטופלת וותיקה שלי, היא מתלונת על דחיסת מזון באיזור שמאל תחתון, קי…" at bounding box center [227, 90] width 170 height 24
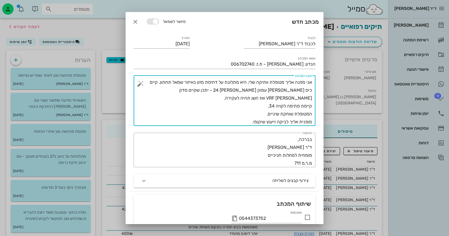
click at [285, 113] on textarea "אני מפנה אליך מטופלת וותיקה שלי, היא מתלונת על דחיסת מזון באיזור שמאל תחתון, קי…" at bounding box center [227, 102] width 170 height 48
click at [246, 82] on textarea "אני מפנה אליך מטופלת וותיקה שלי, היא מתלונת על דחיסת מזון באיזור שמאל תחתון, קי…" at bounding box center [227, 102] width 170 height 48
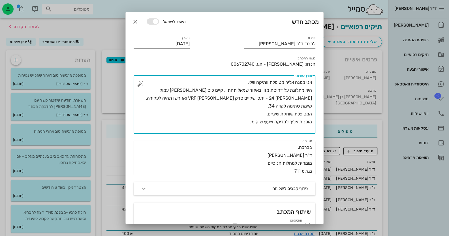
click at [224, 88] on textarea "אני מפנה אליך מטופלת וותיקה שלי, היא מתלונת על דחיסת מזון באיזור שמאל תחתון, קי…" at bounding box center [227, 106] width 170 height 56
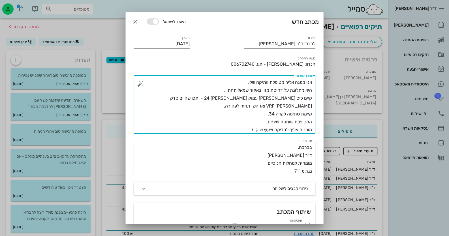
click at [150, 99] on textarea "אני מפנה אליך מטופלת וותיקה שלי, היא מתלונת על דחיסת מזון באיזור שמאל תחתון, קי…" at bounding box center [227, 106] width 170 height 56
click at [311, 104] on textarea "אני מפנה אליך מטופלת וותיקה שלי, היא מתלונת על דחיסת מזון באיזור שמאל תחתון, קי…" at bounding box center [227, 106] width 170 height 56
click at [312, 106] on div "​ תוכן המכתב אני מפנה אליך מטופלת וותיקה שלי, היא מתלונת על דחיסת מזון באיזור ש…" at bounding box center [225, 105] width 182 height 58
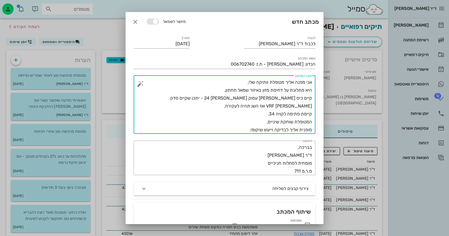
click at [146, 98] on textarea "אני מפנה אליך מטופלת וותיקה שלי, היא מתלונת על דחיסת מזון באיזור שמאל תחתון, קי…" at bounding box center [227, 106] width 170 height 56
click at [312, 104] on div "​ תוכן המכתב אני מפנה אליך מטופלת וותיקה שלי, היא מתלונת על דחיסת מזון באיזור ש…" at bounding box center [225, 105] width 182 height 58
click at [311, 106] on textarea "אני מפנה אליך מטופלת וותיקה שלי, היא מתלונת על דחיסת מזון באיזור שמאל תחתון, קי…" at bounding box center [227, 106] width 170 height 56
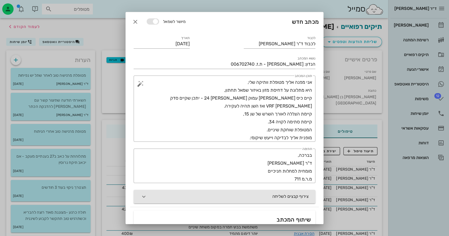
click at [277, 195] on button "צירוף קבצים לשליחה" at bounding box center [225, 197] width 182 height 14
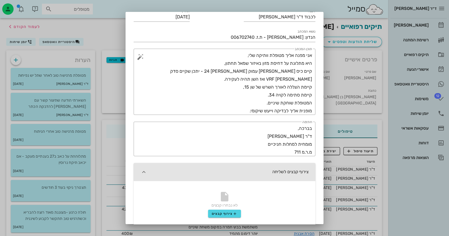
scroll to position [56, 0]
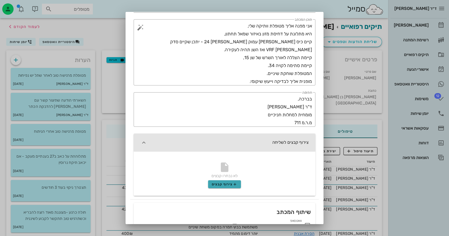
click at [235, 184] on icon "button" at bounding box center [235, 184] width 5 height 5
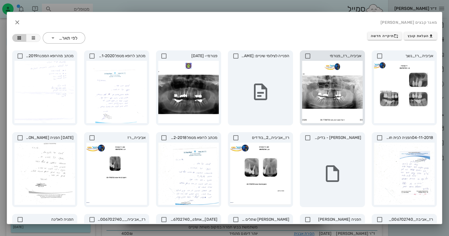
click at [347, 103] on div at bounding box center [332, 92] width 61 height 62
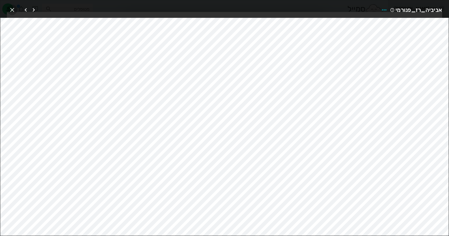
click at [11, 5] on button "button" at bounding box center [12, 10] width 10 height 10
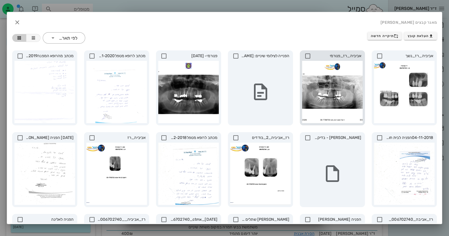
click at [308, 52] on div "אביביה_רז_פנורמי" at bounding box center [332, 87] width 65 height 75
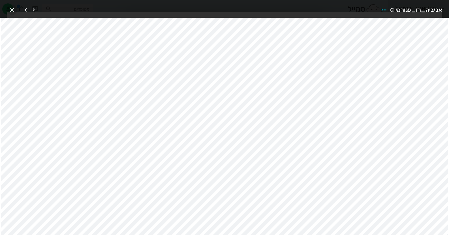
click at [16, 8] on span "button" at bounding box center [12, 10] width 10 height 7
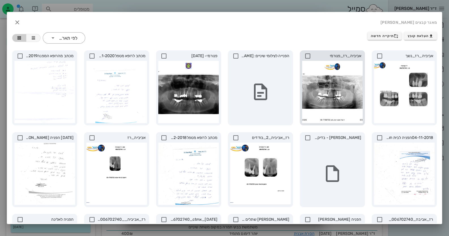
click at [310, 56] on icon at bounding box center [307, 56] width 7 height 7
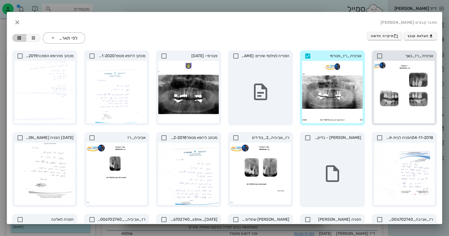
click at [379, 56] on icon at bounding box center [379, 56] width 7 height 7
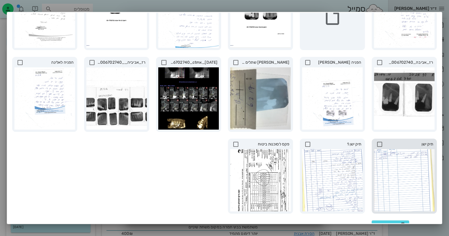
scroll to position [165, 0]
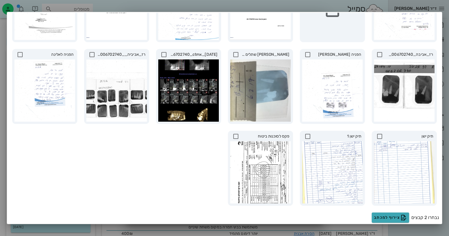
click at [402, 214] on icon "button" at bounding box center [403, 217] width 7 height 7
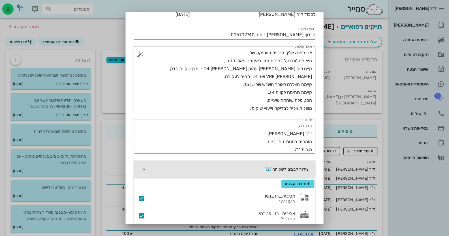
scroll to position [0, 0]
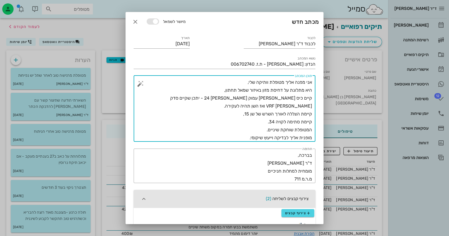
click at [247, 106] on textarea "אני מפנה אליך מטופלת וותיקה שלי, היא מתלונת על דחיסת מזון באיזור שמאל תחתון, קי…" at bounding box center [227, 109] width 170 height 63
click at [240, 106] on textarea "אני מפנה אליך מטופלת וותיקה שלי, היא מתלונת על דחיסת מזון באיזור שמאל תחתון, קי…" at bounding box center [227, 109] width 170 height 63
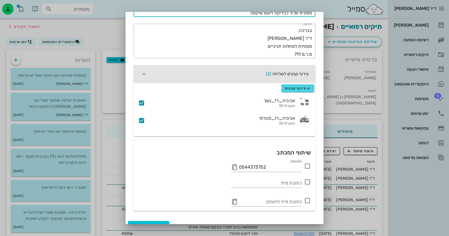
scroll to position [134, 0]
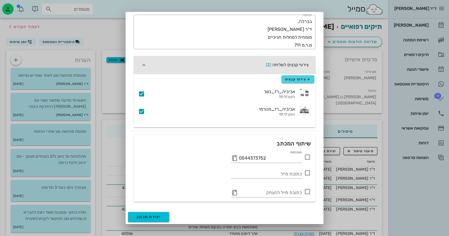
type textarea "אני מפנה אליך מטופלת וותיקה שלי, היא מתלונת על דחיסת מזון באיזור שמאל תחתון, קי…"
click at [311, 157] on div "וואטסאפ 0544373752" at bounding box center [225, 156] width 180 height 15
click at [309, 157] on icon at bounding box center [307, 157] width 7 height 7
click at [146, 214] on button "יצירת מכתב" at bounding box center [148, 217] width 41 height 10
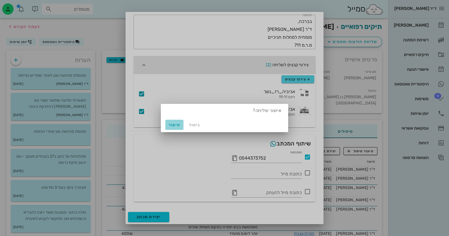
click at [172, 126] on span "אישור" at bounding box center [175, 125] width 14 height 5
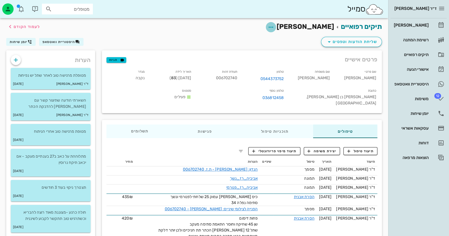
click at [274, 28] on icon "button" at bounding box center [271, 27] width 7 height 7
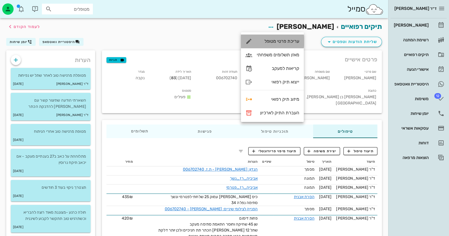
click at [292, 42] on div "עריכת פרטי מטופל" at bounding box center [278, 41] width 42 height 5
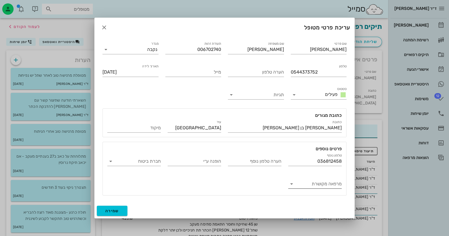
click at [290, 184] on icon at bounding box center [291, 184] width 7 height 7
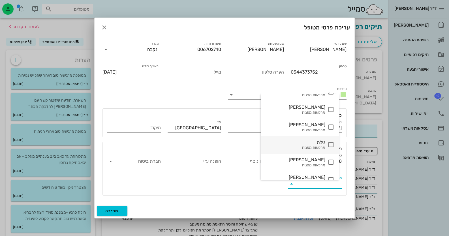
scroll to position [0, 0]
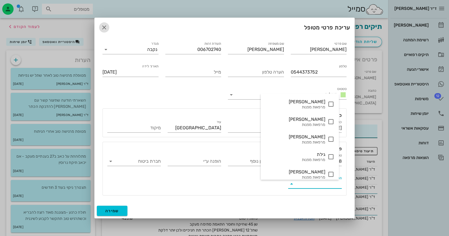
click at [103, 26] on icon "button" at bounding box center [104, 27] width 7 height 7
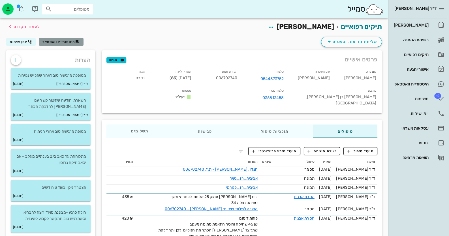
click at [71, 38] on button "היסטוריית וואטסאפ" at bounding box center [61, 42] width 44 height 8
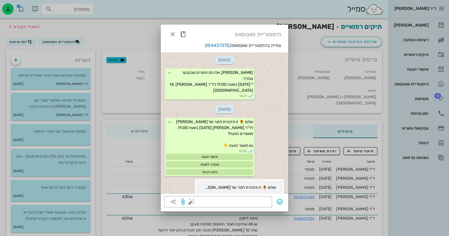
scroll to position [232, 0]
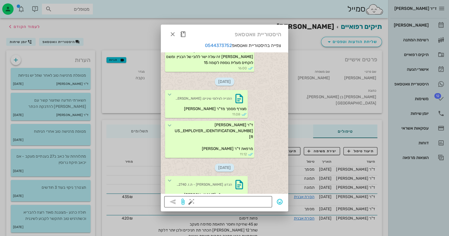
click at [222, 199] on textarea at bounding box center [231, 202] width 76 height 9
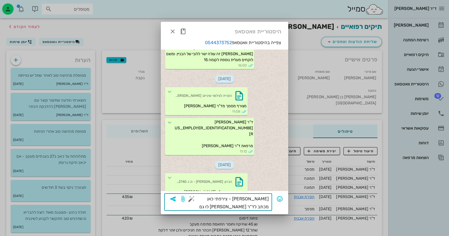
type textarea "[PERSON_NAME] - צירפתי כאן מכתב לד"ר [PERSON_NAME] לו גם במייל"
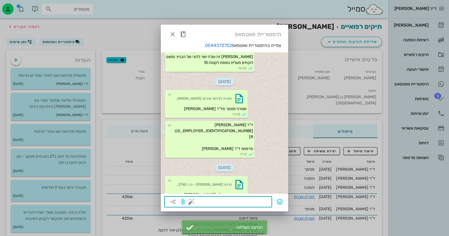
scroll to position [266, 0]
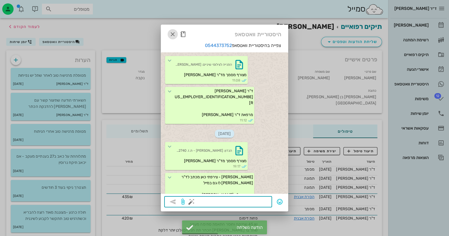
click at [174, 35] on icon "button" at bounding box center [172, 34] width 7 height 7
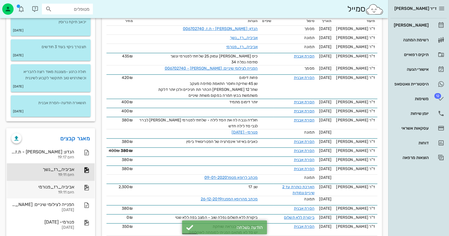
scroll to position [141, 0]
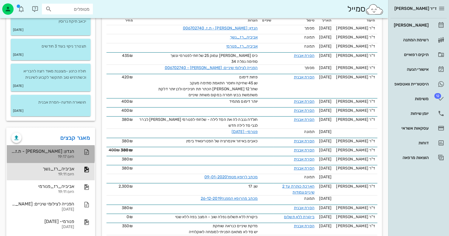
click at [70, 147] on div "הנדון: [PERSON_NAME] - ת.ז. 006702740 היום 19:17" at bounding box center [42, 154] width 63 height 18
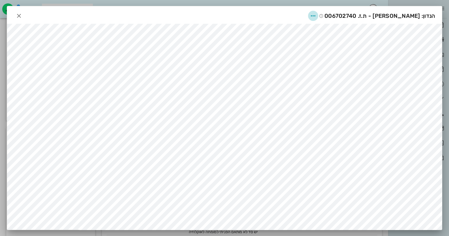
click at [318, 14] on span "button" at bounding box center [313, 15] width 10 height 7
click at [337, 40] on div "שיתוף" at bounding box center [326, 44] width 36 height 14
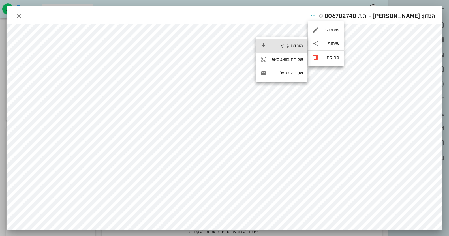
click at [295, 45] on div "הורדת קובץ" at bounding box center [287, 45] width 31 height 5
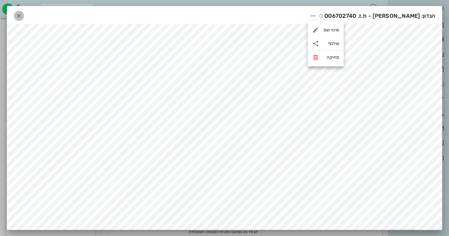
click at [24, 13] on span "button" at bounding box center [19, 15] width 10 height 7
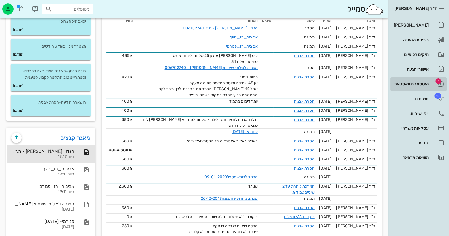
click at [422, 83] on div "היסטוריית וואטסאפ" at bounding box center [411, 84] width 36 height 5
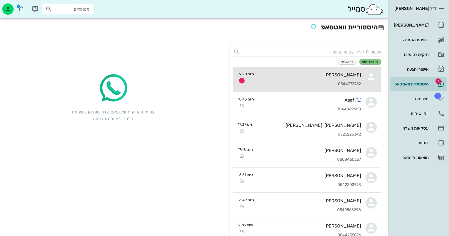
click at [357, 87] on div "[PERSON_NAME] 0544373752" at bounding box center [310, 79] width 103 height 25
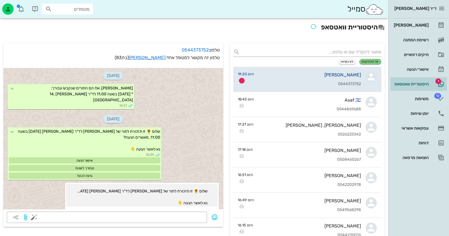
scroll to position [247, 0]
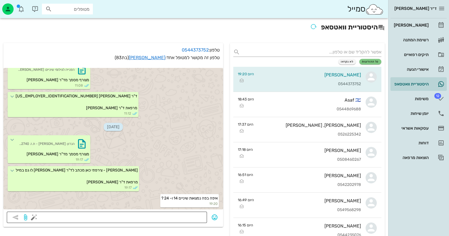
click at [180, 214] on textarea at bounding box center [119, 218] width 169 height 9
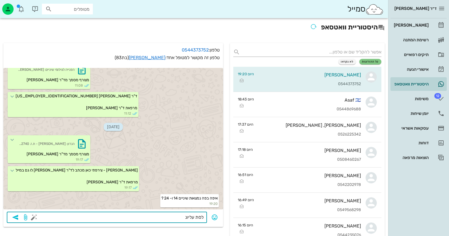
type textarea "לסת עליונה"
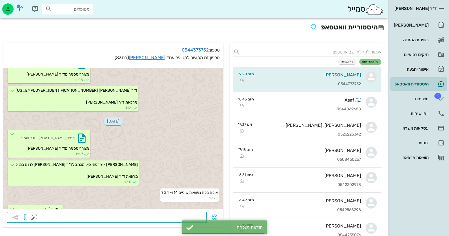
scroll to position [263, 0]
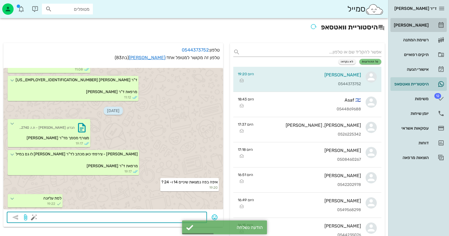
click at [417, 28] on div "[PERSON_NAME]" at bounding box center [411, 25] width 36 height 9
